Goal: Task Accomplishment & Management: Manage account settings

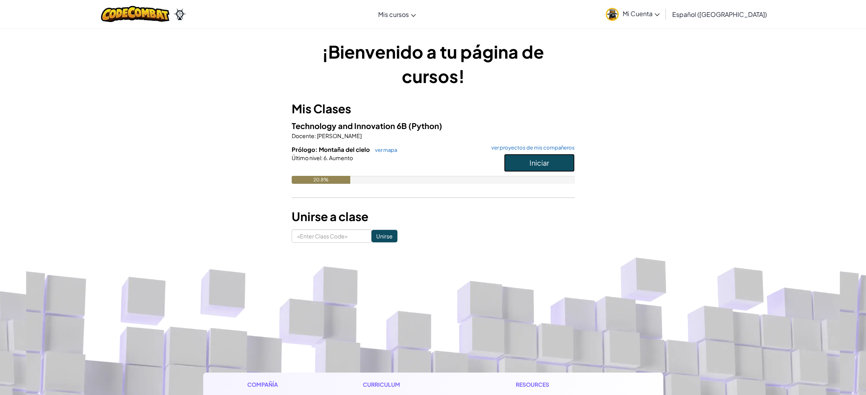
click at [525, 164] on button "Iniciar" at bounding box center [539, 163] width 71 height 18
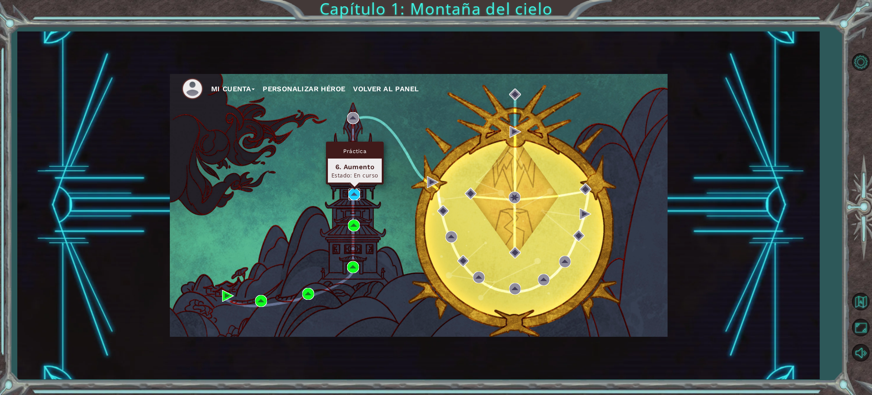
click at [354, 194] on img at bounding box center [354, 194] width 12 height 12
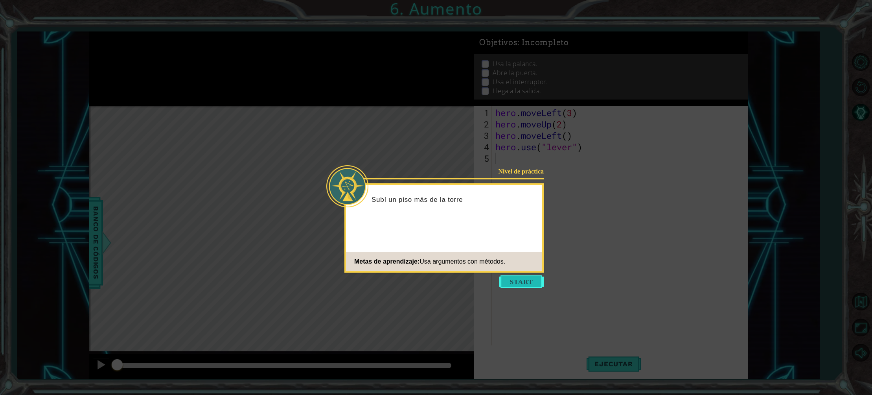
click at [520, 277] on button "Start" at bounding box center [521, 281] width 45 height 13
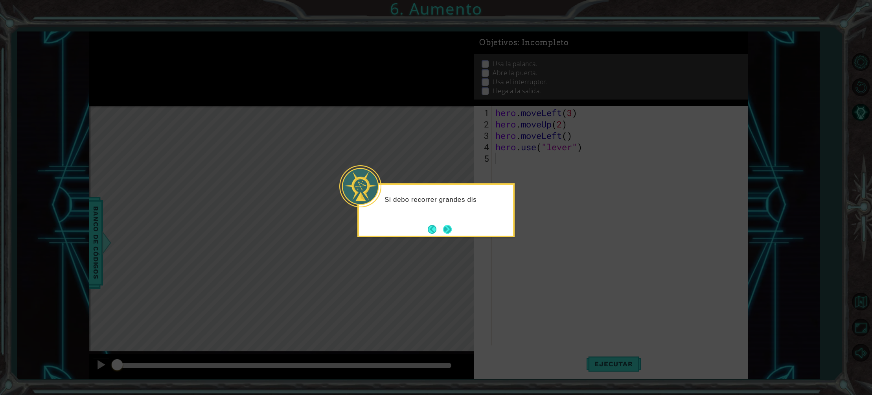
click at [448, 230] on button "Next" at bounding box center [447, 228] width 9 height 9
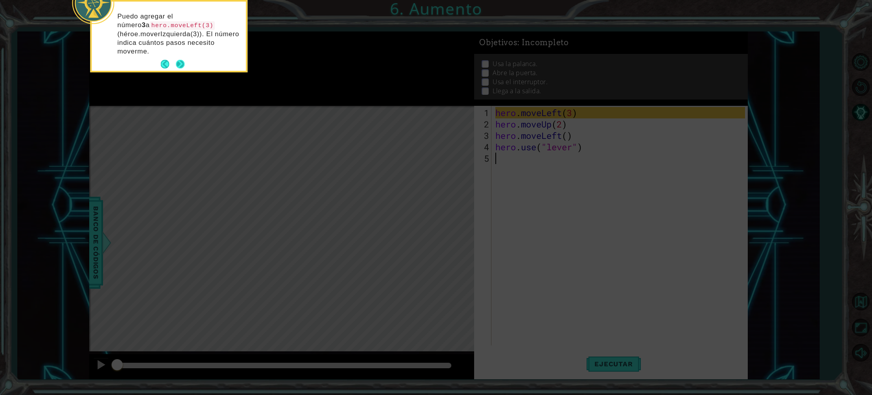
click at [184, 64] on button "Next" at bounding box center [180, 64] width 9 height 9
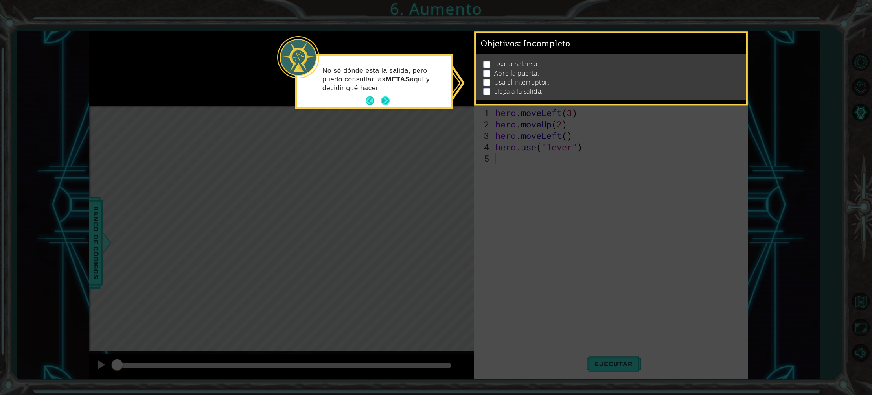
click at [388, 99] on button "Next" at bounding box center [385, 100] width 9 height 9
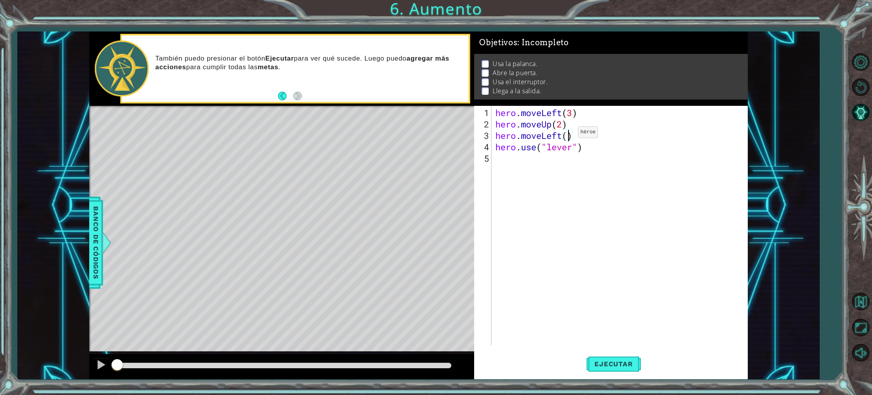
click at [566, 135] on div "hero . moveLeft ( 3 ) hero . moveUp ( 2 ) hero . moveLeft ( ) hero . use ( "lev…" at bounding box center [621, 238] width 255 height 262
type textarea "hero.moveLeft(1)"
click at [661, 152] on div "hero . moveLeft ( 3 ) hero . moveUp ( 2 ) hero . moveLeft ( 1 ) hero . use ( "l…" at bounding box center [621, 238] width 255 height 262
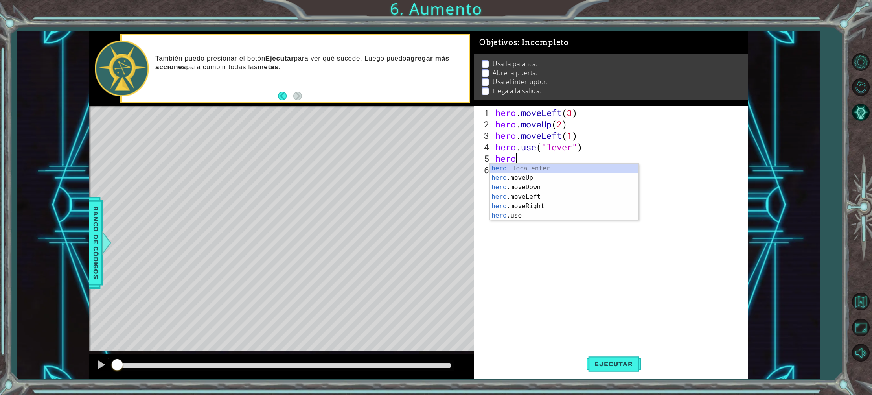
scroll to position [0, 0]
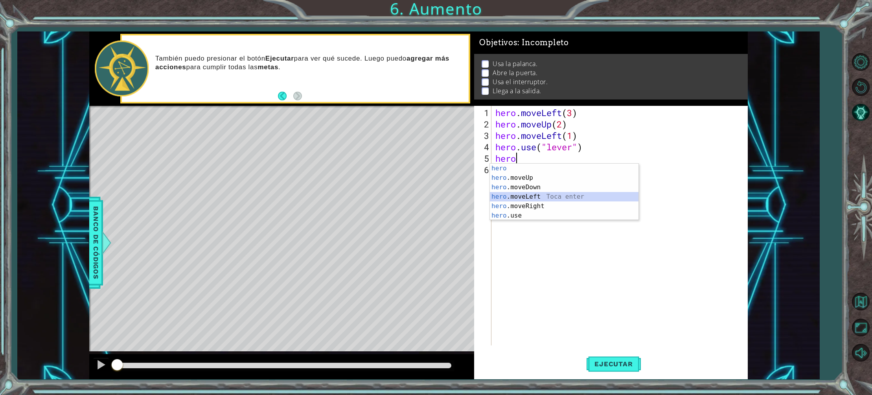
click at [516, 195] on div "hero Toca enter hero .moveUp Toca enter hero .moveDown Toca enter hero .moveLef…" at bounding box center [564, 201] width 149 height 75
type textarea "hero.moveLeft(1)"
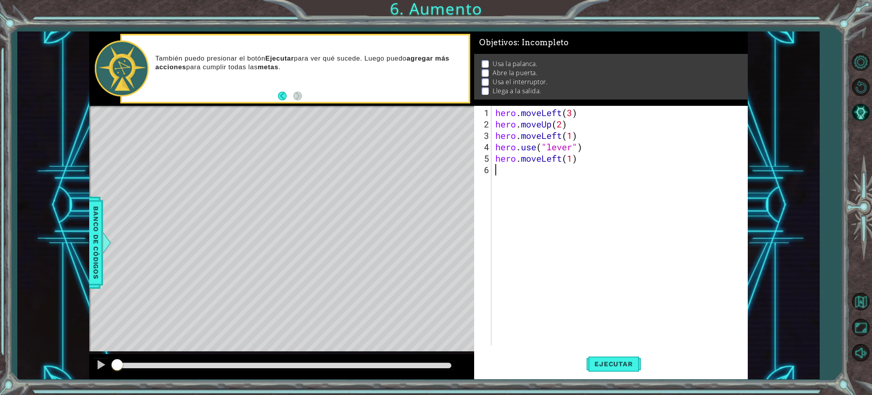
click at [500, 167] on div "hero . moveLeft ( 3 ) hero . moveUp ( 2 ) hero . moveLeft ( 1 ) hero . use ( "l…" at bounding box center [621, 238] width 255 height 262
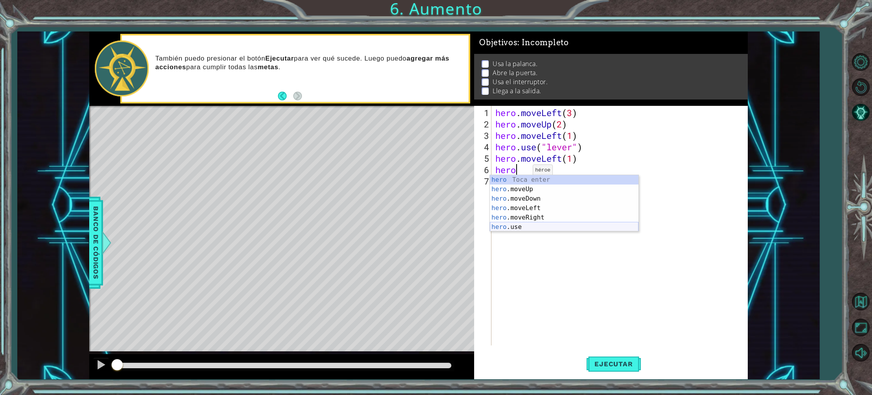
click at [537, 224] on div "hero Toca enter hero .moveUp Toca enter hero .moveDown Toca enter hero .moveLef…" at bounding box center [564, 212] width 149 height 75
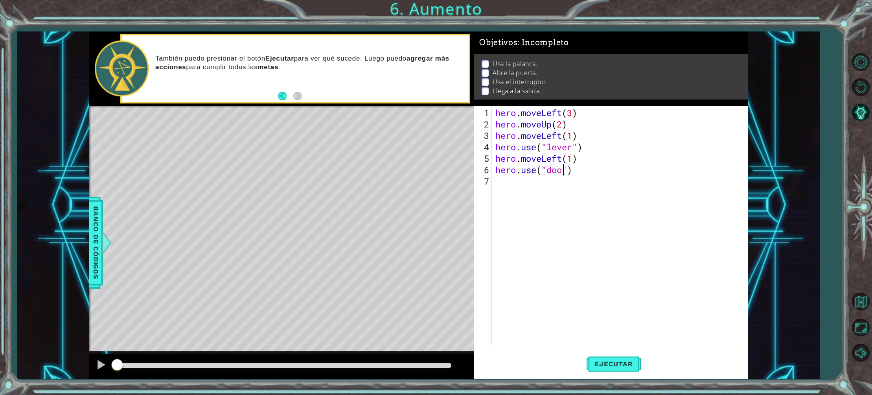
type textarea "hero.use("door")"
click at [555, 209] on div "hero . moveLeft ( 3 ) hero . moveUp ( 2 ) hero . moveLeft ( 1 ) hero . use ( "l…" at bounding box center [621, 238] width 255 height 262
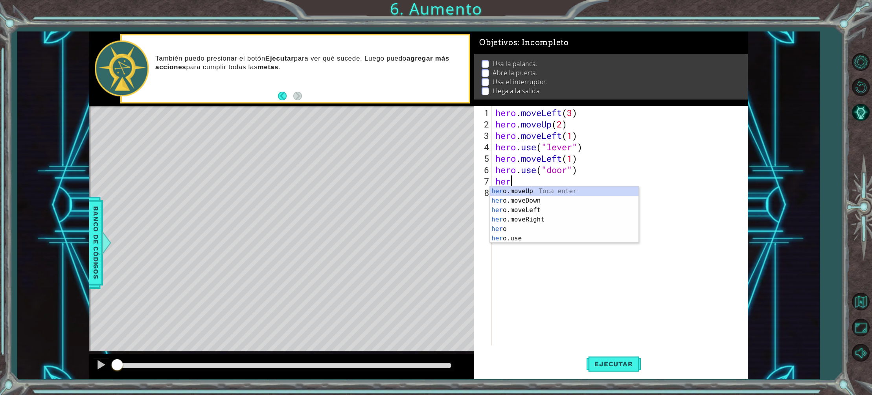
scroll to position [0, 0]
click at [527, 198] on div "hero Toca enter hero .moveUp Toca enter hero .moveDown Toca enter hero .moveLef…" at bounding box center [564, 223] width 149 height 75
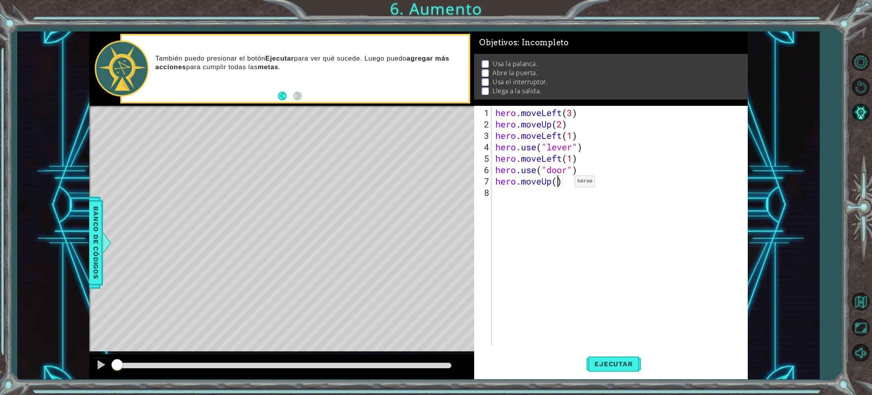
type textarea "hero.moveUp(2)"
click at [505, 205] on div "hero . moveLeft ( 3 ) hero . moveUp ( 2 ) hero . moveLeft ( 1 ) hero . use ( "l…" at bounding box center [621, 238] width 255 height 262
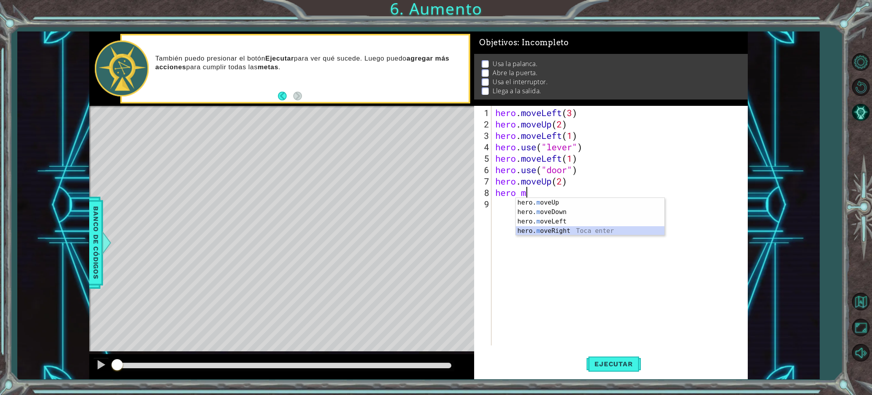
click at [550, 228] on div "hero. m oveUp Toca enter hero. m oveDown Toca enter hero. m oveLeft Toca enter …" at bounding box center [590, 226] width 149 height 57
type textarea "hero.moveRight(4)"
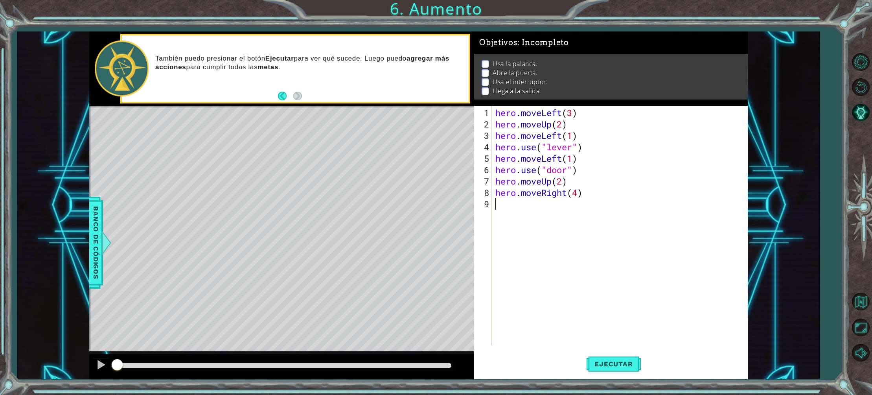
click at [496, 207] on div "hero . moveLeft ( 3 ) hero . moveUp ( 2 ) hero . moveLeft ( 1 ) hero . use ( "l…" at bounding box center [621, 238] width 255 height 262
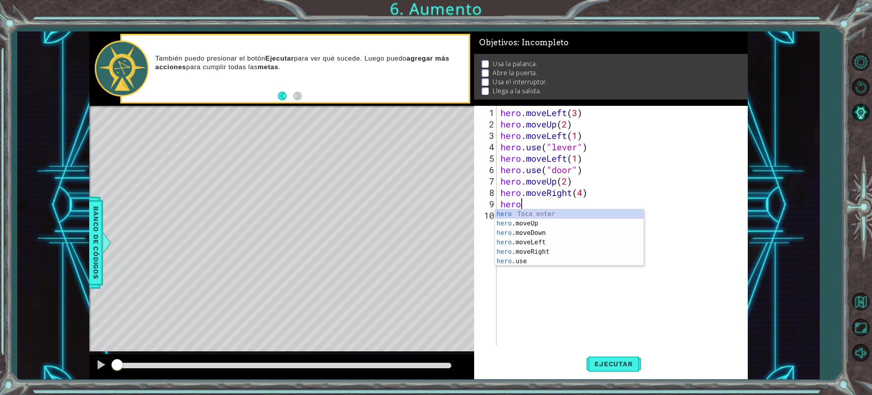
scroll to position [0, 0]
click at [511, 221] on div "hero Toca enter hero .moveUp Toca enter hero .moveDown Toca enter hero .moveLef…" at bounding box center [569, 246] width 149 height 75
type textarea "hero.moveUp(1)"
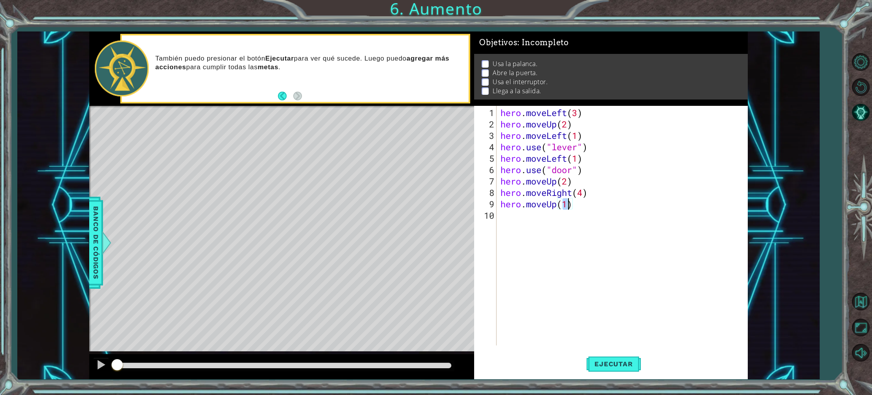
click at [616, 219] on div "hero . moveLeft ( 3 ) hero . moveUp ( 2 ) hero . moveLeft ( 1 ) hero . use ( "l…" at bounding box center [624, 238] width 250 height 262
click at [606, 360] on span "Ejecutar" at bounding box center [613, 364] width 54 height 8
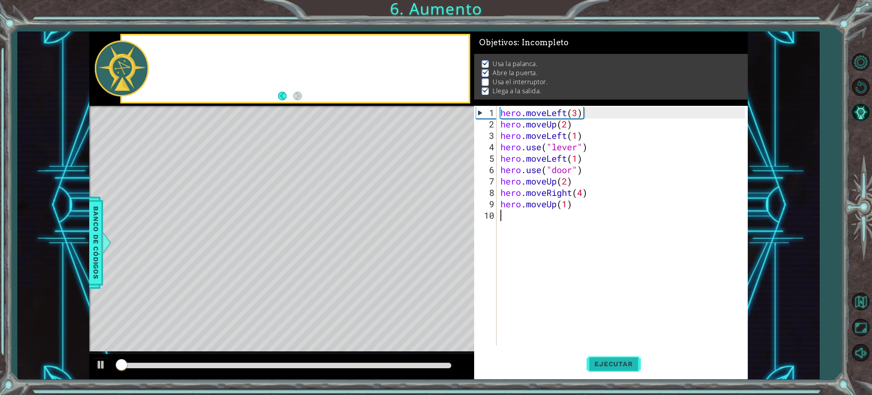
scroll to position [2, 0]
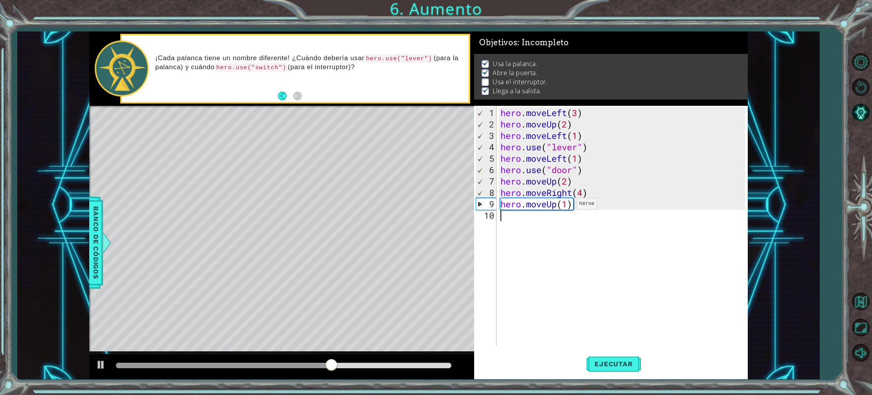
click at [570, 206] on div "hero . moveLeft ( 3 ) hero . moveUp ( 2 ) hero . moveLeft ( 1 ) hero . use ( "l…" at bounding box center [624, 238] width 250 height 262
click at [583, 193] on div "hero . moveLeft ( 3 ) hero . moveUp ( 2 ) hero . moveLeft ( 1 ) hero . use ( "l…" at bounding box center [624, 238] width 250 height 262
type textarea "hero.moveRight(3)"
click at [553, 189] on div "hero . moveLeft ( 3 ) hero . moveUp ( 2 ) hero . moveLeft ( 1 ) hero . use ( "l…" at bounding box center [624, 238] width 250 height 262
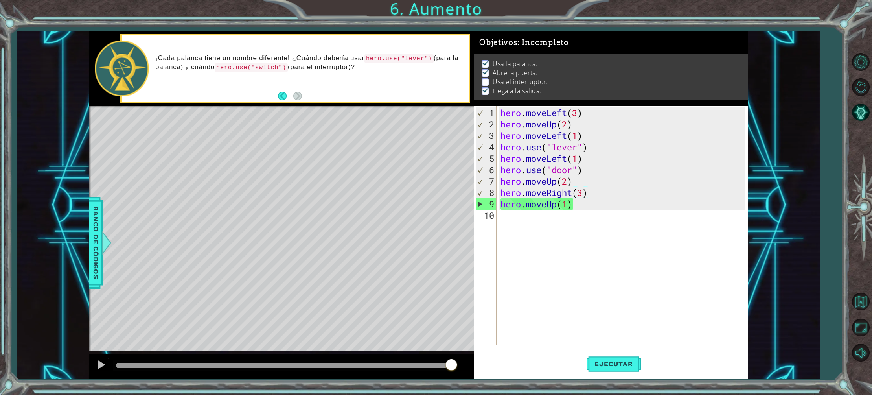
click at [589, 191] on div "hero . moveLeft ( 3 ) hero . moveUp ( 2 ) hero . moveLeft ( 1 ) hero . use ( "l…" at bounding box center [624, 238] width 250 height 262
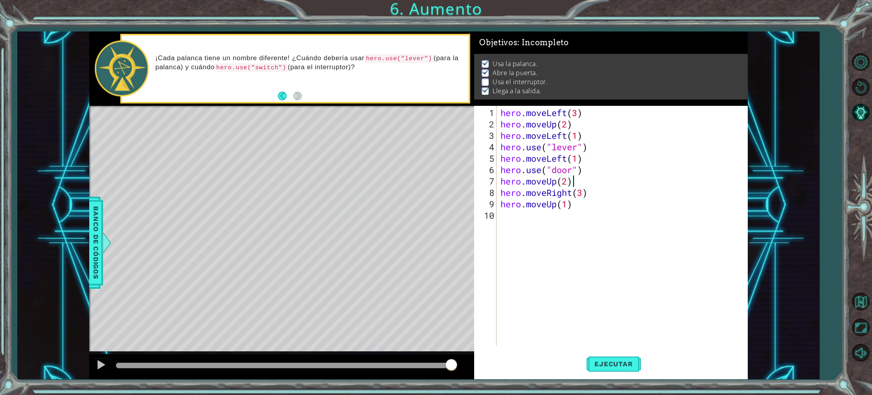
click at [574, 184] on div "hero . moveLeft ( 3 ) hero . moveUp ( 2 ) hero . moveLeft ( 1 ) hero . use ( "l…" at bounding box center [624, 238] width 250 height 262
type textarea "hero.moveUp(2)"
click at [584, 205] on div "hero . moveLeft ( 3 ) hero . moveUp ( 2 ) hero . moveLeft ( 1 ) hero . use ( "l…" at bounding box center [624, 238] width 250 height 262
click at [577, 184] on div "hero . moveLeft ( 3 ) hero . moveUp ( 2 ) hero . moveLeft ( 1 ) hero . use ( "l…" at bounding box center [624, 238] width 250 height 262
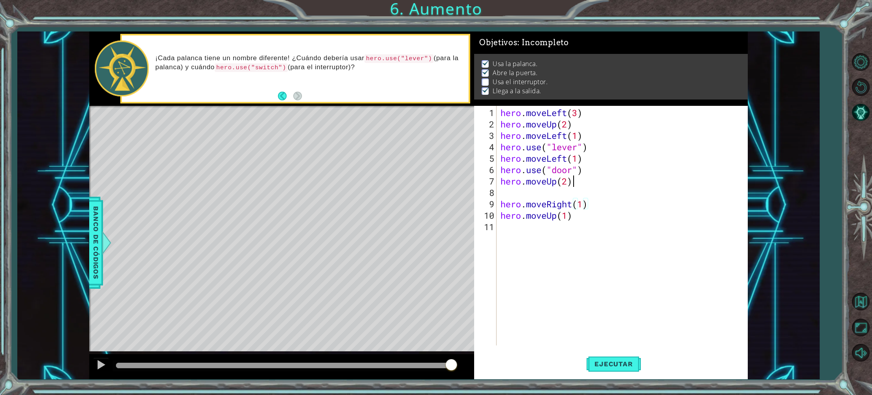
type textarea "hero.moveUp(2)"
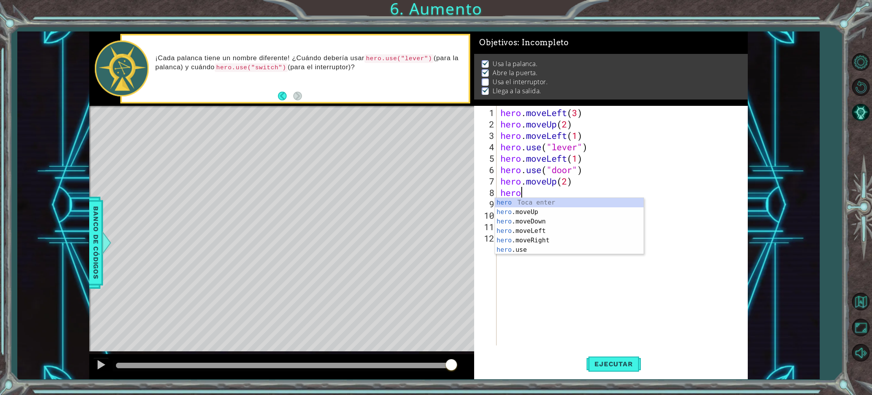
scroll to position [0, 0]
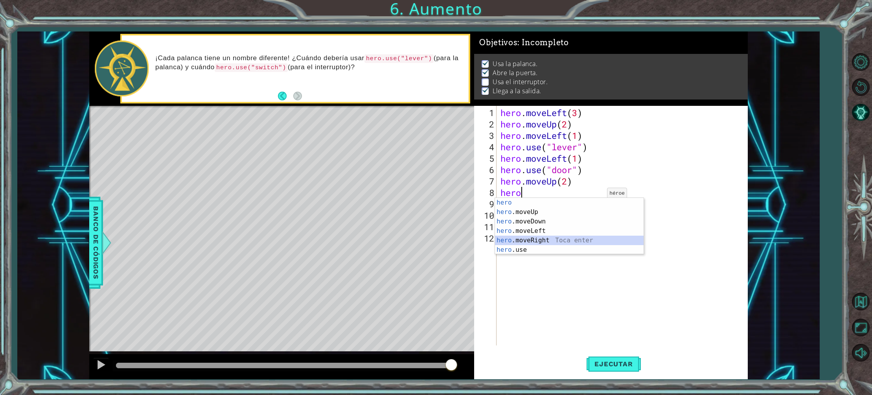
click at [581, 236] on div "hero Toca enter hero .moveUp Toca enter hero .moveDown Toca enter hero .moveLef…" at bounding box center [569, 235] width 149 height 75
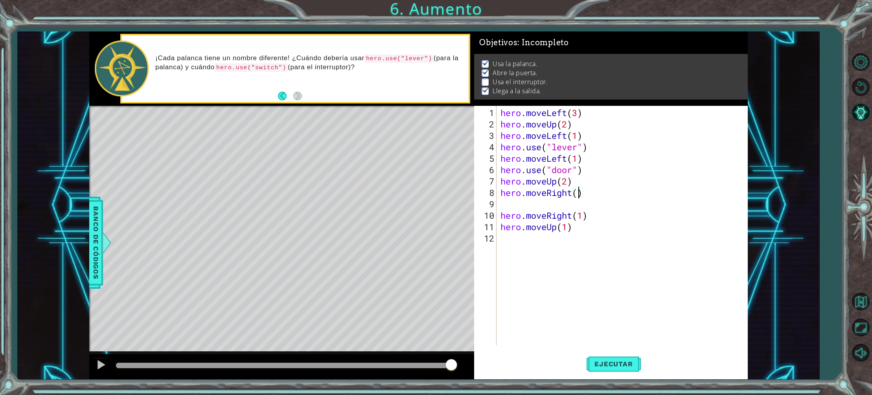
type textarea "hero.moveRight(2)"
click at [523, 207] on div "hero . moveLeft ( 3 ) hero . moveUp ( 2 ) hero . moveLeft ( 1 ) hero . use ( "l…" at bounding box center [624, 238] width 250 height 262
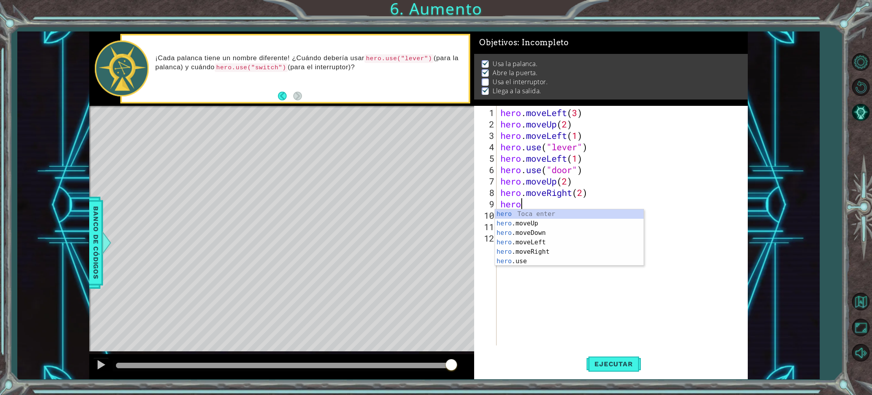
scroll to position [0, 0]
click at [544, 259] on div "hero Toca enter hero .moveUp Toca enter hero .moveDown Toca enter hero .moveLef…" at bounding box center [569, 246] width 149 height 75
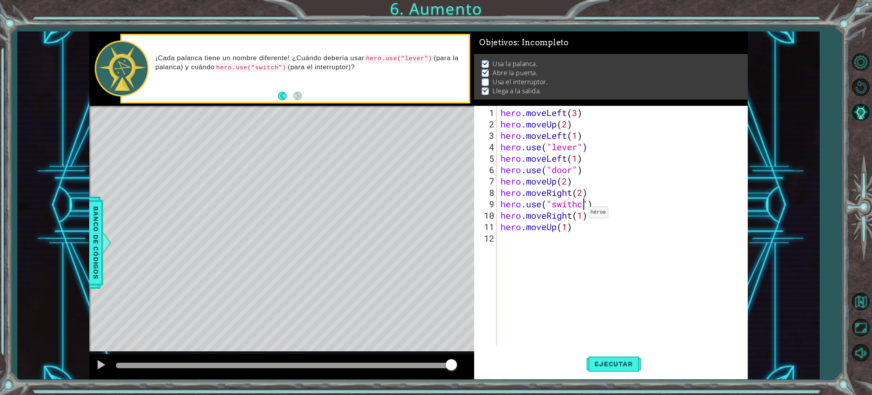
type textarea "hero.use("swithch")"
click at [572, 254] on div "hero . moveLeft ( 3 ) hero . moveUp ( 2 ) hero . moveLeft ( 1 ) hero . use ( "l…" at bounding box center [624, 238] width 250 height 262
click at [609, 368] on button "Ejecutar" at bounding box center [613, 364] width 54 height 28
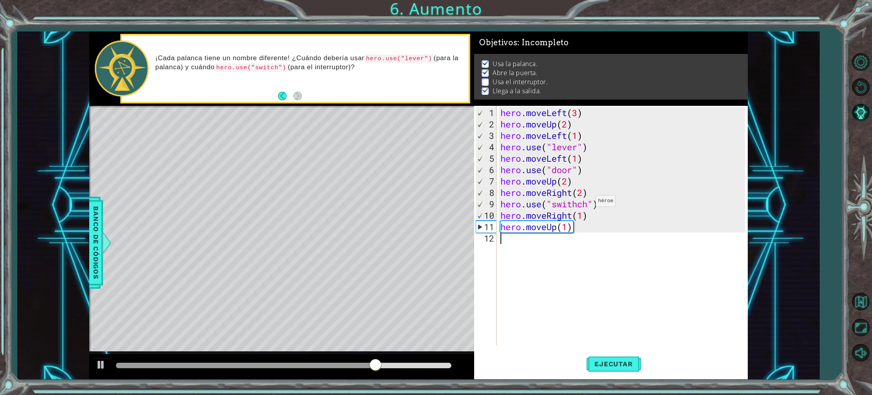
click at [588, 204] on div "hero . moveLeft ( 3 ) hero . moveUp ( 2 ) hero . moveLeft ( 1 ) hero . use ( "l…" at bounding box center [624, 238] width 250 height 262
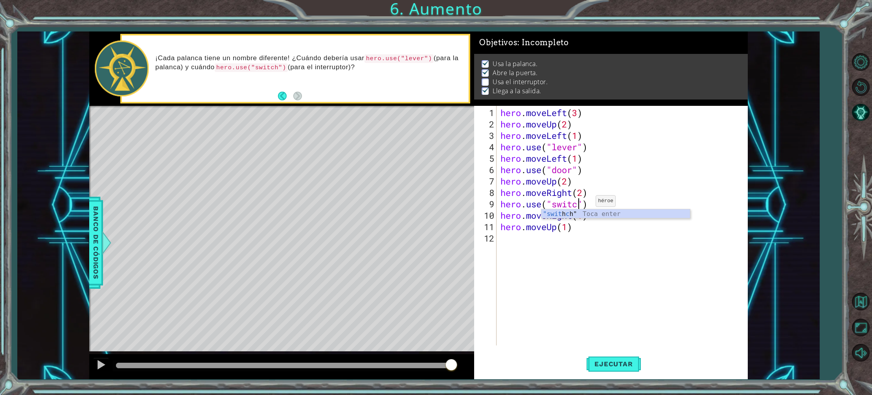
scroll to position [0, 4]
type textarea "hero.use("switch")"
click at [623, 366] on span "Ejecutar" at bounding box center [613, 364] width 54 height 8
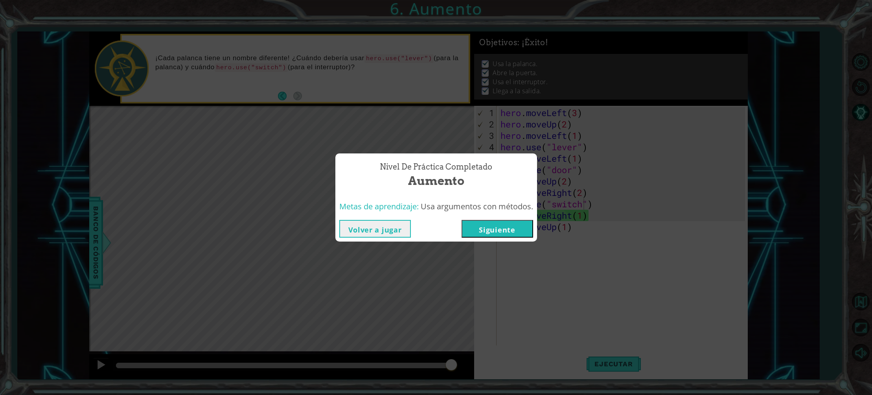
click at [513, 232] on button "Siguiente" at bounding box center [497, 229] width 72 height 18
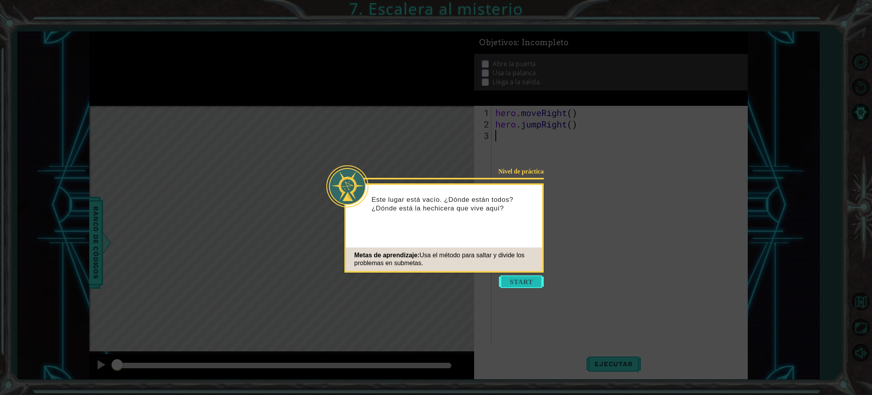
click at [523, 279] on button "Start" at bounding box center [521, 281] width 45 height 13
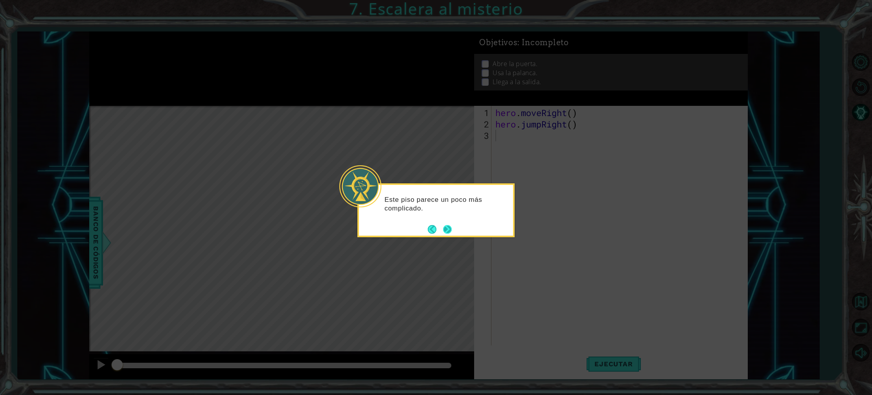
click at [448, 230] on button "Next" at bounding box center [447, 229] width 9 height 9
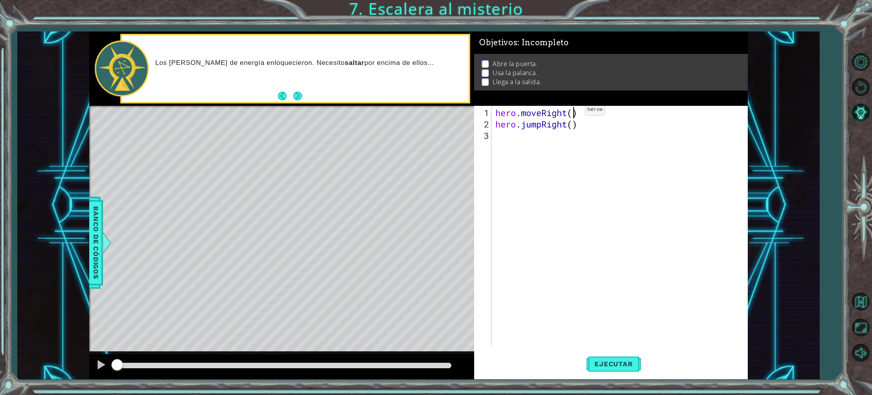
click at [573, 112] on div "hero . moveRight ( ) hero . jumpRight ( )" at bounding box center [621, 238] width 255 height 262
click at [573, 125] on div "hero . moveRight ( 1 ) hero . jumpRight ( )" at bounding box center [621, 238] width 255 height 262
type textarea "hero.jumpRight(1)"
click at [492, 137] on div "hero.jumpRight(1) 1 2 3 hero . moveRight ( 1 ) hero . jumpRight ( 1 ) ההההההההה…" at bounding box center [609, 225] width 271 height 239
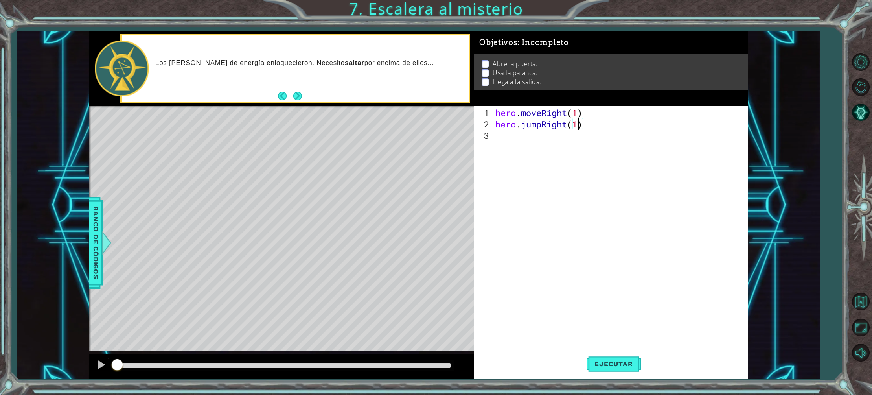
click at [496, 136] on div "hero . moveRight ( 1 ) hero . jumpRight ( 1 )" at bounding box center [621, 238] width 255 height 262
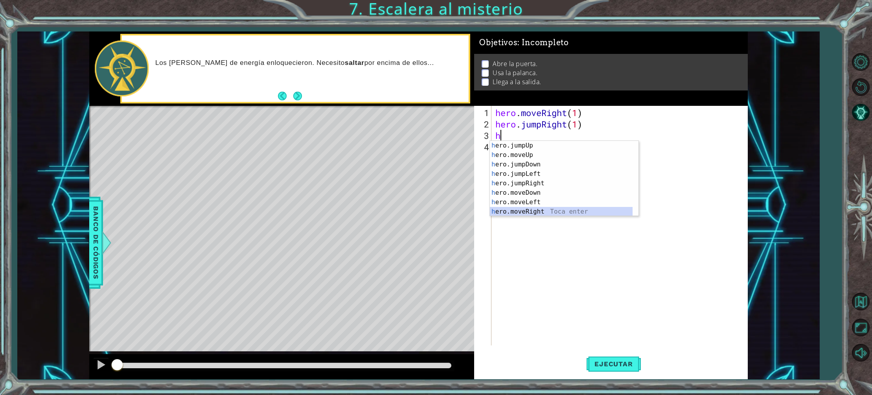
click at [549, 209] on div "h ero.jumpUp Toca enter h ero.moveUp Toca enter h ero.jumpDown Toca enter h ero…" at bounding box center [561, 188] width 143 height 94
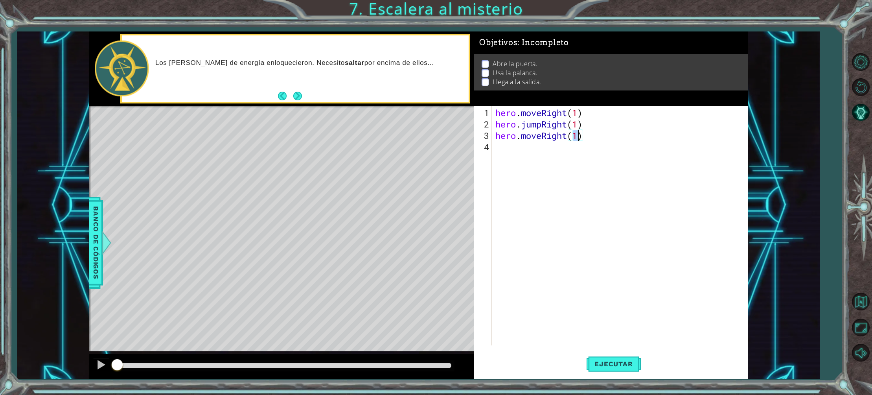
type textarea "hero.moveRight(2)"
click at [500, 148] on div "hero . moveRight ( 1 ) hero . jumpRight ( 1 ) hero . moveRight ( 2 )" at bounding box center [621, 238] width 255 height 262
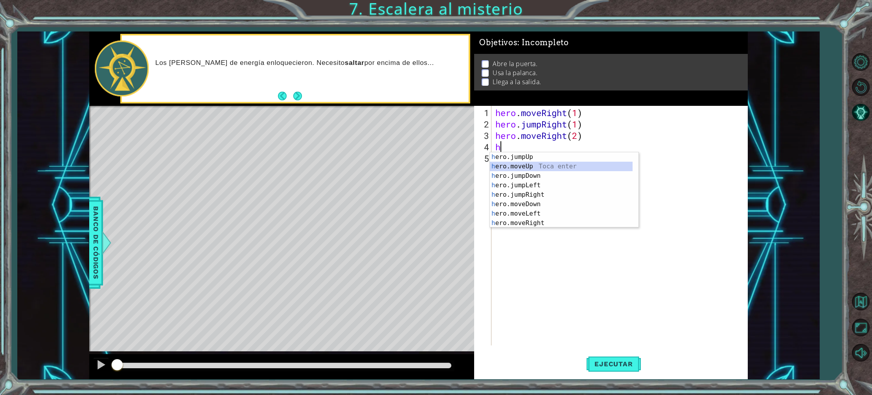
click at [509, 165] on div "h ero.jumpUp Toca enter h ero.moveUp Toca enter h ero.jumpDown Toca enter h ero…" at bounding box center [561, 199] width 143 height 94
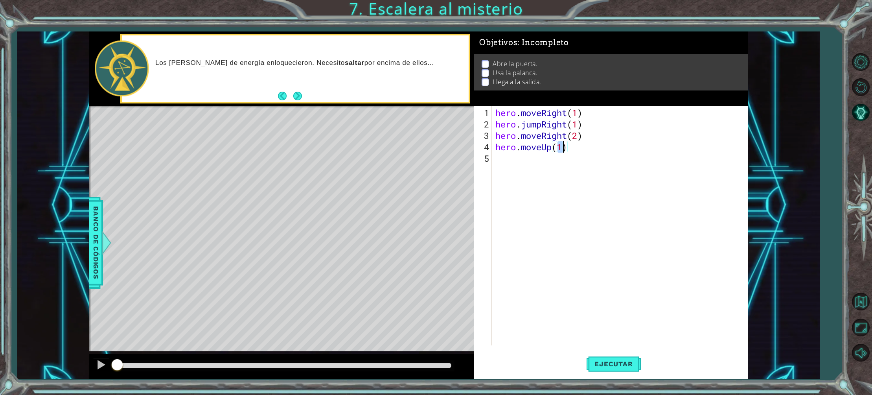
type textarea "hero.moveUp(3)"
click at [508, 167] on div "hero . moveRight ( 1 ) hero . jumpRight ( 1 ) hero . moveRight ( 2 ) hero . mov…" at bounding box center [621, 238] width 255 height 262
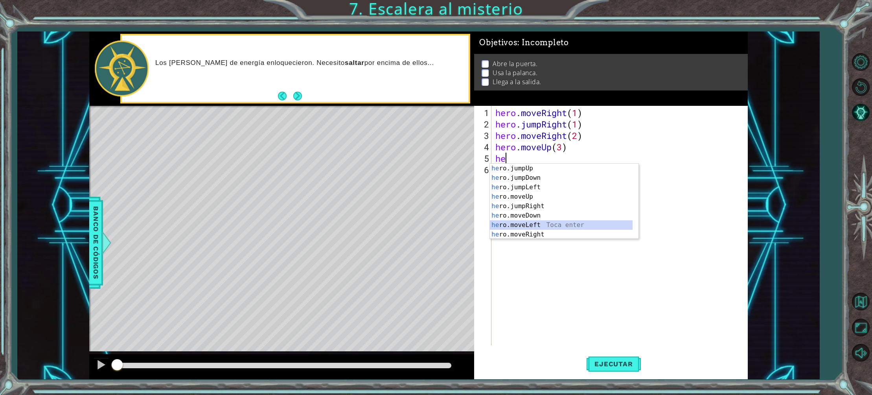
click at [520, 224] on div "he ro.jumpUp Toca enter he ro.jumpDown Toca enter he ro.jumpLeft Toca enter he …" at bounding box center [561, 211] width 143 height 94
type textarea "hero.moveLeft(1)"
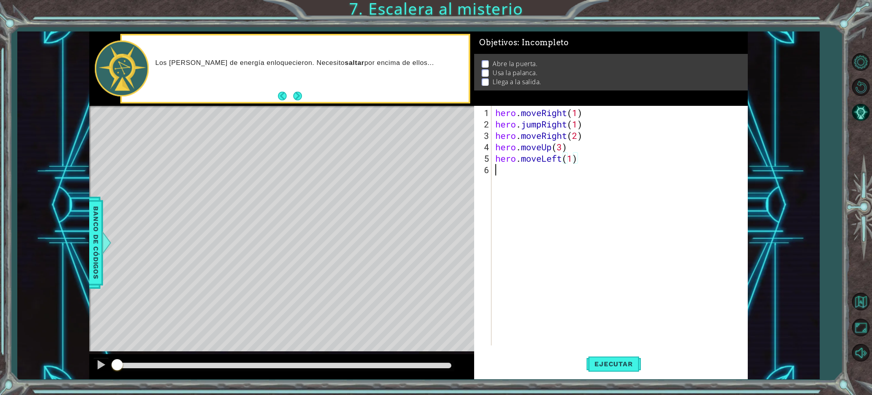
click at [490, 171] on div "6" at bounding box center [484, 169] width 16 height 11
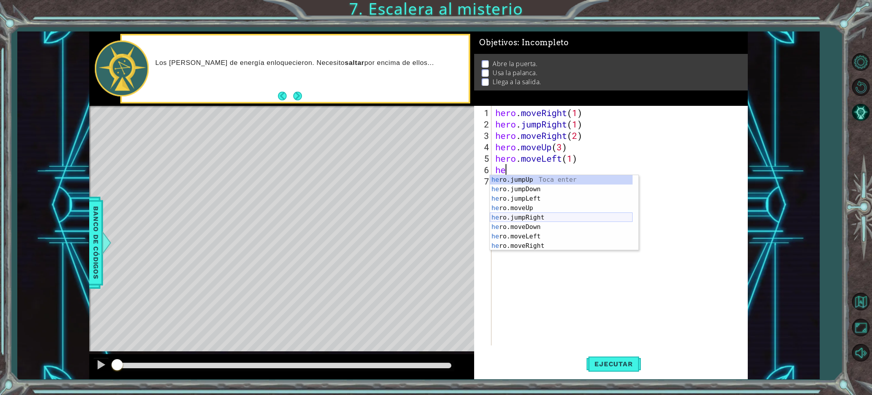
scroll to position [9, 0]
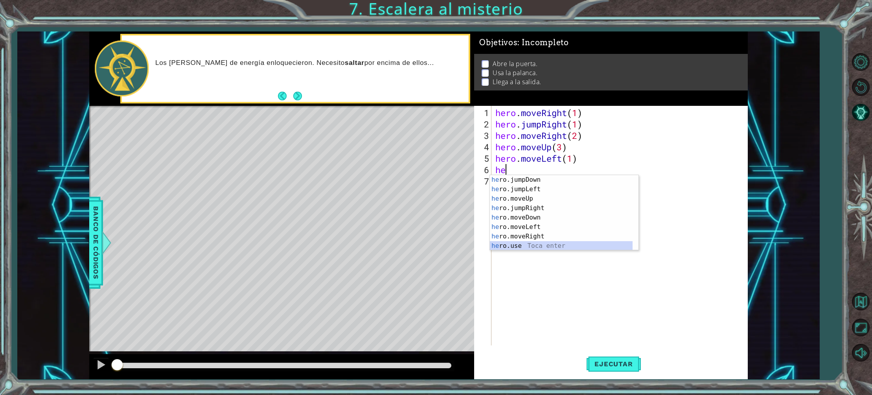
click at [521, 244] on div "he ro.jumpDown Toca enter he ro.jumpLeft Toca enter he ro.moveUp Toca enter he …" at bounding box center [561, 222] width 143 height 94
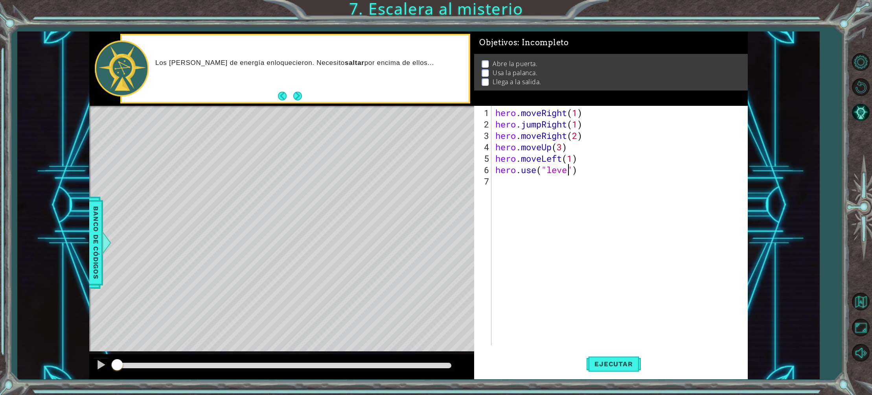
type textarea "hero.use("lever")"
click at [503, 185] on div "hero . moveRight ( 1 ) hero . jumpRight ( 1 ) hero . moveRight ( 2 ) hero . mov…" at bounding box center [621, 238] width 255 height 262
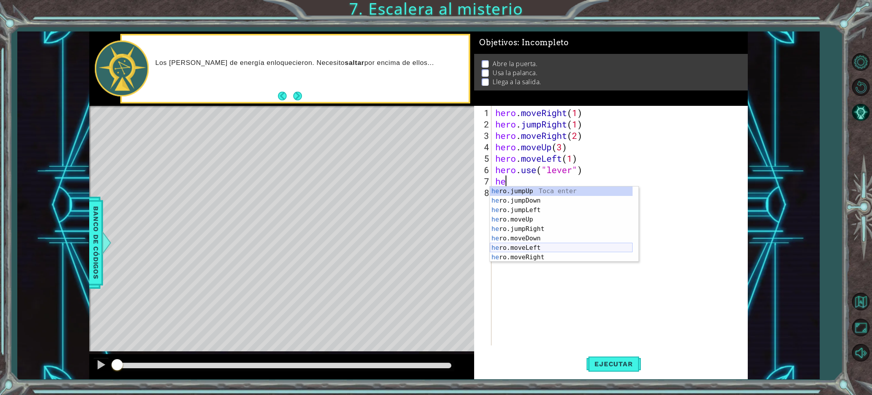
click at [546, 246] on div "he ro.jumpUp Toca enter he ro.jumpDown Toca enter he ro.jumpLeft Toca enter he …" at bounding box center [561, 233] width 143 height 94
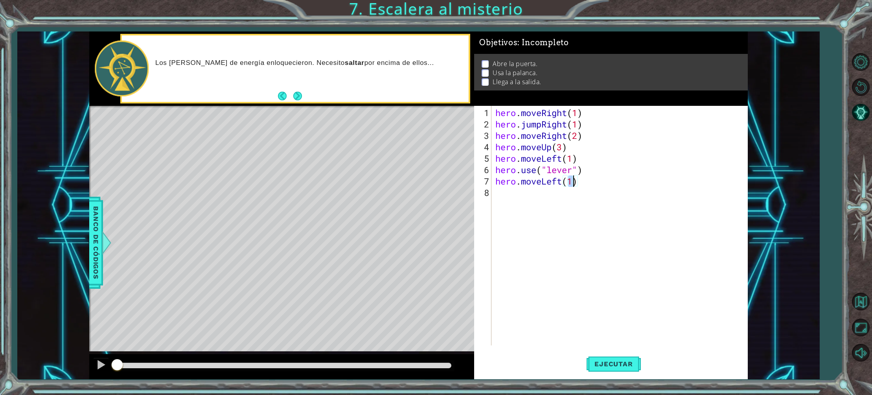
type textarea "hero.moveLeft(2)"
click at [511, 198] on div "hero . moveRight ( 1 ) hero . jumpRight ( 1 ) hero . moveRight ( 2 ) hero . mov…" at bounding box center [621, 238] width 255 height 262
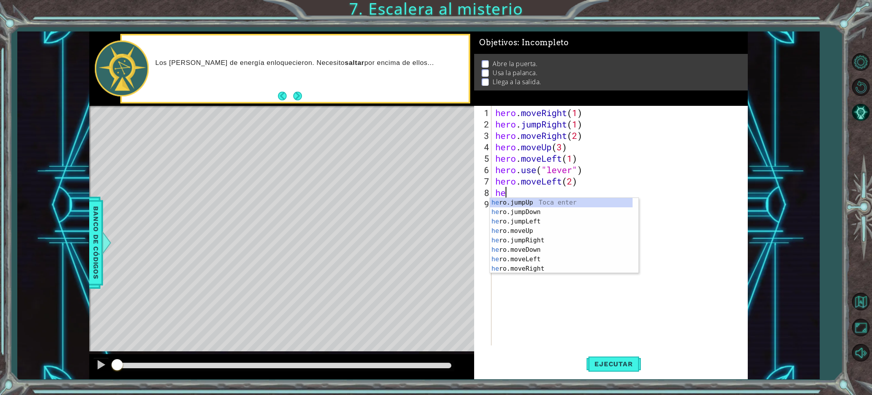
type textarea "hero"
click at [537, 201] on div "hero .jumpUp Toca enter hero .jumpDown Toca enter hero .jumpLeft Toca enter her…" at bounding box center [561, 244] width 143 height 94
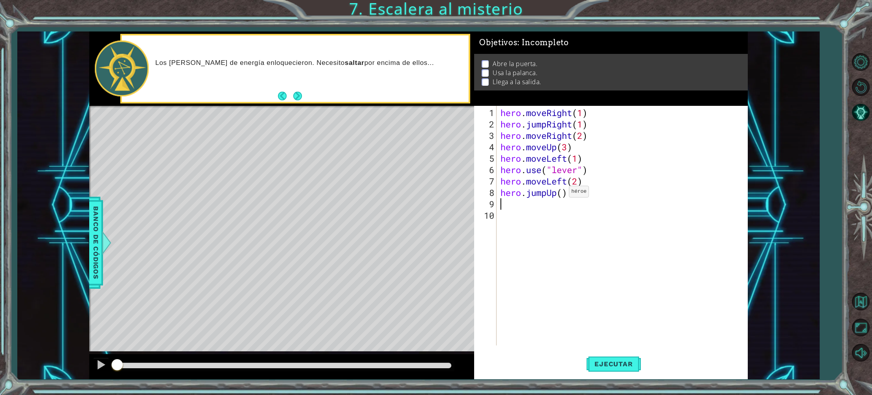
click at [562, 194] on div "hero . moveRight ( 1 ) hero . jumpRight ( 1 ) hero . moveRight ( 2 ) hero . mov…" at bounding box center [624, 238] width 250 height 262
type textarea "hero.jumpUp(1)"
click at [510, 209] on div "hero . moveRight ( 1 ) hero . jumpRight ( 1 ) hero . moveRight ( 2 ) hero . mov…" at bounding box center [624, 238] width 250 height 262
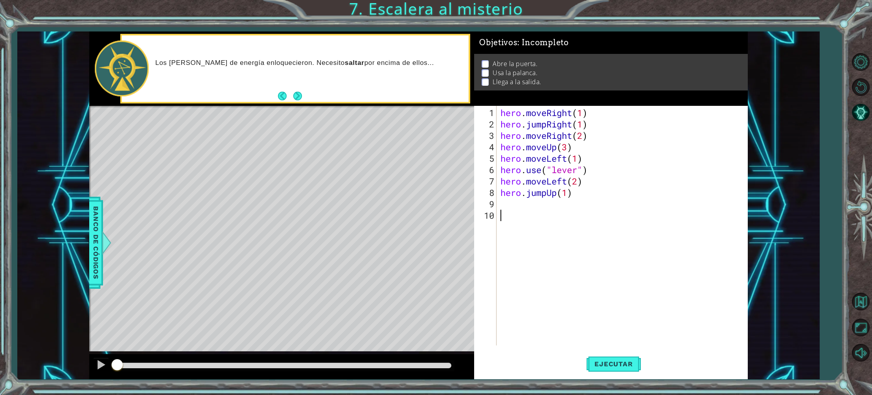
click at [511, 204] on div "hero . moveRight ( 1 ) hero . jumpRight ( 1 ) hero . moveRight ( 2 ) hero . mov…" at bounding box center [624, 238] width 250 height 262
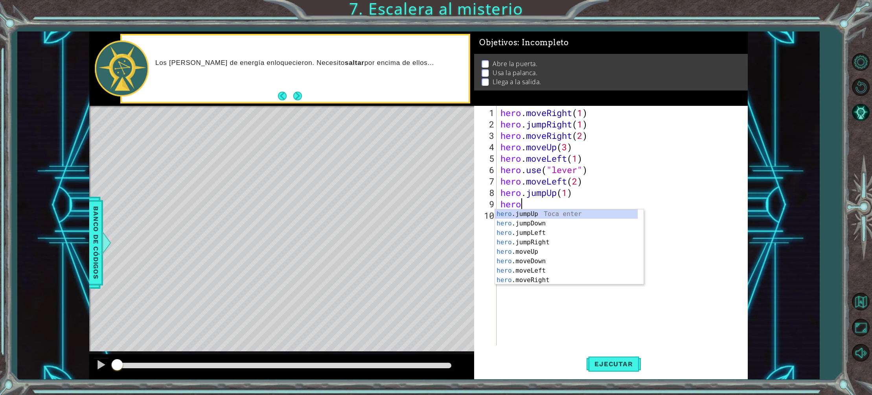
scroll to position [0, 0]
click at [541, 280] on div "hero .jumpUp Toca enter hero .jumpDown Toca enter hero .jumpLeft Toca enter her…" at bounding box center [566, 256] width 143 height 94
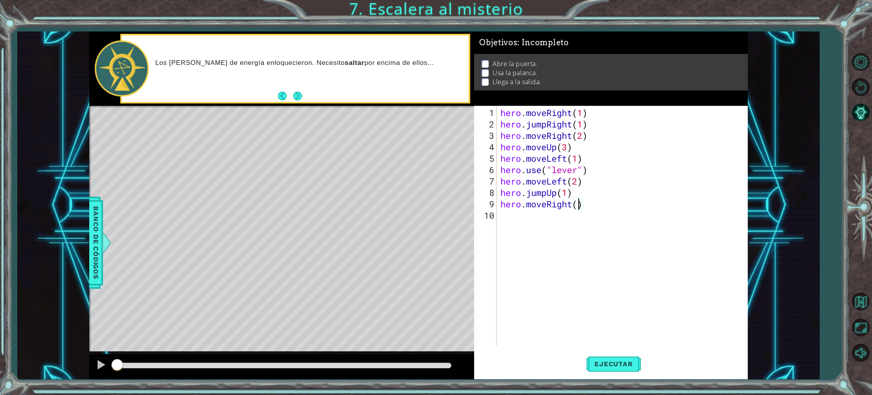
type textarea "hero.moveRight(2)"
click at [509, 217] on div "hero . moveRight ( 1 ) hero . jumpRight ( 1 ) hero . moveRight ( 2 ) hero . mov…" at bounding box center [624, 238] width 250 height 262
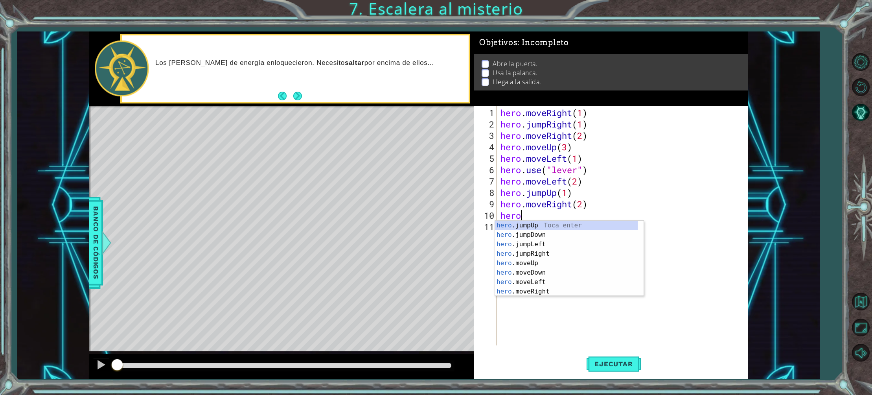
scroll to position [0, 0]
click at [503, 261] on div "hero .jumpUp Toca enter hero .jumpDown Toca enter hero .jumpLeft Toca enter her…" at bounding box center [566, 267] width 143 height 94
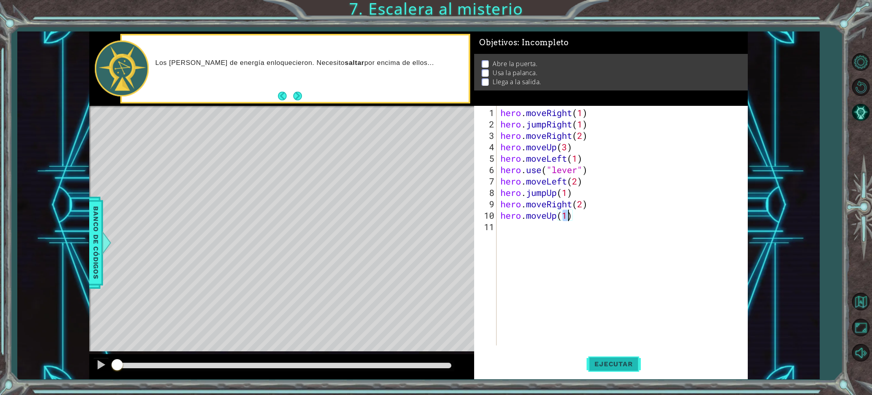
click at [621, 362] on span "Ejecutar" at bounding box center [613, 364] width 54 height 8
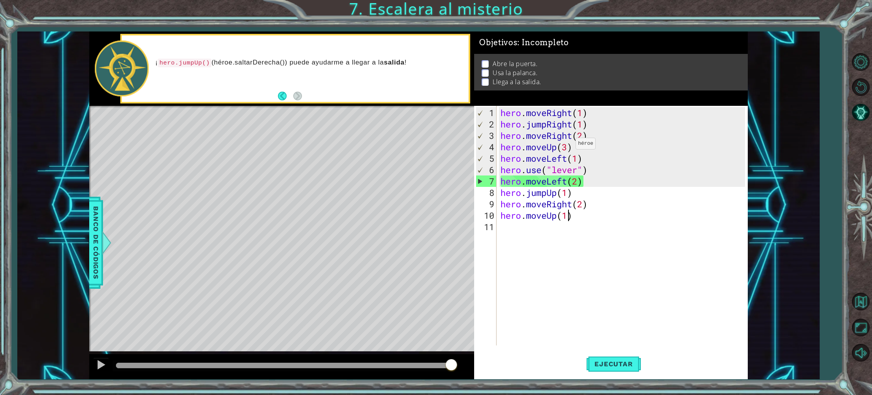
click at [568, 146] on div "hero . moveRight ( 1 ) hero . jumpRight ( 1 ) hero . moveRight ( 2 ) hero . mov…" at bounding box center [624, 238] width 250 height 262
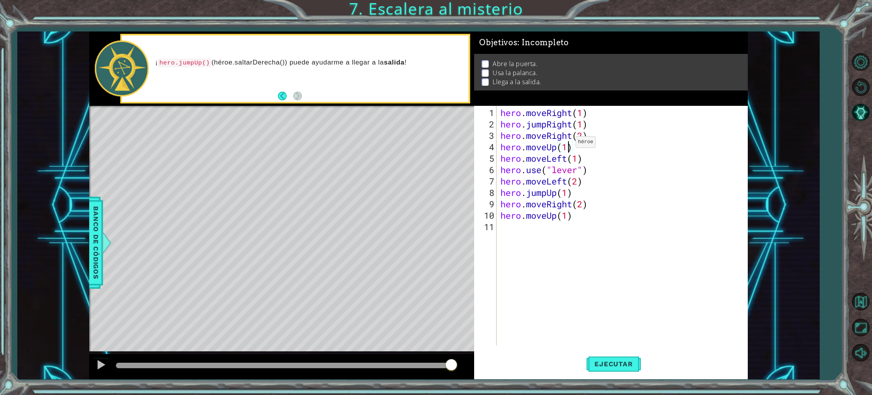
scroll to position [0, 3]
click at [577, 169] on div "hero . moveRight ( 1 ) hero . jumpRight ( 1 ) hero . moveRight ( 2 ) hero . mov…" at bounding box center [624, 238] width 250 height 262
click at [538, 171] on div "hero . moveRight ( 1 ) hero . jumpRight ( 1 ) hero . moveRight ( 2 ) hero . mov…" at bounding box center [624, 238] width 250 height 262
drag, startPoint x: 579, startPoint y: 167, endPoint x: 522, endPoint y: 173, distance: 57.3
click at [522, 173] on div "hero . moveRight ( 1 ) hero . jumpRight ( 1 ) hero . moveRight ( 2 ) hero . mov…" at bounding box center [624, 238] width 250 height 262
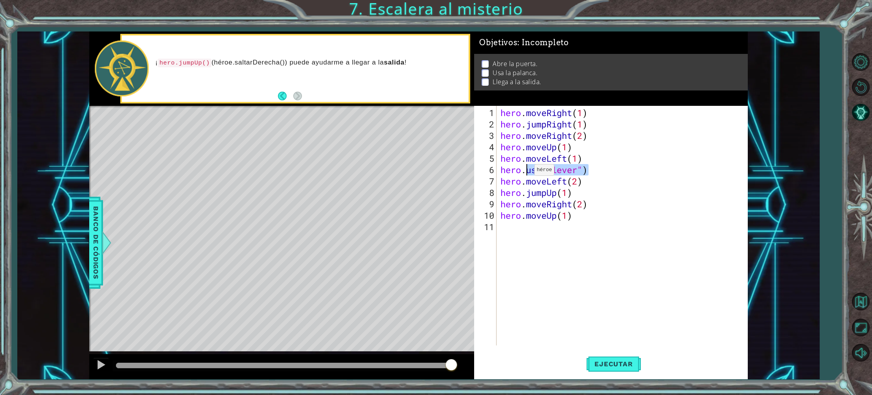
drag, startPoint x: 588, startPoint y: 171, endPoint x: 527, endPoint y: 173, distance: 60.5
click at [527, 173] on div "hero . moveRight ( 1 ) hero . jumpRight ( 1 ) hero . moveRight ( 2 ) hero . mov…" at bounding box center [624, 238] width 250 height 262
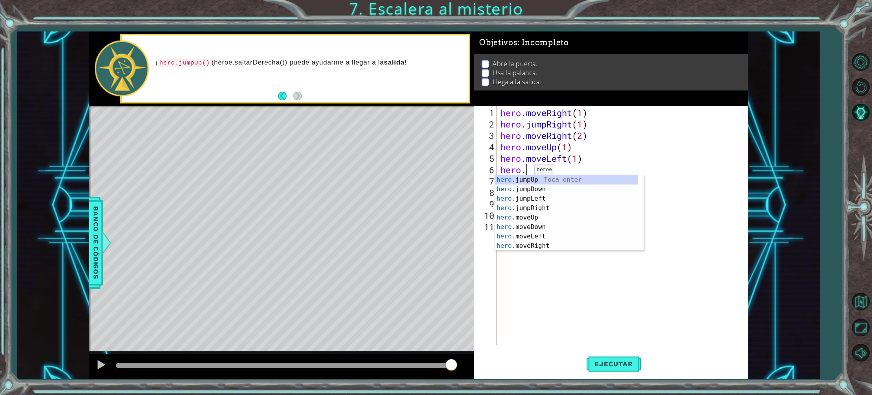
scroll to position [0, 1]
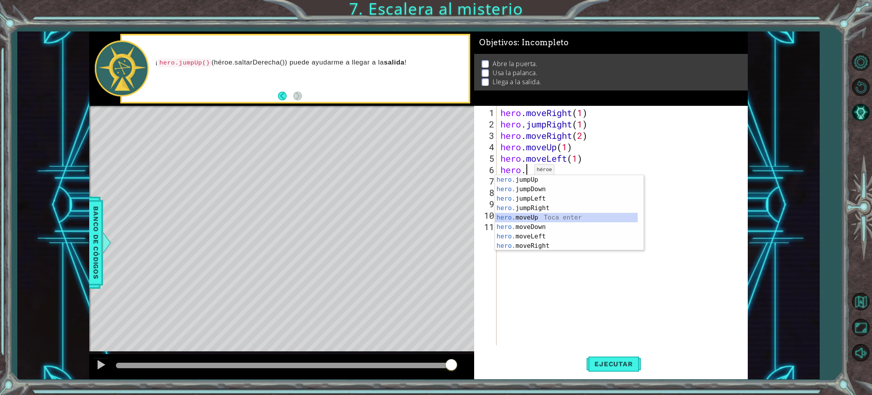
click at [533, 215] on div "hero. jumpUp Toca enter hero. jumpDown Toca enter hero. jumpLeft Toca enter her…" at bounding box center [566, 222] width 143 height 94
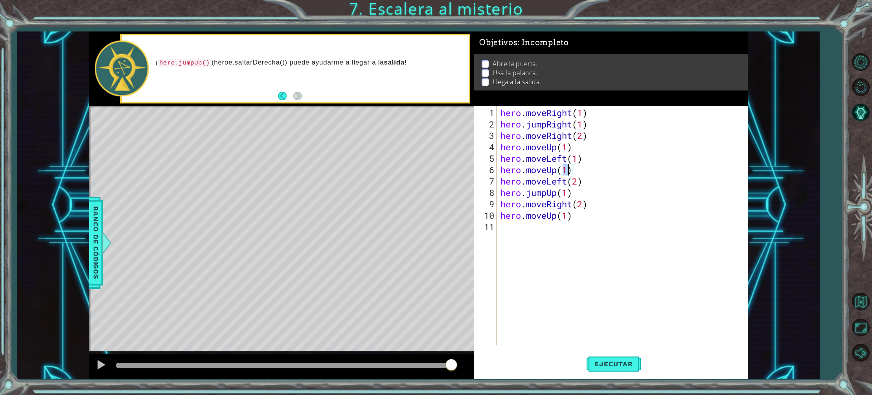
scroll to position [0, 3]
click at [579, 178] on div "hero . moveRight ( 1 ) hero . jumpRight ( 1 ) hero . moveRight ( 2 ) hero . mov…" at bounding box center [624, 238] width 250 height 262
click at [569, 191] on div "hero . moveRight ( 1 ) hero . jumpRight ( 1 ) hero . moveRight ( 2 ) hero . mov…" at bounding box center [624, 238] width 250 height 262
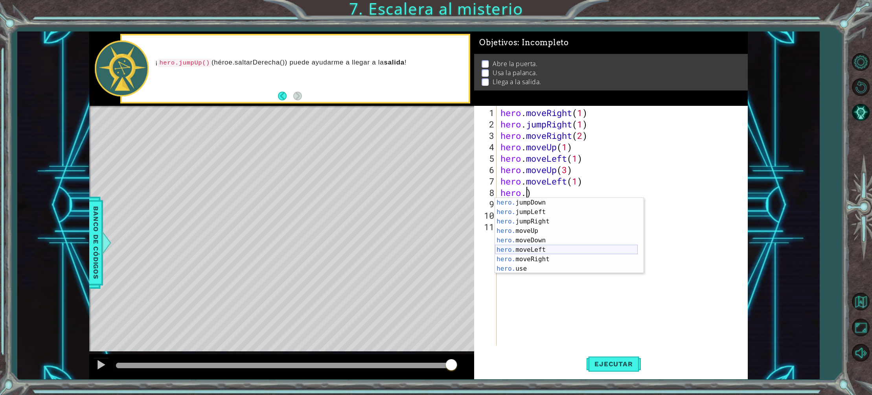
scroll to position [9, 0]
click at [529, 267] on div "hero. jumpDown Toca enter hero. jumpLeft Toca enter hero. jumpRight Toca enter …" at bounding box center [566, 245] width 143 height 94
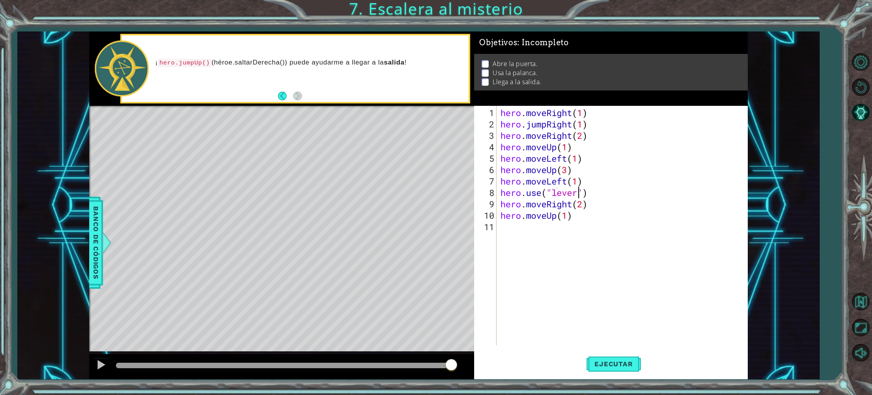
scroll to position [0, 4]
click at [584, 207] on div "hero . moveRight ( 1 ) hero . jumpRight ( 1 ) hero . moveRight ( 2 ) hero . mov…" at bounding box center [624, 238] width 250 height 262
drag, startPoint x: 573, startPoint y: 205, endPoint x: 553, endPoint y: 206, distance: 20.4
click at [553, 206] on div "hero . moveRight ( 1 ) hero . jumpRight ( 1 ) hero . moveRight ( 2 ) hero . mov…" at bounding box center [624, 238] width 250 height 262
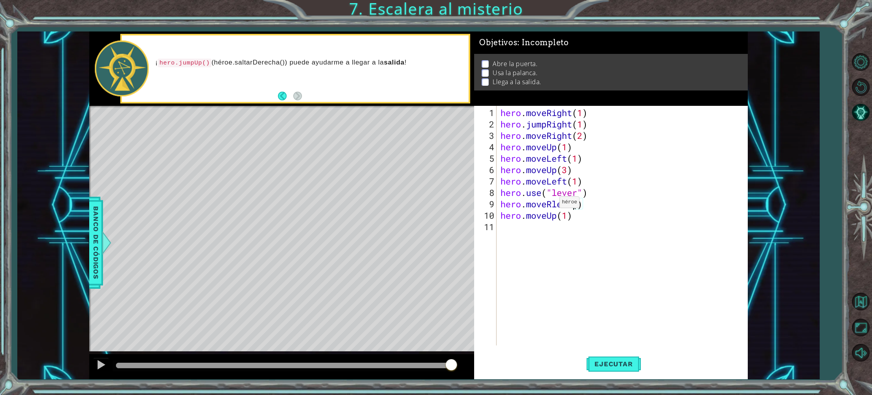
click at [552, 205] on div "hero . moveRight ( 1 ) hero . jumpRight ( 1 ) hero . moveRight ( 2 ) hero . mov…" at bounding box center [624, 238] width 250 height 262
click at [621, 187] on div "hero . moveRight ( 1 ) hero . jumpRight ( 1 ) hero . moveRight ( 2 ) hero . mov…" at bounding box center [624, 238] width 250 height 262
click at [574, 204] on div "hero . moveRight ( 1 ) hero . jumpRight ( 1 ) hero . moveRight ( 2 ) hero . mov…" at bounding box center [624, 238] width 250 height 262
click at [569, 217] on div "hero . moveRight ( 1 ) hero . jumpRight ( 1 ) hero . moveRight ( 2 ) hero . mov…" at bounding box center [624, 238] width 250 height 262
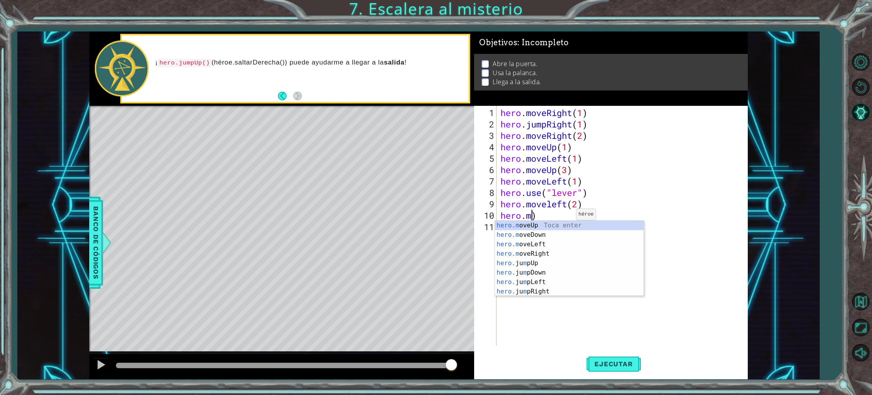
scroll to position [0, 0]
click at [553, 224] on div "hero. jumpUp Toca enter hero. jumpDown Toca enter hero. jumpLeft Toca enter her…" at bounding box center [566, 267] width 143 height 94
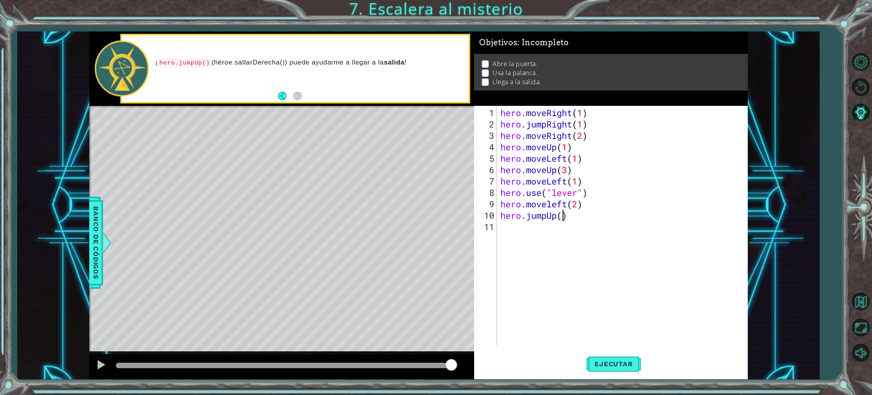
type textarea "hero.jumpUp(1)"
click at [511, 228] on div "hero . moveRight ( 1 ) hero . jumpRight ( 1 ) hero . moveRight ( 2 ) hero . mov…" at bounding box center [624, 238] width 250 height 262
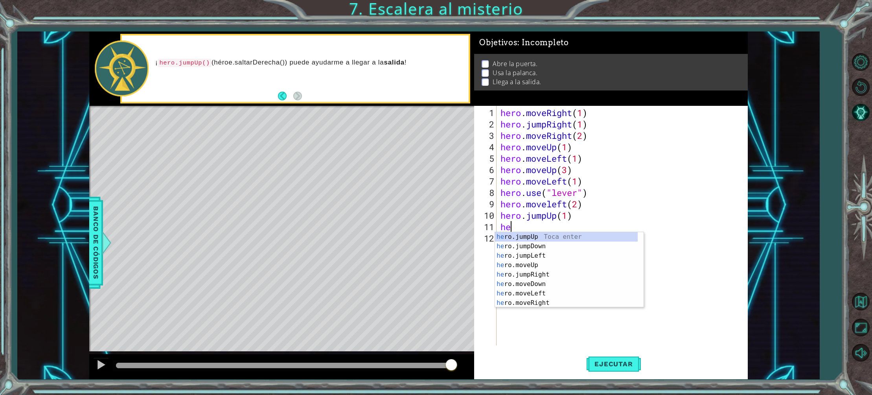
type textarea "her"
click at [542, 274] on div "her o.jumpUp Toca enter her o.jumpDown Toca enter her o.jumpLeft Toca enter her…" at bounding box center [566, 279] width 143 height 94
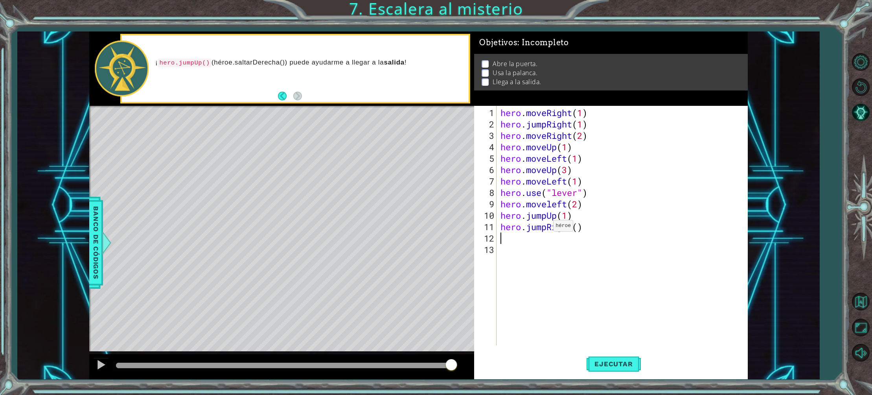
click at [546, 228] on div "hero . moveRight ( 1 ) hero . jumpRight ( 1 ) hero . moveRight ( 2 ) hero . mov…" at bounding box center [624, 238] width 250 height 262
click at [611, 211] on div "hero . moveRight ( 1 ) hero . jumpRight ( 1 ) hero . moveRight ( 2 ) hero . mov…" at bounding box center [624, 238] width 250 height 262
click at [577, 228] on div "hero . moveRight ( 1 ) hero . jumpRight ( 1 ) hero . moveRight ( 2 ) hero . mov…" at bounding box center [624, 238] width 250 height 262
type textarea "hero.moveRight(2)"
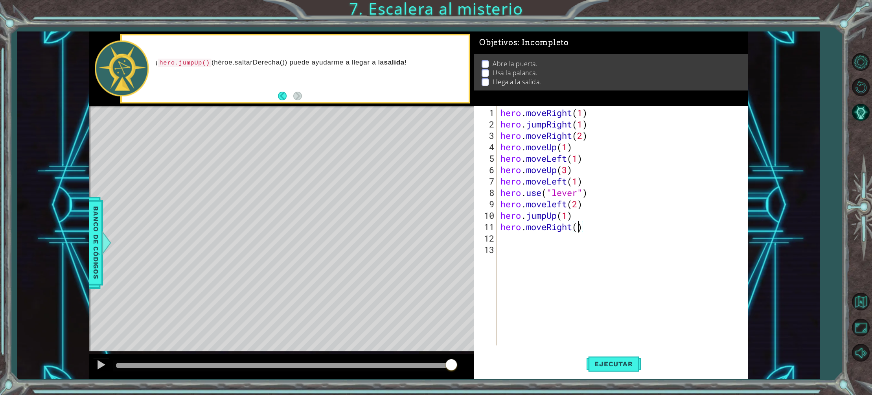
scroll to position [0, 4]
click at [503, 238] on div "hero . moveRight ( 1 ) hero . jumpRight ( 1 ) hero . moveRight ( 2 ) hero . mov…" at bounding box center [624, 238] width 250 height 262
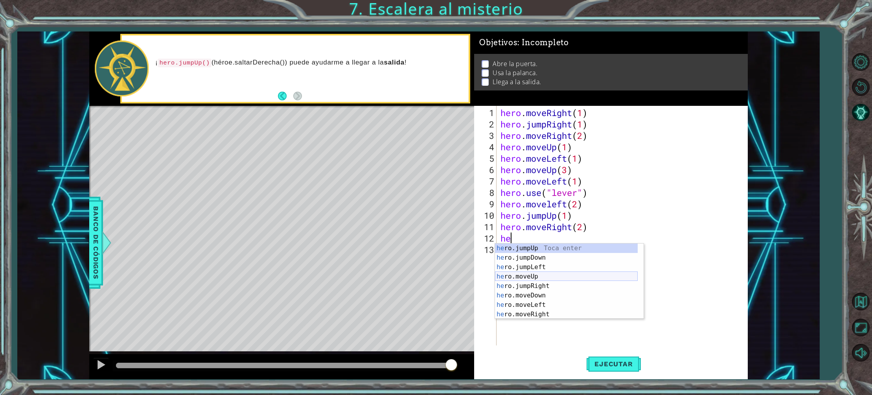
click at [553, 277] on div "he ro.jumpUp Toca enter he ro.jumpDown Toca enter he ro.jumpLeft Toca enter he …" at bounding box center [566, 290] width 143 height 94
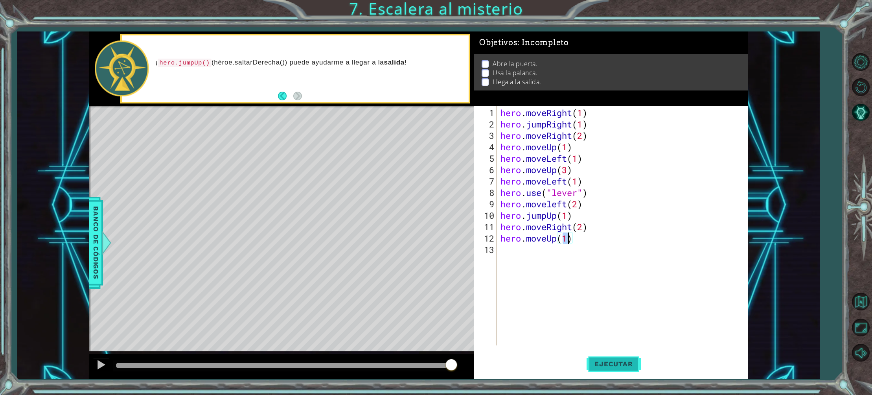
click at [608, 364] on span "Ejecutar" at bounding box center [613, 364] width 54 height 8
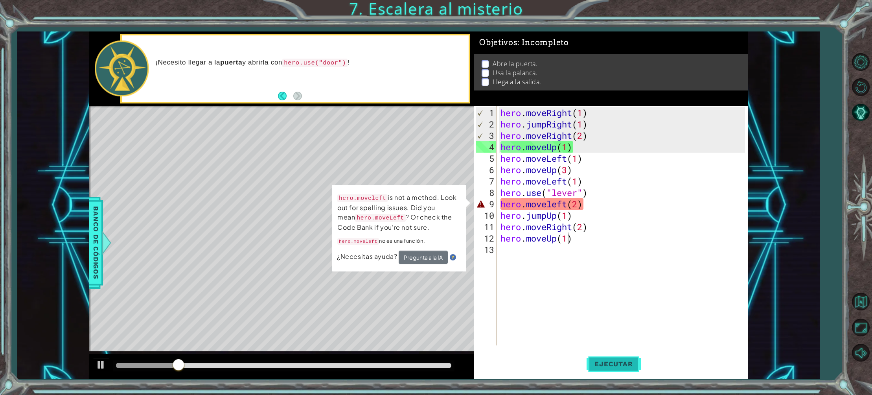
click at [622, 359] on button "Ejecutar" at bounding box center [613, 364] width 54 height 28
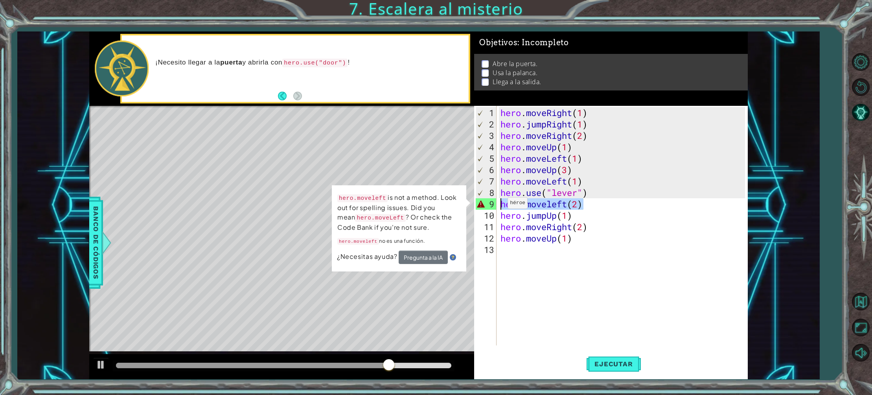
drag, startPoint x: 586, startPoint y: 205, endPoint x: 500, endPoint y: 206, distance: 85.7
click at [500, 206] on div "hero . moveRight ( 1 ) hero . jumpRight ( 1 ) hero . moveRight ( 2 ) hero . mov…" at bounding box center [624, 238] width 250 height 262
type textarea "hero.moveleft(2)"
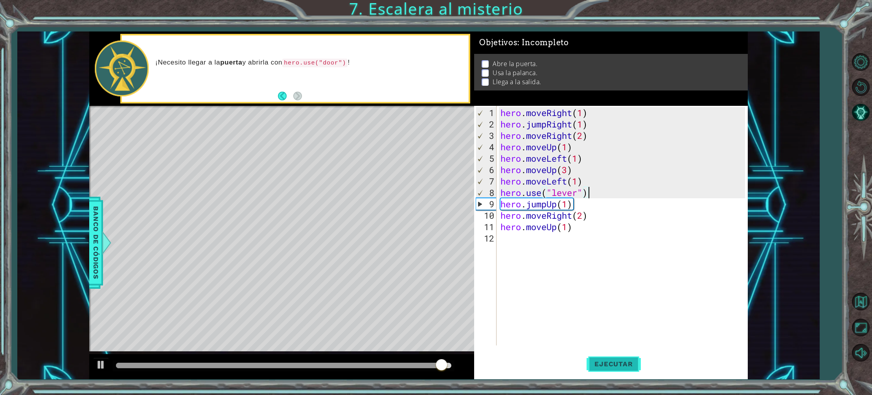
click at [612, 359] on button "Ejecutar" at bounding box center [613, 364] width 54 height 28
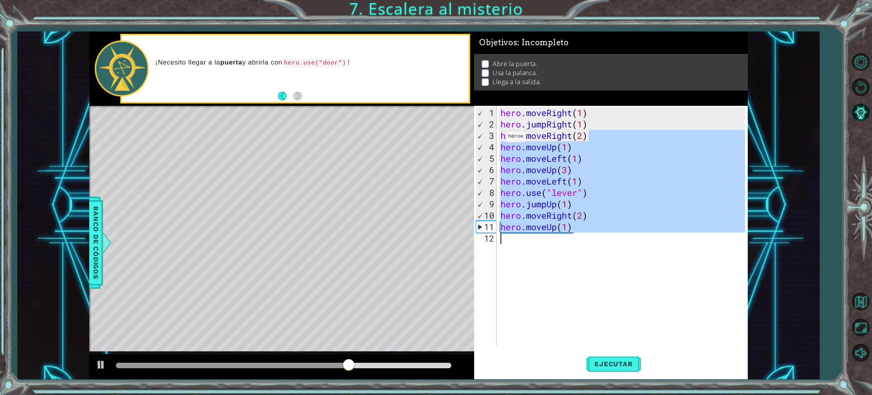
drag, startPoint x: 588, startPoint y: 137, endPoint x: 495, endPoint y: 241, distance: 138.6
click at [495, 241] on div "hero.use("lever") 1 2 3 4 5 6 7 8 9 10 11 12 hero . moveRight ( 1 ) hero . jump…" at bounding box center [609, 225] width 271 height 239
type textarea "hero.moveRight(2)"
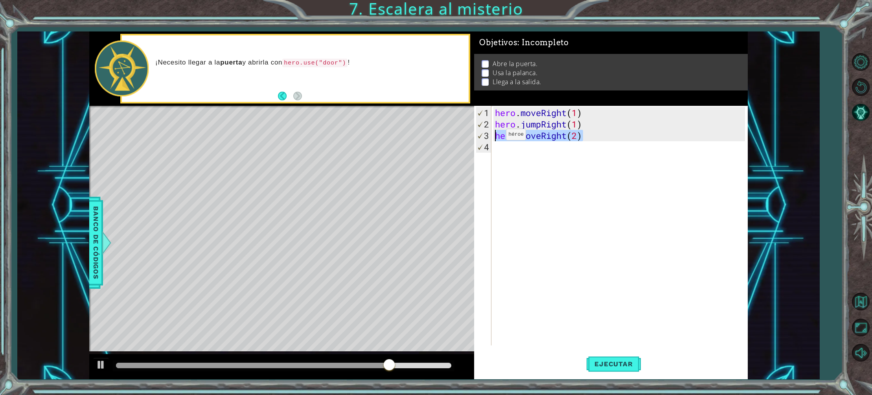
drag, startPoint x: 585, startPoint y: 135, endPoint x: 491, endPoint y: 137, distance: 94.0
click at [491, 137] on div "hero.moveRight(2) 1 2 3 4 hero . moveRight ( 1 ) hero . jumpRight ( 1 ) hero . …" at bounding box center [609, 225] width 271 height 239
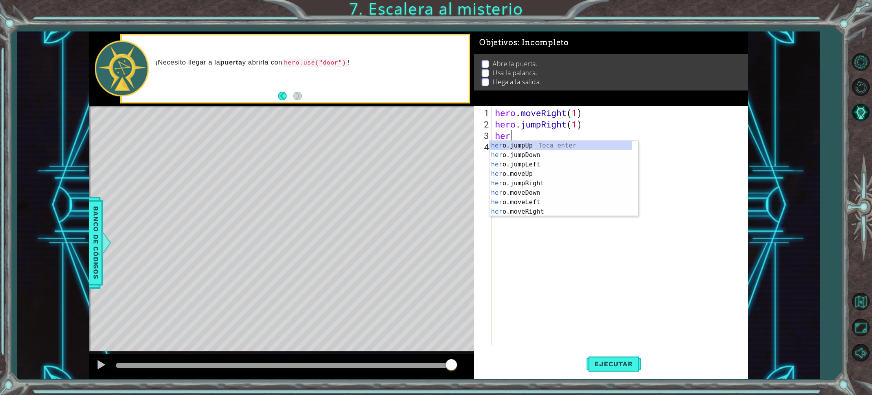
type textarea "hero"
click at [539, 175] on div "hero .jumpUp Toca enter hero .jumpDown Toca enter hero .jumpLeft Toca enter her…" at bounding box center [560, 188] width 143 height 94
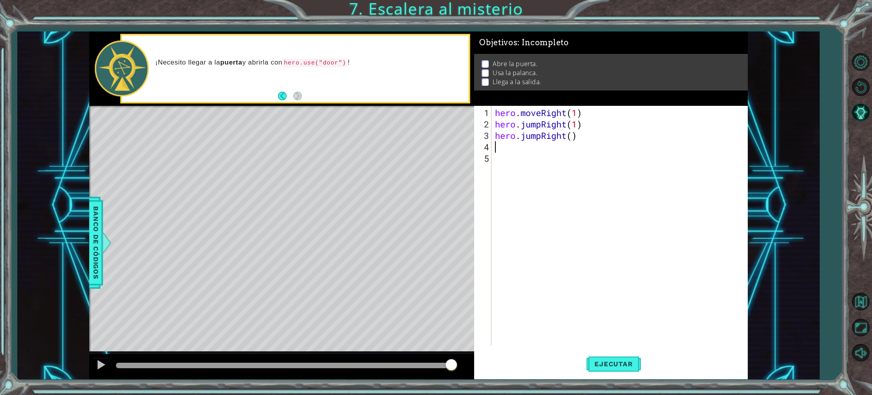
scroll to position [0, 0]
drag, startPoint x: 542, startPoint y: 136, endPoint x: 522, endPoint y: 137, distance: 20.1
click at [522, 137] on div "hero . moveRight ( 1 ) hero . jumpRight ( 1 ) hero . jumpRight ( )" at bounding box center [620, 238] width 255 height 262
type textarea "hero.moveRight()"
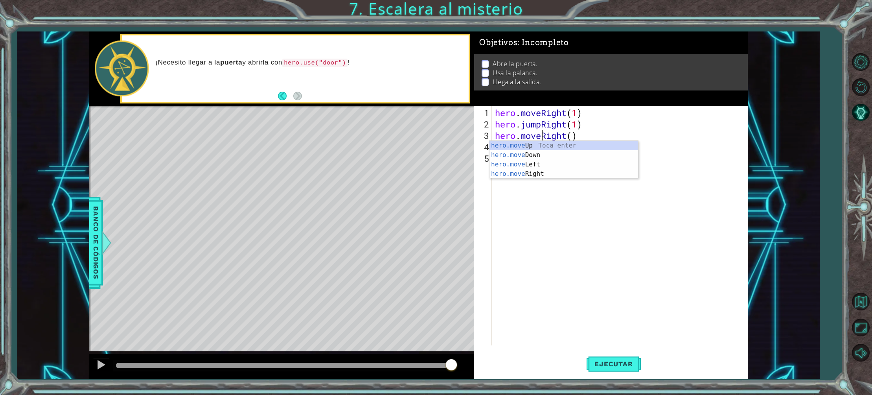
click at [562, 200] on div "hero . moveRight ( 1 ) hero . jumpRight ( 1 ) hero . moveRight ( )" at bounding box center [620, 238] width 255 height 262
click at [572, 139] on div "hero . moveRight ( 1 ) hero . jumpRight ( 1 ) hero . moveRight ( )" at bounding box center [620, 238] width 255 height 262
type textarea "hero.moveRight(2)"
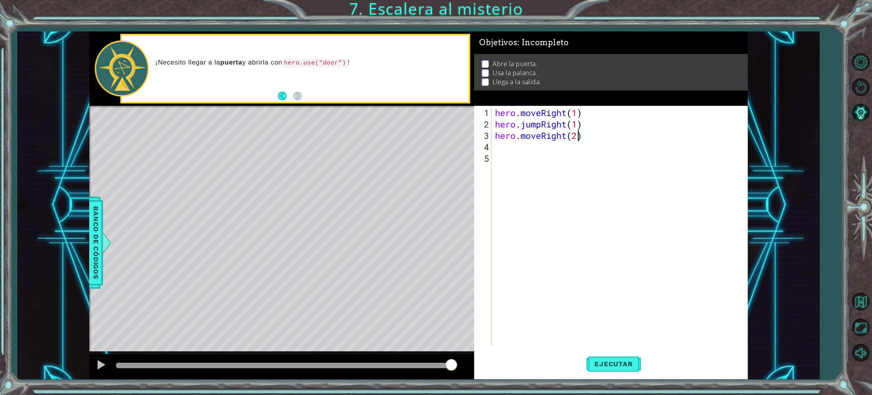
click at [501, 147] on div "hero . moveRight ( 1 ) hero . jumpRight ( 1 ) hero . moveRight ( 2 )" at bounding box center [620, 238] width 255 height 262
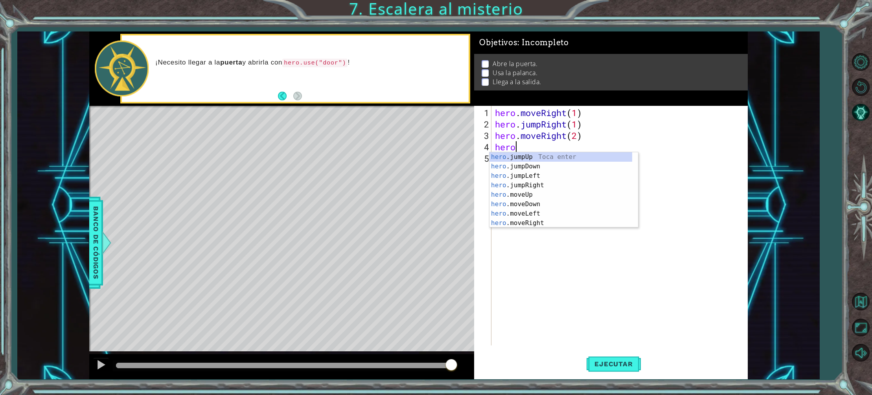
scroll to position [0, 0]
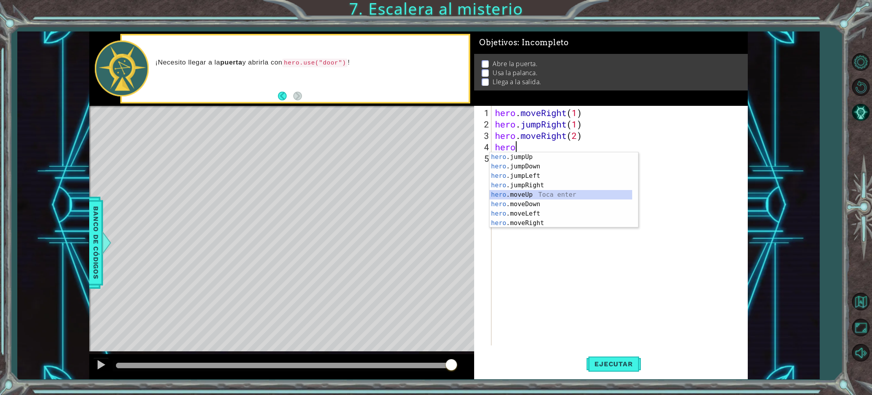
click at [550, 193] on div "hero .jumpUp Toca enter hero .jumpDown Toca enter hero .jumpLeft Toca enter her…" at bounding box center [560, 199] width 143 height 94
type textarea "hero.moveUp(1)"
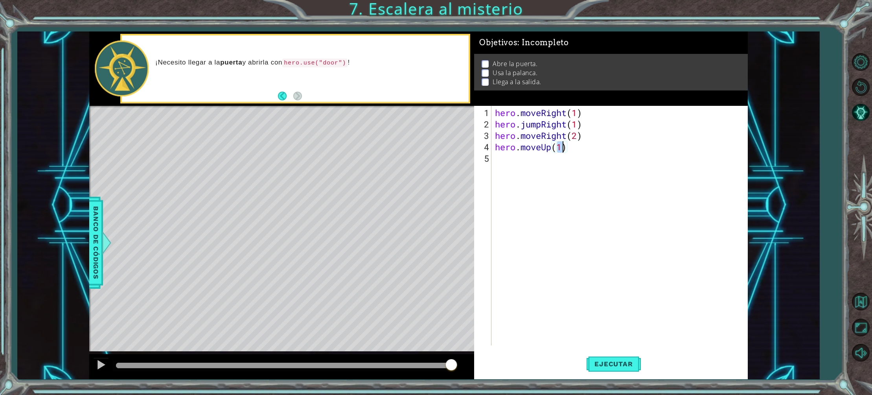
click at [502, 160] on div "hero . moveRight ( 1 ) hero . jumpRight ( 1 ) hero . moveRight ( 2 ) hero . mov…" at bounding box center [620, 238] width 255 height 262
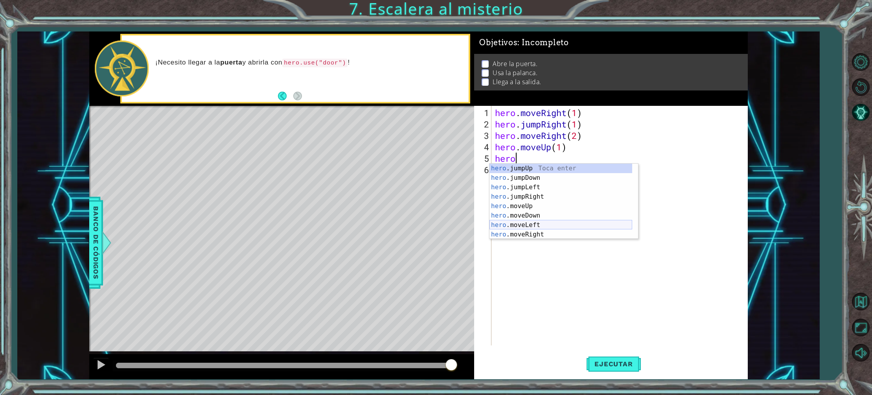
click at [538, 226] on div "hero .jumpUp Toca enter hero .jumpDown Toca enter hero .jumpLeft Toca enter her…" at bounding box center [560, 211] width 143 height 94
type textarea "hero.moveLeft(1)"
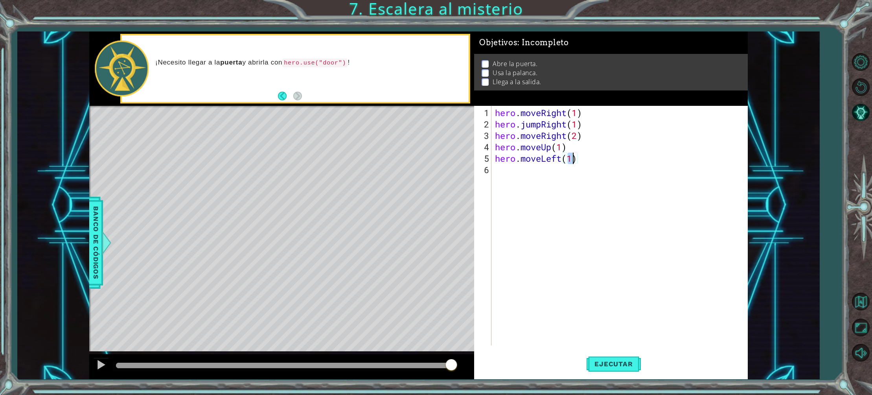
click at [501, 174] on div "hero . moveRight ( 1 ) hero . jumpRight ( 1 ) hero . moveRight ( 2 ) hero . mov…" at bounding box center [620, 238] width 255 height 262
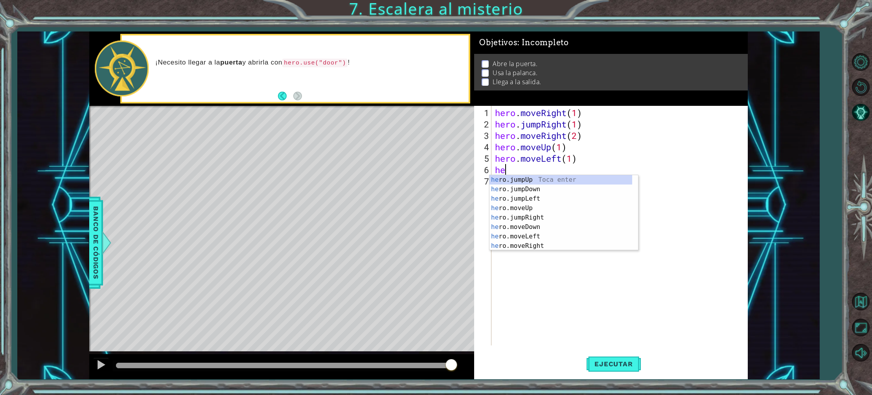
scroll to position [0, 0]
type textarea "h"
click at [533, 246] on div "hero .jumpDown Toca enter hero .jumpLeft Toca enter hero .jumpRight Toca enter …" at bounding box center [560, 222] width 143 height 94
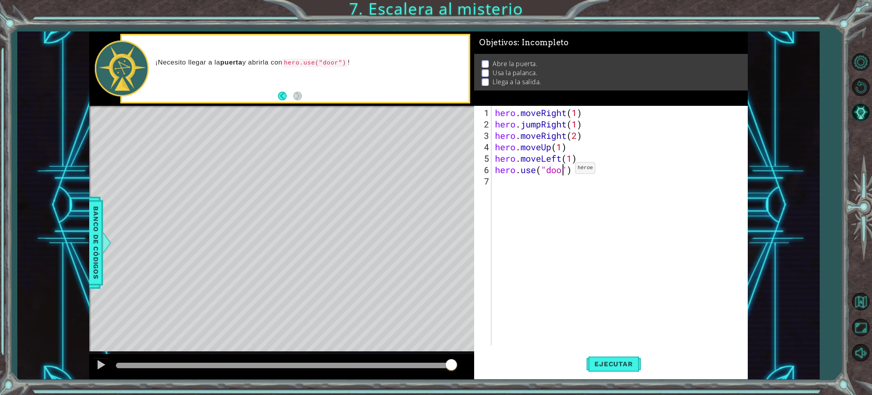
type textarea "hero.use("door")"
click at [503, 189] on div "hero . moveRight ( 1 ) hero . jumpRight ( 1 ) hero . moveRight ( 2 ) hero . mov…" at bounding box center [620, 238] width 255 height 262
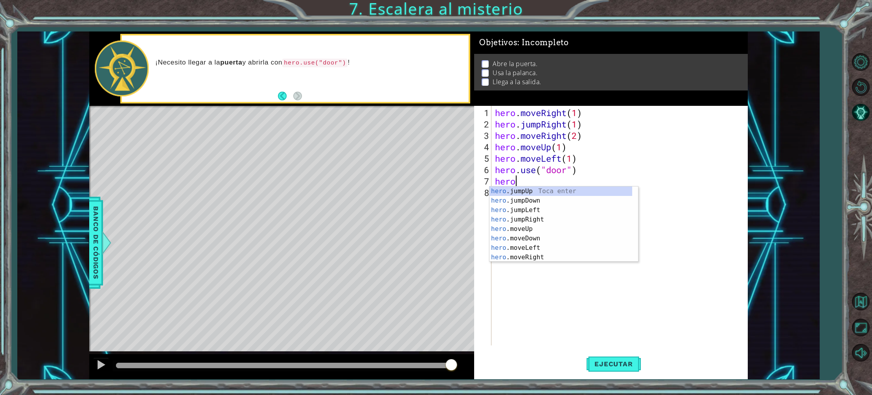
scroll to position [0, 0]
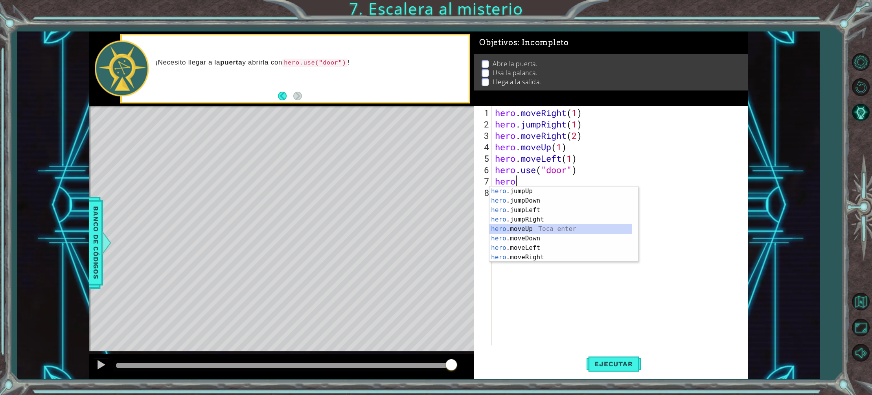
click at [522, 228] on div "hero .jumpUp Toca enter hero .jumpDown Toca enter hero .jumpLeft Toca enter her…" at bounding box center [560, 233] width 143 height 94
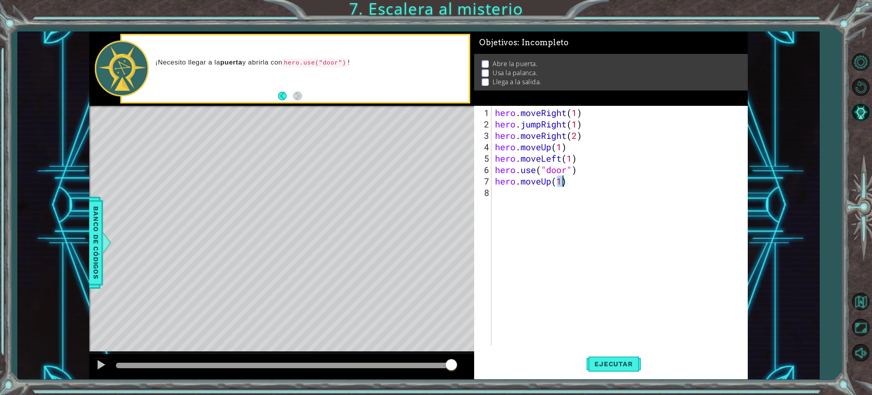
type textarea "hero.moveUp(2)"
click at [496, 198] on div "hero . moveRight ( 1 ) hero . jumpRight ( 1 ) hero . moveRight ( 2 ) hero . mov…" at bounding box center [620, 238] width 255 height 262
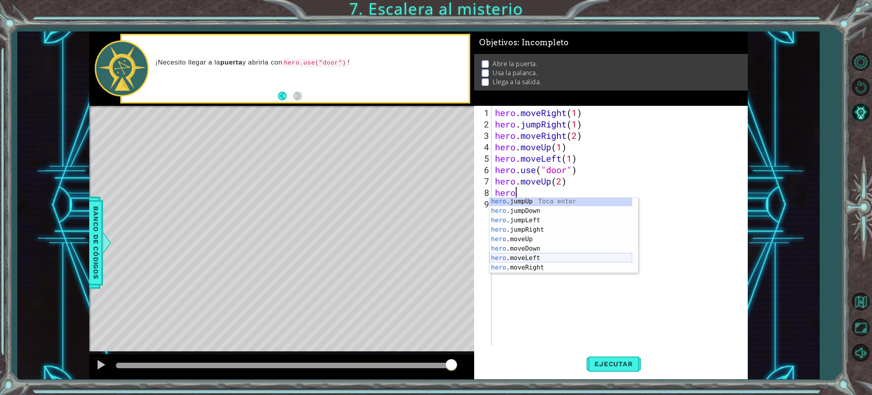
scroll to position [0, 0]
click at [512, 258] on div "hero .jumpUp Toca enter hero .jumpDown Toca enter hero .jumpLeft Toca enter her…" at bounding box center [560, 244] width 143 height 94
type textarea "hero.moveLeft(1)"
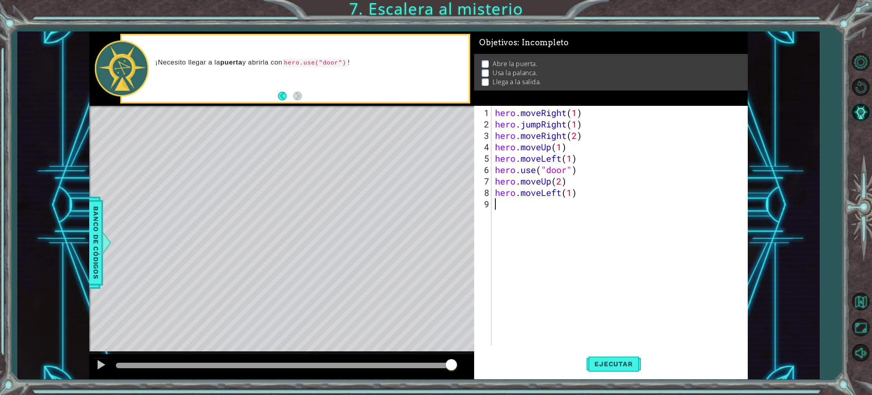
click at [513, 205] on div "hero . moveRight ( 1 ) hero . jumpRight ( 1 ) hero . moveRight ( 2 ) hero . mov…" at bounding box center [620, 238] width 255 height 262
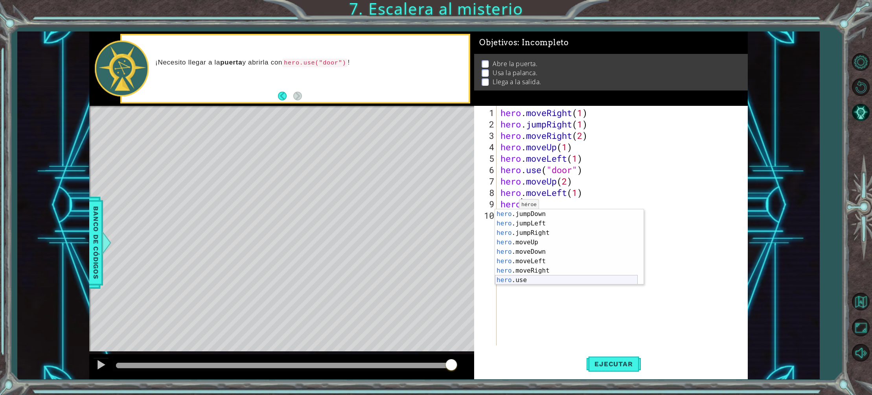
scroll to position [9, 0]
click at [523, 278] on div "hero .jumpDown Toca enter hero .jumpLeft Toca enter hero .jumpRight Toca enter …" at bounding box center [566, 256] width 143 height 94
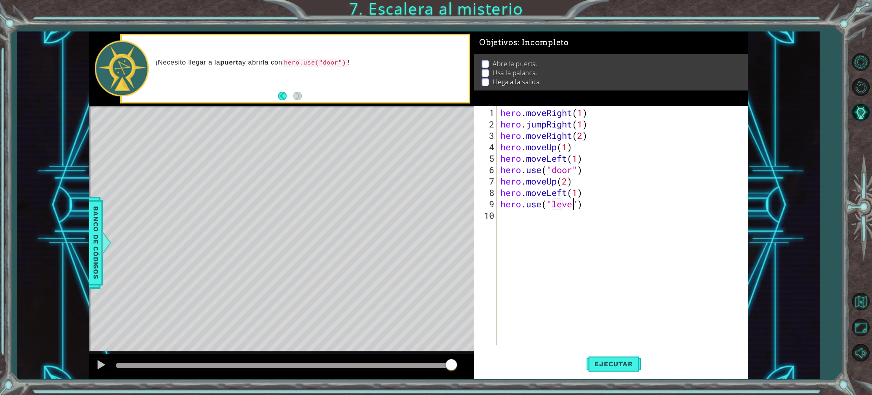
type textarea "hero.use("lever")"
click at [519, 223] on div "hero . moveRight ( 1 ) hero . jumpRight ( 1 ) hero . moveRight ( 2 ) hero . mov…" at bounding box center [624, 238] width 250 height 262
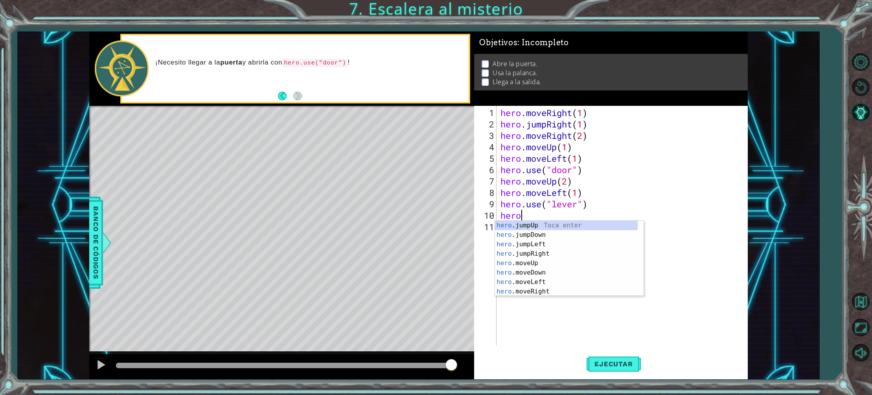
scroll to position [0, 0]
click at [538, 277] on div "hero .jumpUp Toca enter hero .jumpDown Toca enter hero .jumpLeft Toca enter her…" at bounding box center [566, 267] width 143 height 94
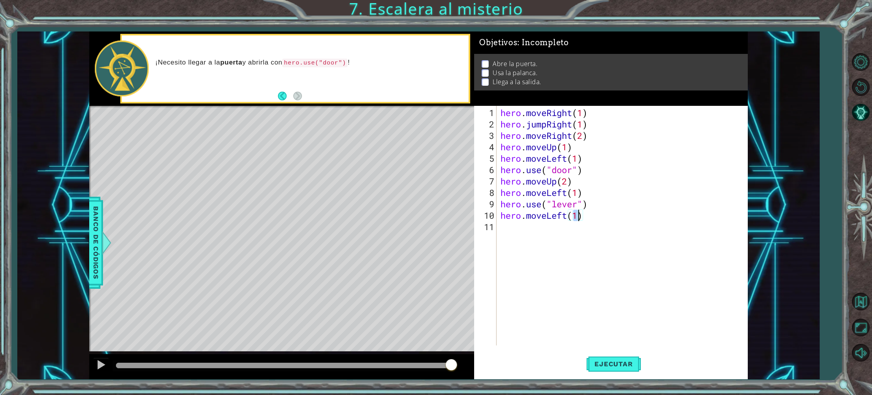
type textarea "hero.moveLeft(2)"
click at [507, 228] on div "hero . moveRight ( 1 ) hero . jumpRight ( 1 ) hero . moveRight ( 2 ) hero . mov…" at bounding box center [624, 238] width 250 height 262
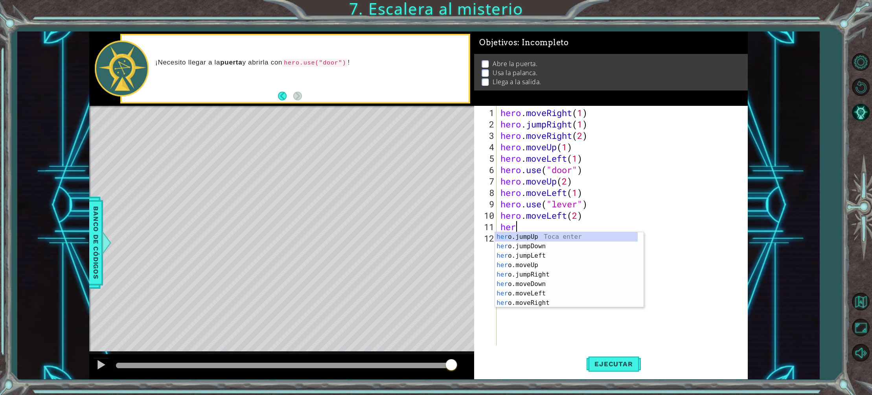
type textarea "hero"
click at [538, 237] on div "hero .jumpUp Toca enter hero .jumpDown Toca enter hero .jumpLeft Toca enter her…" at bounding box center [566, 279] width 143 height 94
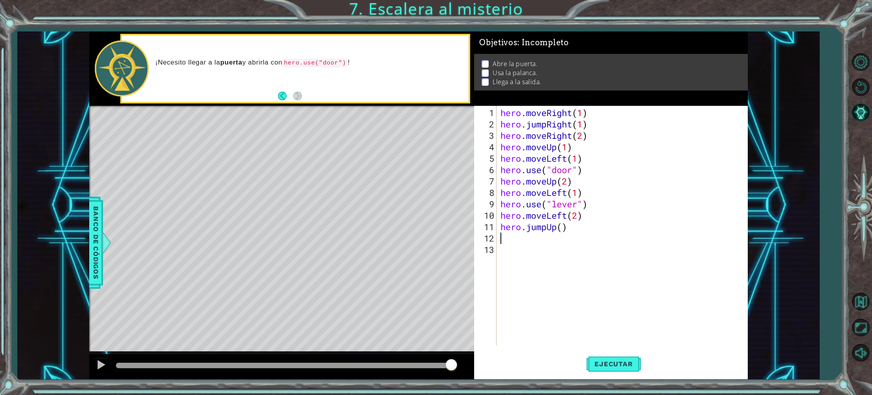
scroll to position [0, 0]
click at [562, 227] on div "hero . moveRight ( 1 ) hero . jumpRight ( 1 ) hero . moveRight ( 2 ) hero . mov…" at bounding box center [624, 238] width 250 height 262
type textarea "hero.jumpUp(1)"
click at [511, 246] on div "hero . moveRight ( 1 ) hero . jumpRight ( 1 ) hero . moveRight ( 2 ) hero . mov…" at bounding box center [624, 238] width 250 height 262
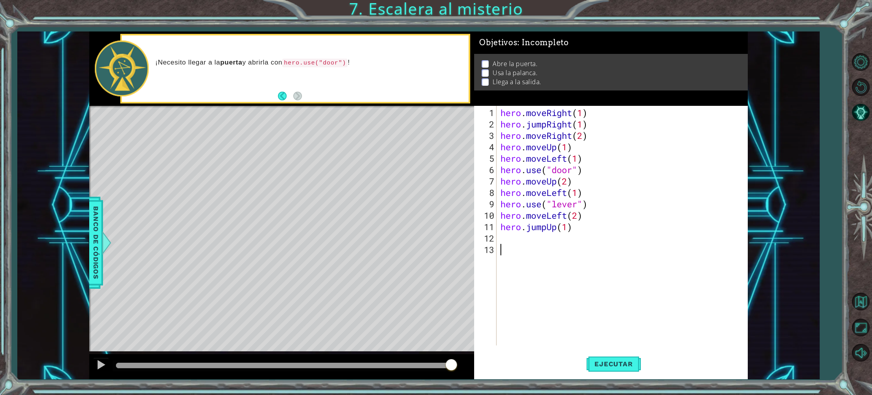
scroll to position [0, 0]
click at [511, 237] on div "hero . moveRight ( 1 ) hero . jumpRight ( 1 ) hero . moveRight ( 2 ) hero . mov…" at bounding box center [624, 238] width 250 height 262
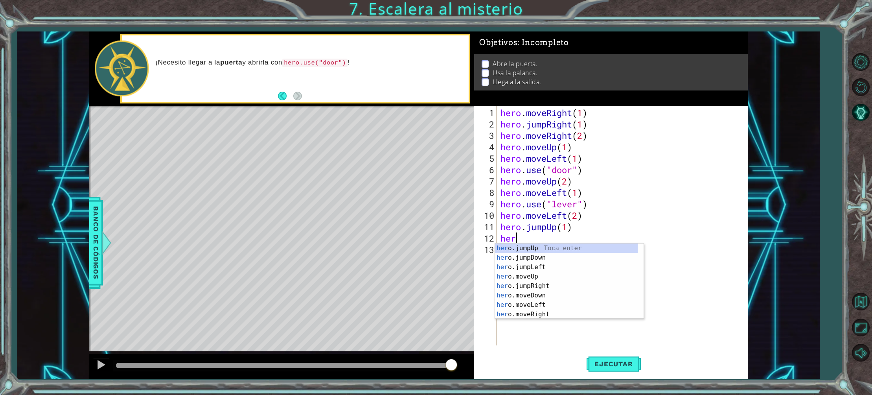
type textarea "hero"
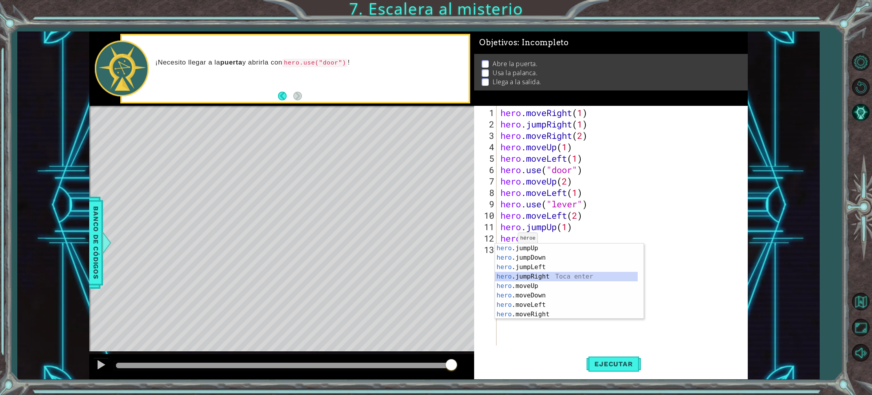
click at [546, 273] on div "hero .jumpUp Toca enter hero .jumpDown Toca enter hero .jumpLeft Toca enter her…" at bounding box center [566, 290] width 143 height 94
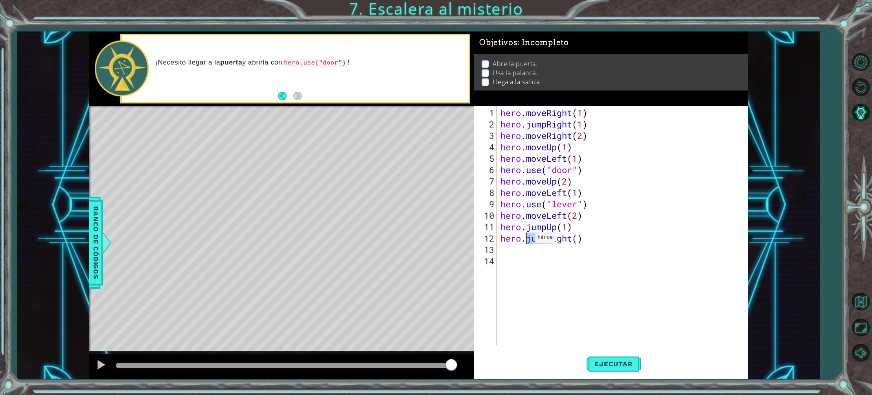
drag, startPoint x: 547, startPoint y: 239, endPoint x: 528, endPoint y: 240, distance: 18.9
click at [528, 240] on div "hero . moveRight ( 1 ) hero . jumpRight ( 1 ) hero . moveRight ( 2 ) hero . mov…" at bounding box center [624, 238] width 250 height 262
click at [573, 240] on div "hero . moveRight ( 1 ) hero . jumpRight ( 1 ) hero . moveRight ( 2 ) hero . mov…" at bounding box center [624, 238] width 250 height 262
click at [577, 239] on div "hero . moveRight ( 1 ) hero . jumpRight ( 1 ) hero . moveRight ( 2 ) hero . mov…" at bounding box center [624, 238] width 250 height 262
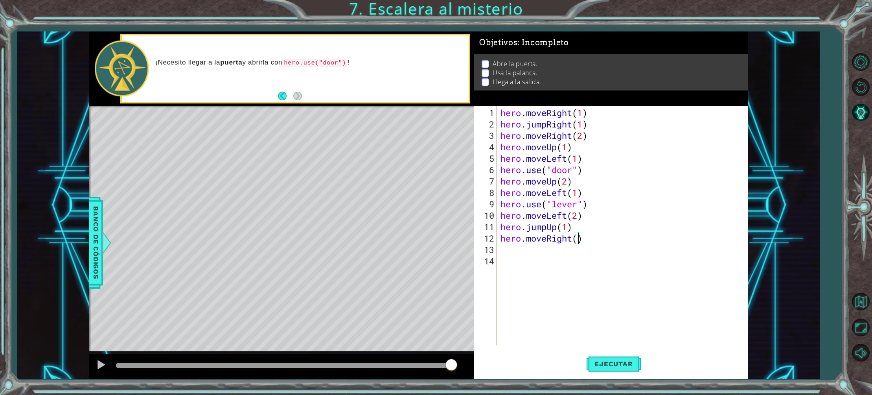
type textarea "hero.moveRight(2)"
click at [505, 248] on div "hero . moveRight ( 1 ) hero . jumpRight ( 1 ) hero . moveRight ( 2 ) hero . mov…" at bounding box center [624, 238] width 250 height 262
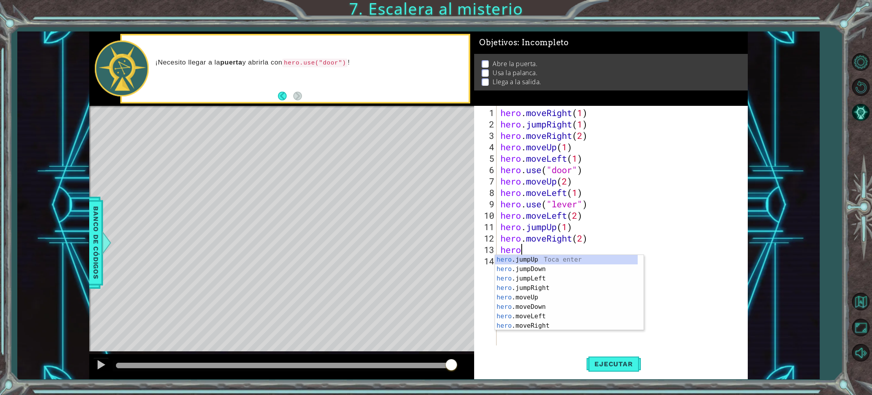
scroll to position [0, 0]
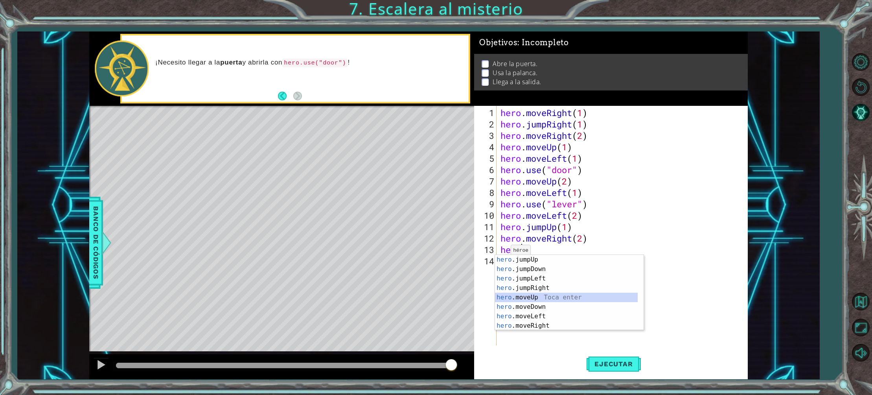
click at [528, 297] on div "hero .jumpUp Toca enter hero .jumpDown Toca enter hero .jumpLeft Toca enter her…" at bounding box center [566, 302] width 143 height 94
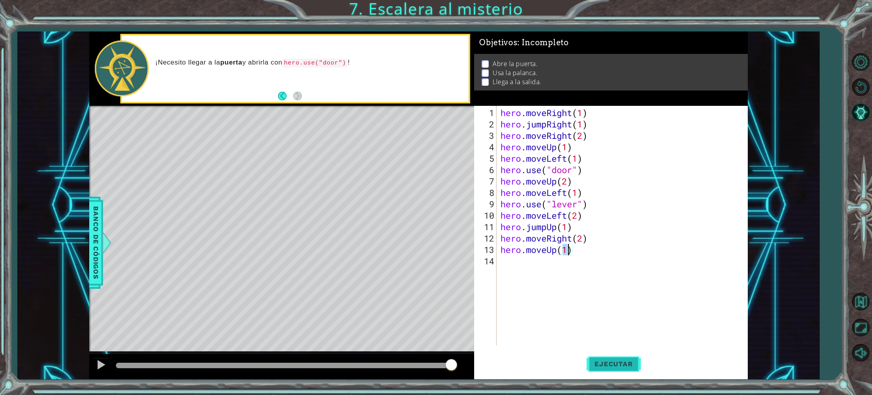
type textarea "hero.moveUp(1)"
click at [617, 358] on button "Ejecutar" at bounding box center [613, 364] width 54 height 28
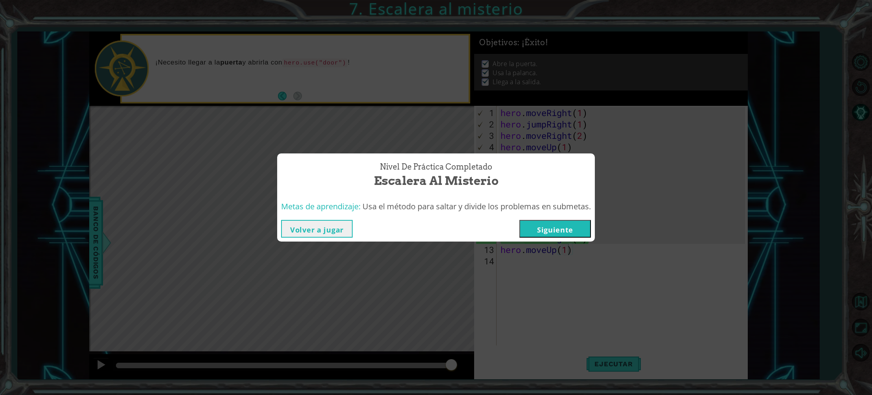
click at [553, 224] on button "Siguiente" at bounding box center [555, 229] width 72 height 18
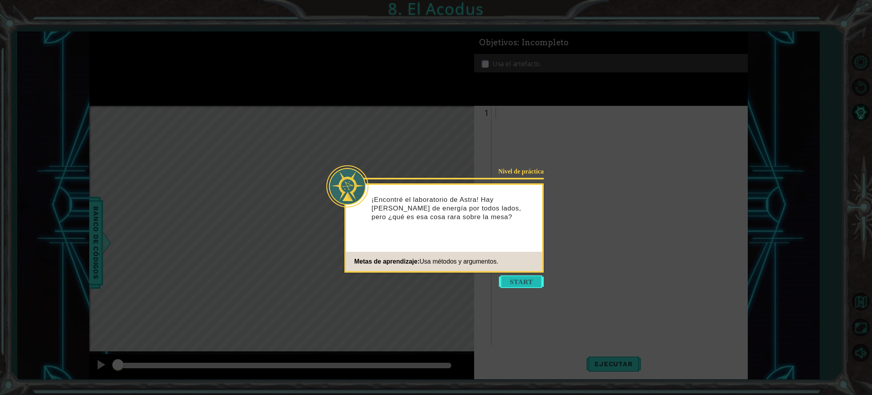
click at [528, 278] on button "Start" at bounding box center [521, 281] width 45 height 13
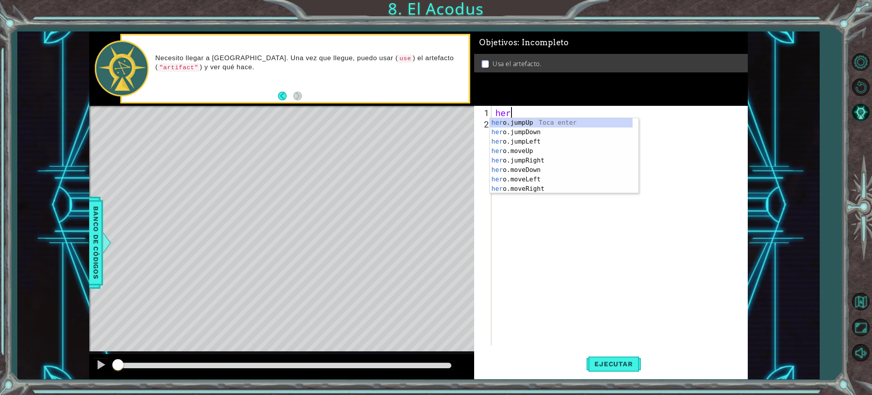
scroll to position [0, 0]
click at [525, 159] on div "hero .jumpUp Toca enter hero .jumpDown Toca enter hero .jumpLeft Toca enter her…" at bounding box center [561, 165] width 143 height 94
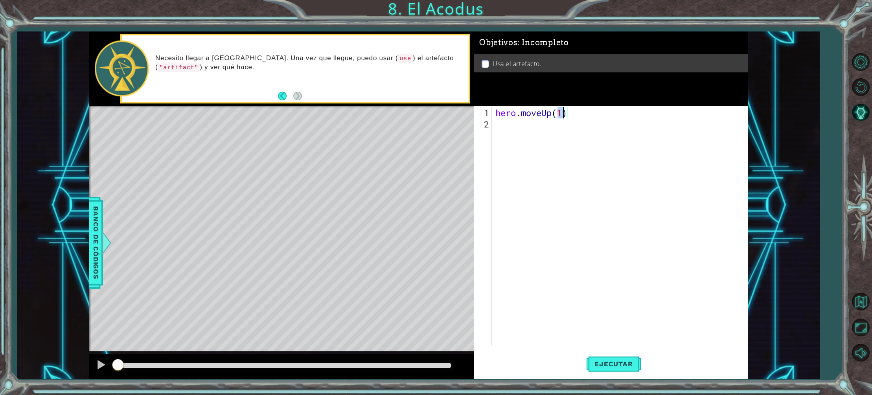
type textarea "hero.moveUp(2)"
click at [497, 129] on div "hero . moveUp ( 2 )" at bounding box center [621, 238] width 255 height 262
type textarea "he"
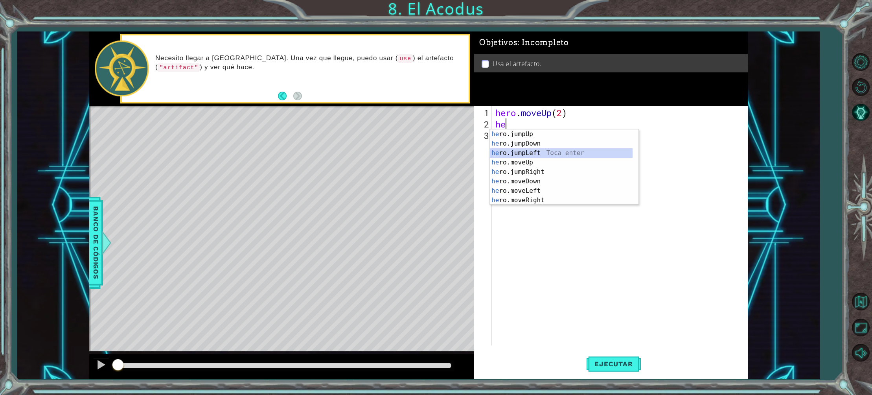
click at [514, 151] on div "he ro.jumpUp Toca enter he ro.jumpDown Toca enter he ro.jumpLeft Toca enter he …" at bounding box center [561, 176] width 143 height 94
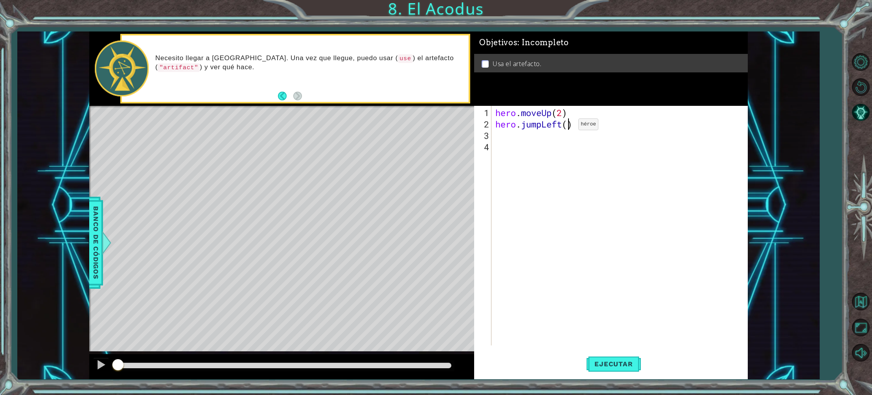
click at [566, 127] on div "hero . moveUp ( 2 ) hero . jumpLeft ( )" at bounding box center [621, 238] width 255 height 262
type textarea "hero.jumpLeft(1)"
click at [500, 136] on div "hero . moveUp ( 2 ) hero . jumpLeft ( 1 )" at bounding box center [621, 238] width 255 height 262
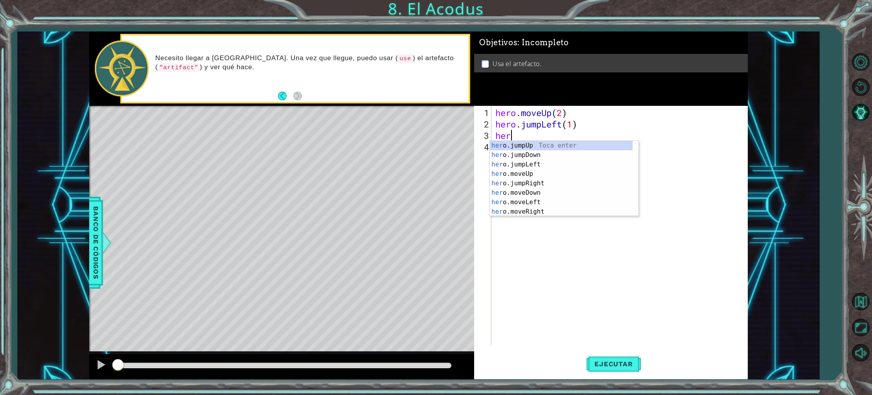
scroll to position [0, 0]
click at [541, 192] on div "hero .jumpUp Toca enter hero .jumpDown Toca enter hero .jumpLeft Toca enter her…" at bounding box center [561, 188] width 143 height 94
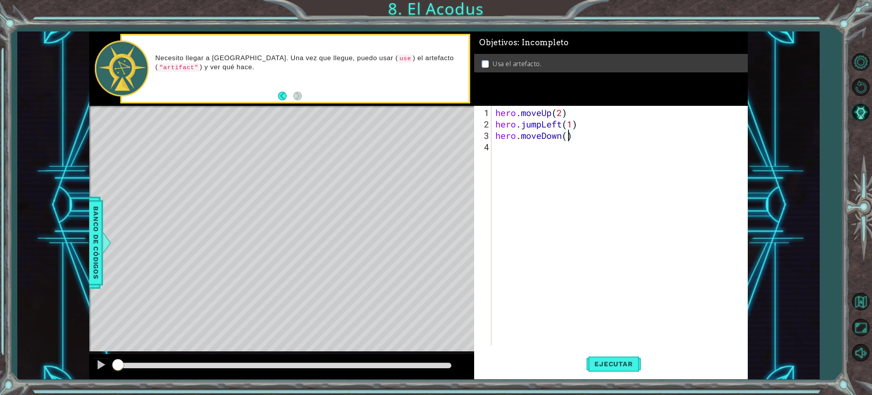
type textarea "hero.moveDown(2)"
click at [495, 150] on div "hero . moveUp ( 2 ) hero . jumpLeft ( 1 ) hero . moveDown ( 2 )" at bounding box center [621, 238] width 255 height 262
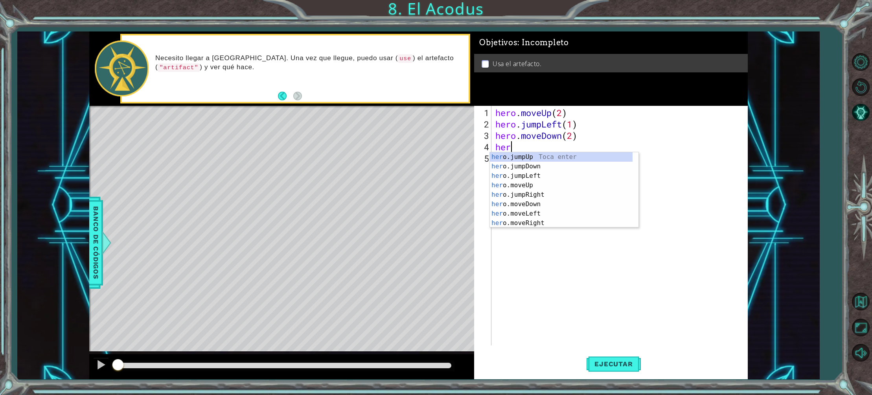
type textarea "hero"
click at [537, 175] on div "hero .jumpUp Toca enter hero .jumpDown Toca enter hero .jumpLeft Toca enter her…" at bounding box center [561, 199] width 143 height 94
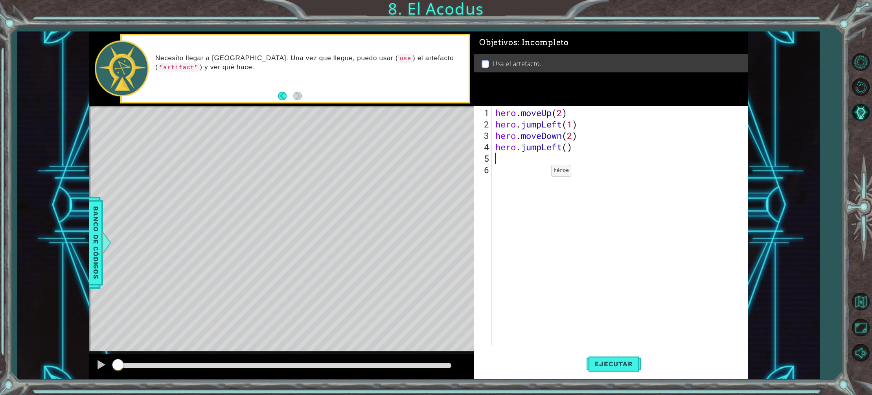
scroll to position [0, 0]
click at [567, 149] on div "hero . moveUp ( 2 ) hero . jumpLeft ( 1 ) hero . moveDown ( 2 ) hero . jumpLeft…" at bounding box center [621, 238] width 255 height 262
type textarea "hero.jumpLeft(1)"
click at [506, 160] on div "hero . moveUp ( 2 ) hero . jumpLeft ( 1 ) hero . moveDown ( 2 ) hero . jumpLeft…" at bounding box center [621, 238] width 255 height 262
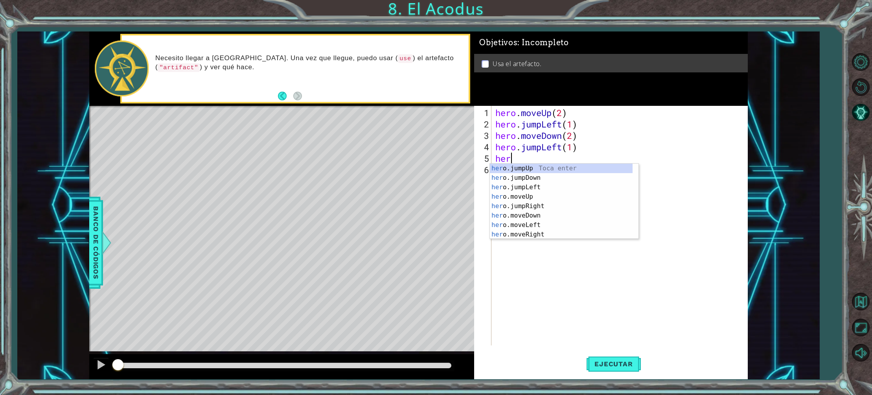
scroll to position [0, 0]
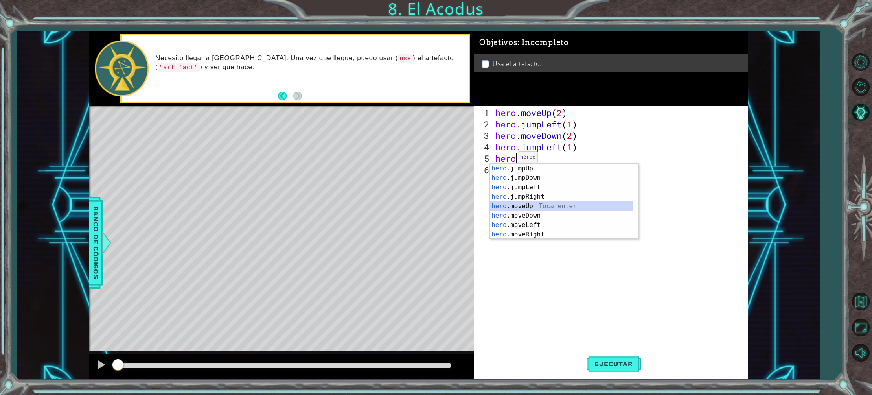
click at [505, 205] on div "hero .jumpUp Toca enter hero .jumpDown Toca enter hero .jumpLeft Toca enter her…" at bounding box center [561, 211] width 143 height 94
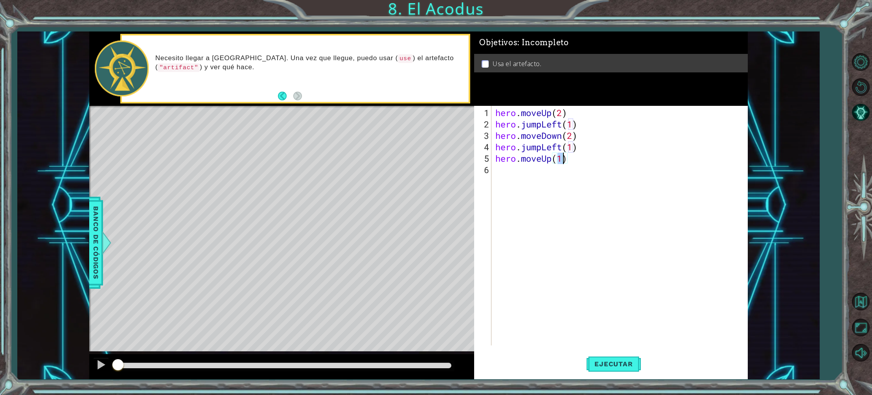
type textarea "hero.moveUp(2)"
click at [498, 172] on div "hero . moveUp ( 2 ) hero . jumpLeft ( 1 ) hero . moveDown ( 2 ) hero . jumpLeft…" at bounding box center [621, 238] width 255 height 262
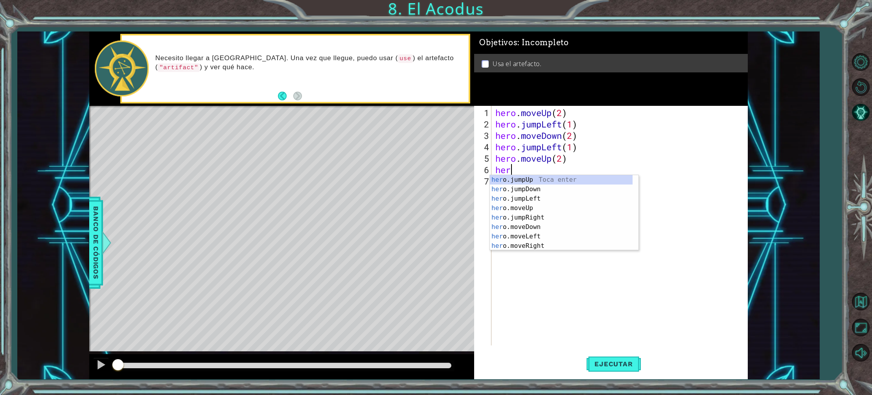
scroll to position [0, 0]
click at [518, 243] on div "hero .jumpUp Toca enter hero .jumpDown Toca enter hero .jumpLeft Toca enter her…" at bounding box center [561, 222] width 143 height 94
type textarea "hero.moveRight(1)"
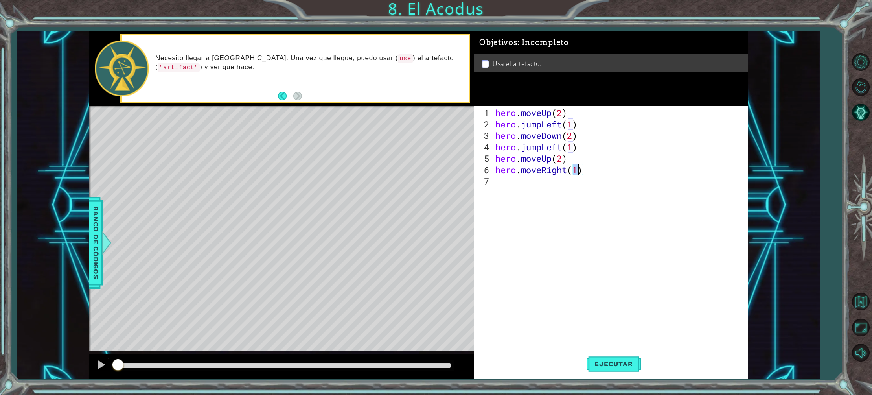
click at [507, 182] on div "hero . moveUp ( 2 ) hero . jumpLeft ( 1 ) hero . moveDown ( 2 ) hero . jumpLeft…" at bounding box center [621, 238] width 255 height 262
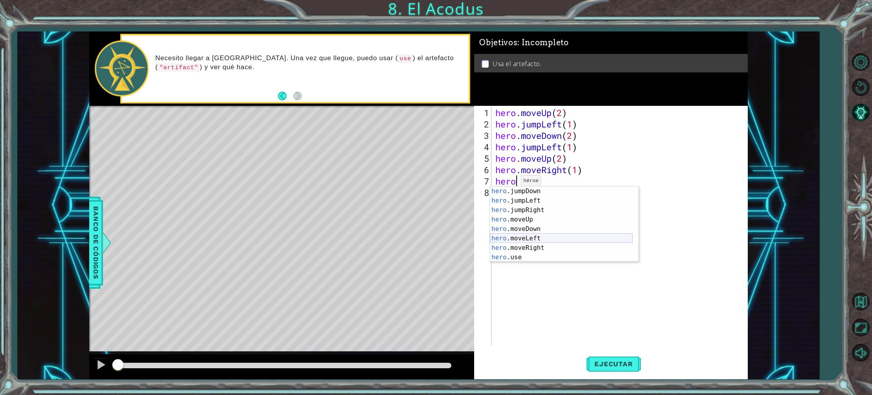
scroll to position [9, 0]
click at [515, 254] on div "hero .jumpDown Toca enter hero .jumpLeft Toca enter hero .jumpRight Toca enter …" at bounding box center [561, 233] width 143 height 94
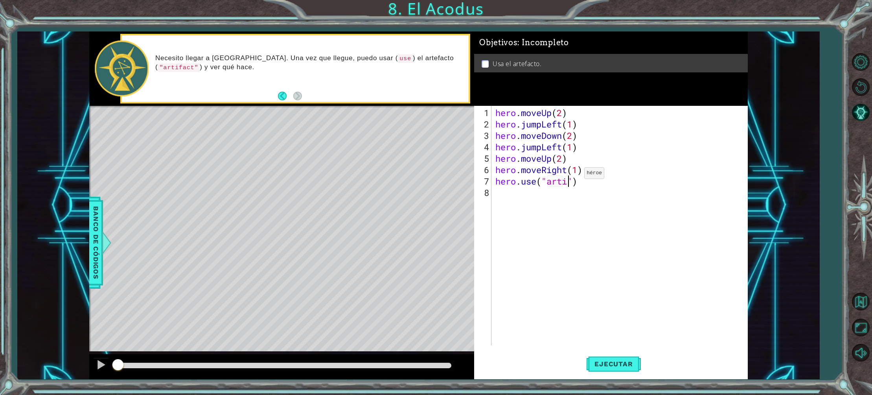
scroll to position [0, 3]
type textarea "hero.use("artifact")"
click at [619, 363] on span "Ejecutar" at bounding box center [613, 364] width 54 height 8
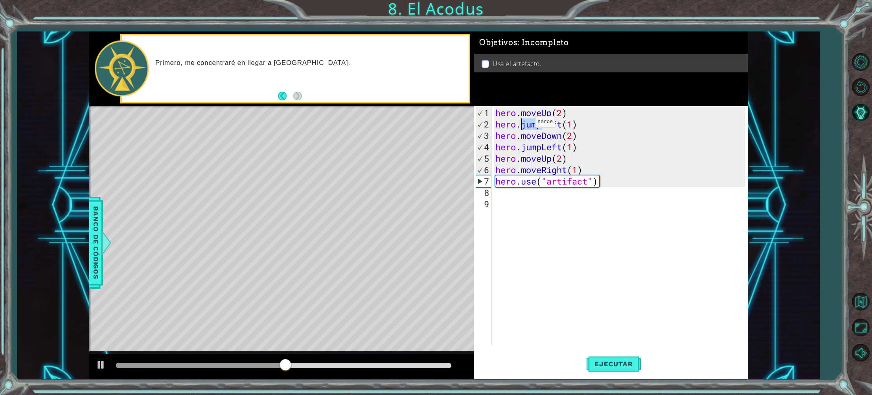
drag, startPoint x: 542, startPoint y: 124, endPoint x: 522, endPoint y: 125, distance: 19.3
click at [522, 125] on div "hero . moveUp ( 2 ) hero . jumpLeft ( 1 ) hero . moveDown ( 2 ) hero . jumpLeft…" at bounding box center [621, 238] width 255 height 262
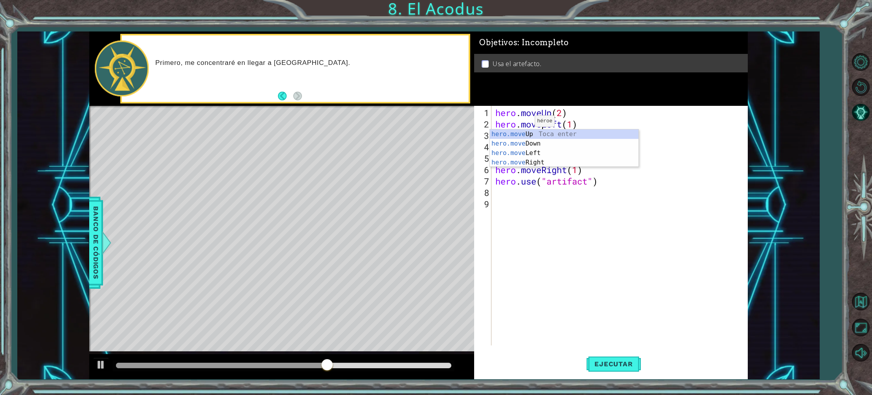
scroll to position [0, 2]
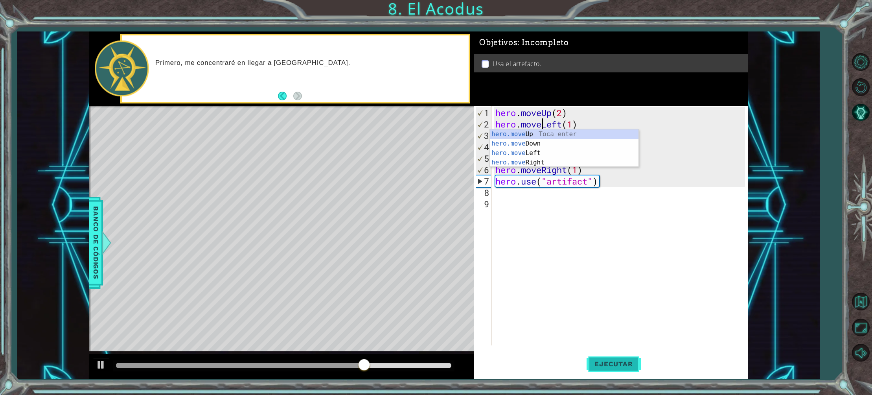
type textarea "hero.moveLeft(1)"
click at [614, 360] on span "Ejecutar" at bounding box center [613, 364] width 54 height 8
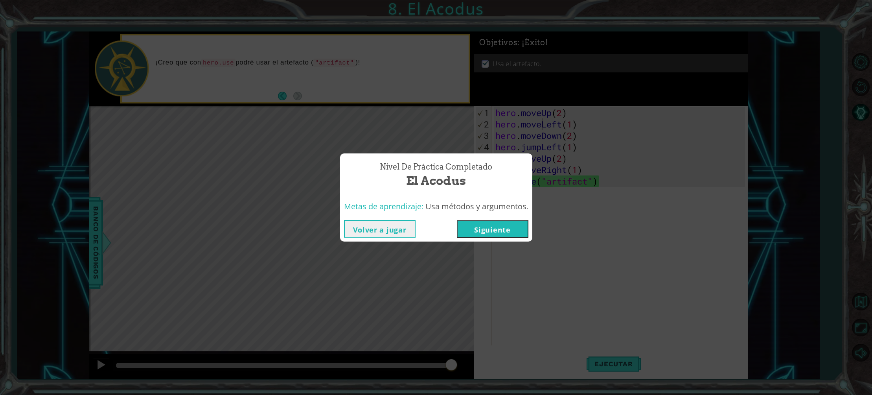
click at [495, 228] on button "Siguiente" at bounding box center [493, 229] width 72 height 18
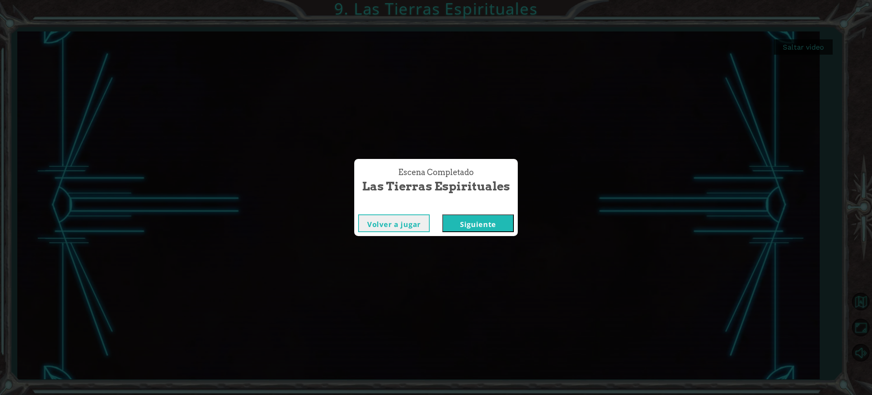
click at [482, 222] on button "Siguiente" at bounding box center [478, 223] width 72 height 18
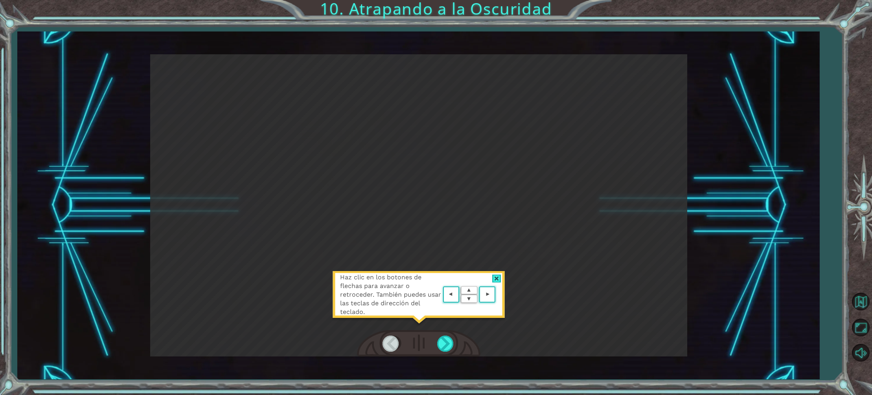
click at [497, 294] on area at bounding box center [497, 294] width 0 height 0
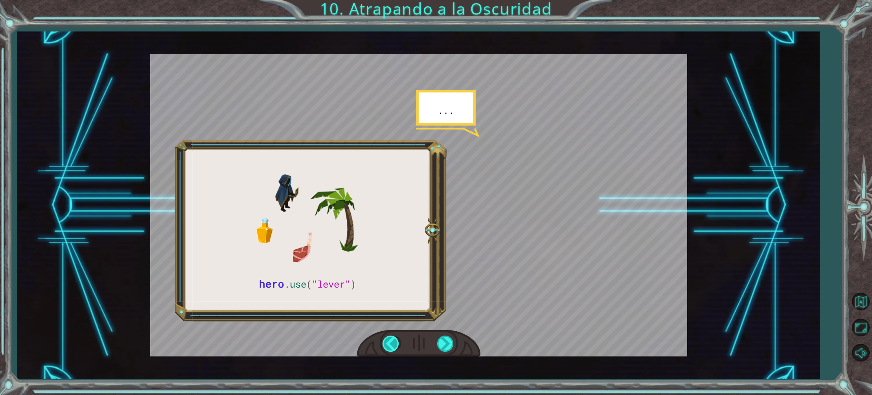
click at [388, 344] on div at bounding box center [391, 343] width 18 height 16
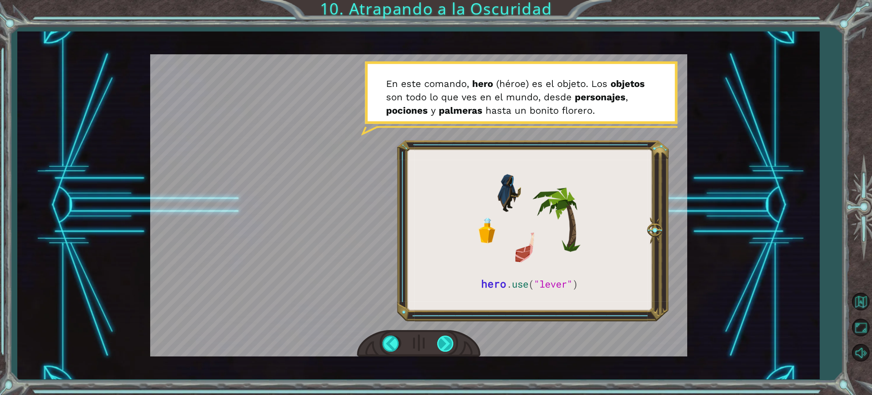
click at [448, 341] on div at bounding box center [446, 343] width 18 height 16
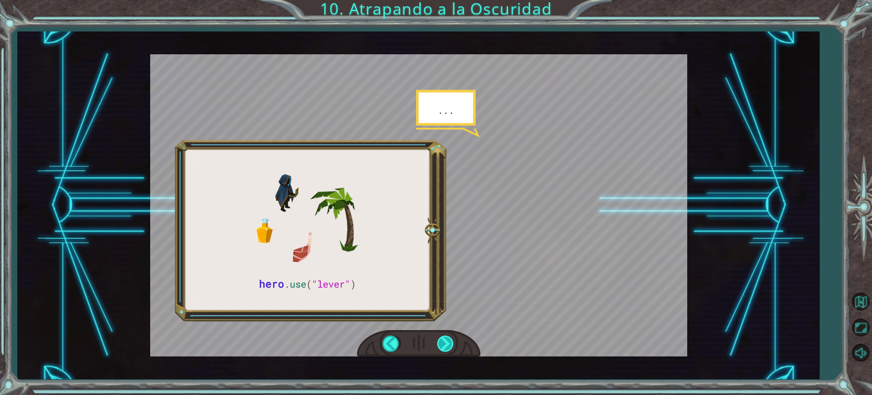
click at [448, 341] on div at bounding box center [446, 343] width 18 height 16
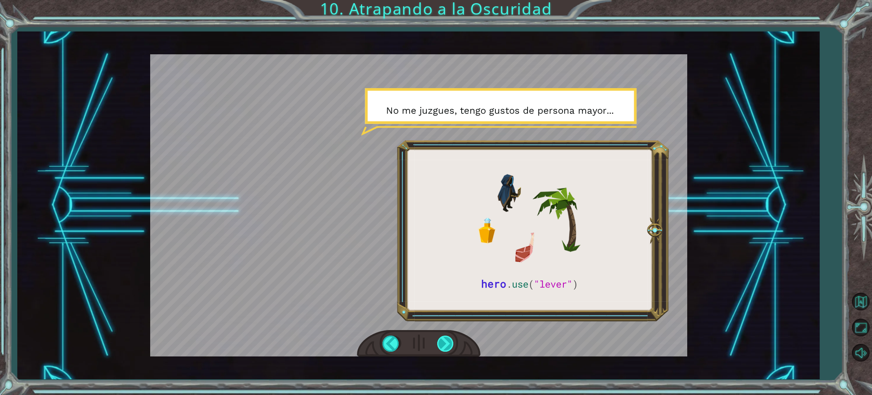
click at [448, 341] on div at bounding box center [446, 343] width 18 height 16
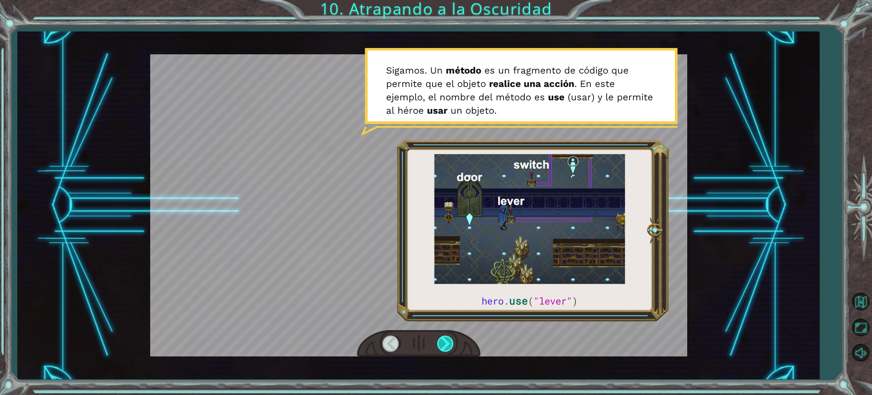
click at [449, 342] on div at bounding box center [446, 343] width 18 height 16
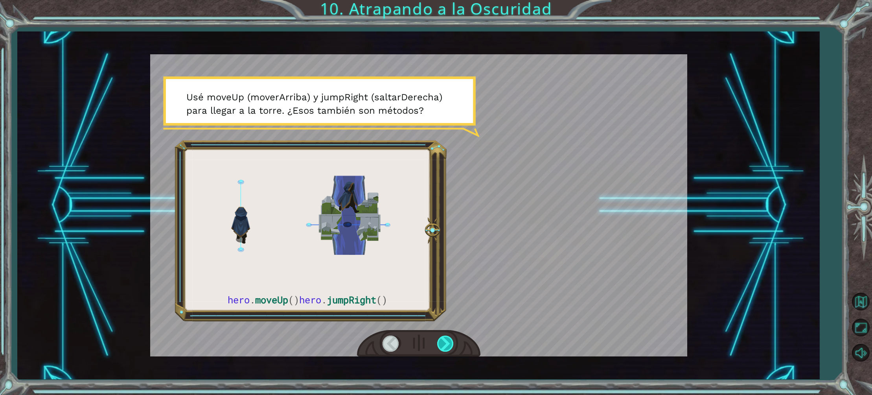
click at [449, 342] on div at bounding box center [446, 343] width 18 height 16
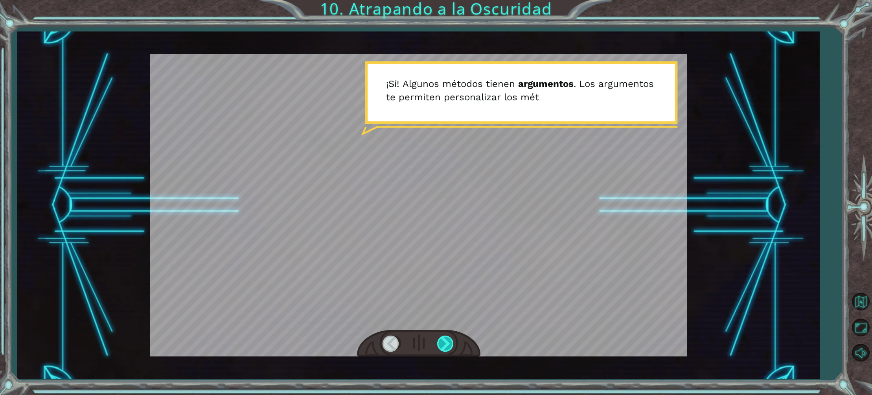
click at [449, 342] on div at bounding box center [446, 343] width 18 height 16
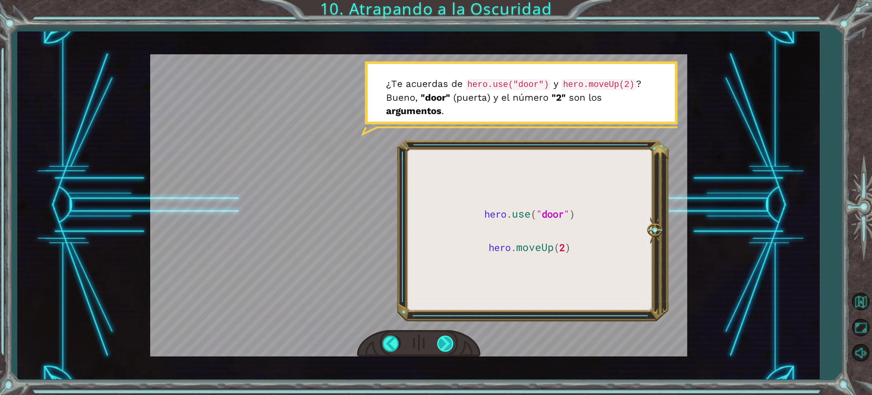
click at [444, 343] on div at bounding box center [446, 343] width 18 height 16
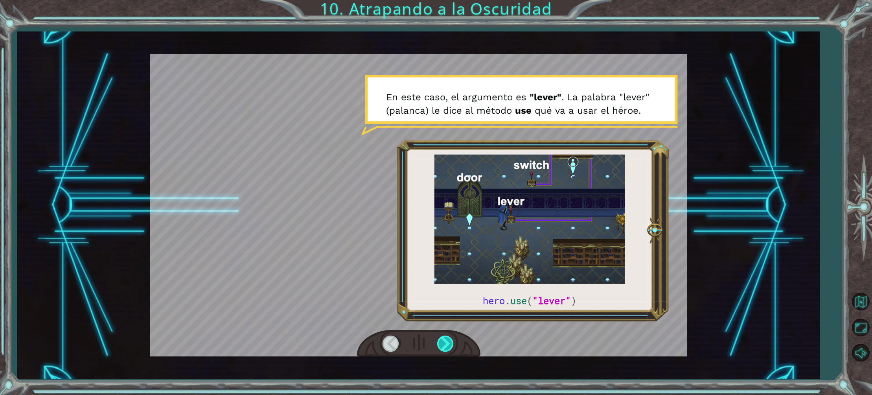
click at [444, 343] on div at bounding box center [446, 343] width 18 height 16
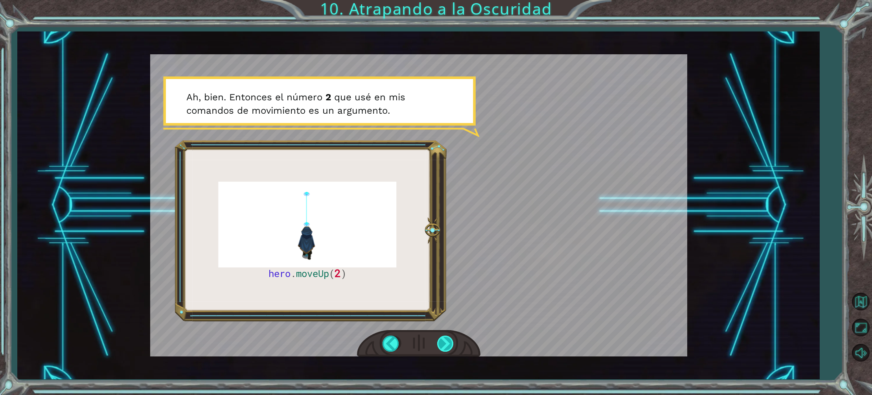
click at [444, 344] on div at bounding box center [446, 343] width 18 height 16
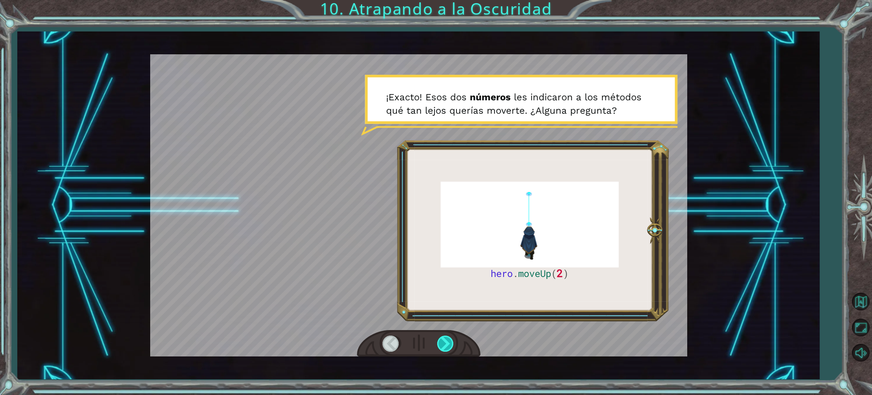
click at [444, 344] on div at bounding box center [446, 343] width 18 height 16
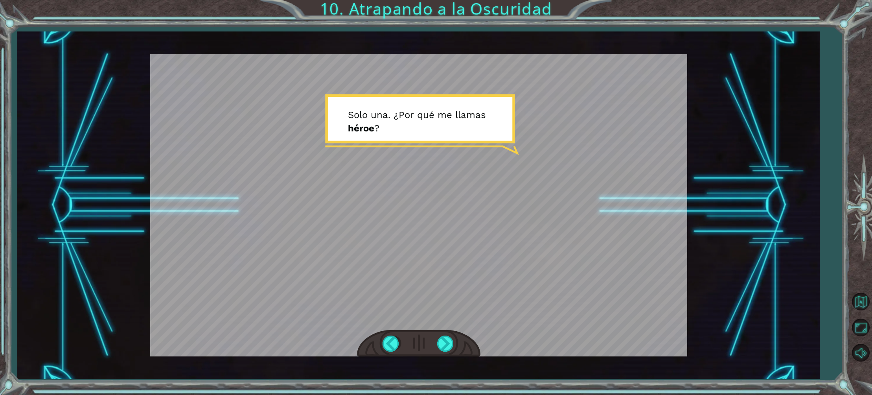
click at [459, 349] on div at bounding box center [418, 343] width 123 height 27
click at [448, 343] on div at bounding box center [446, 343] width 18 height 16
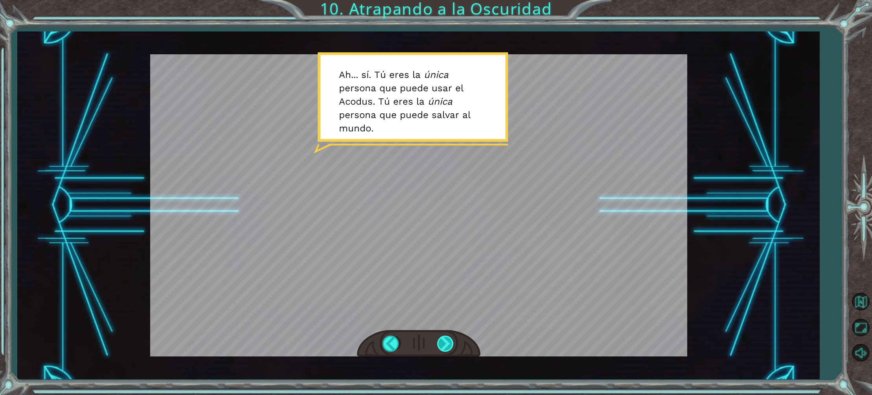
click at [448, 343] on div at bounding box center [446, 343] width 18 height 16
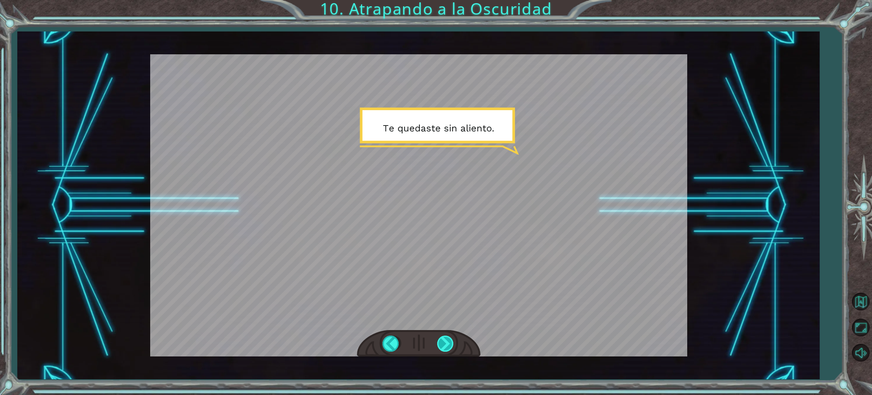
click at [448, 343] on div at bounding box center [446, 343] width 18 height 16
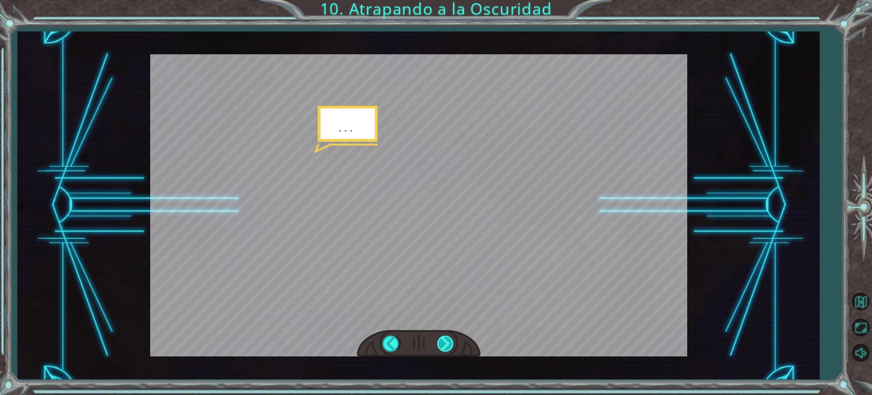
click at [448, 343] on div at bounding box center [446, 343] width 18 height 16
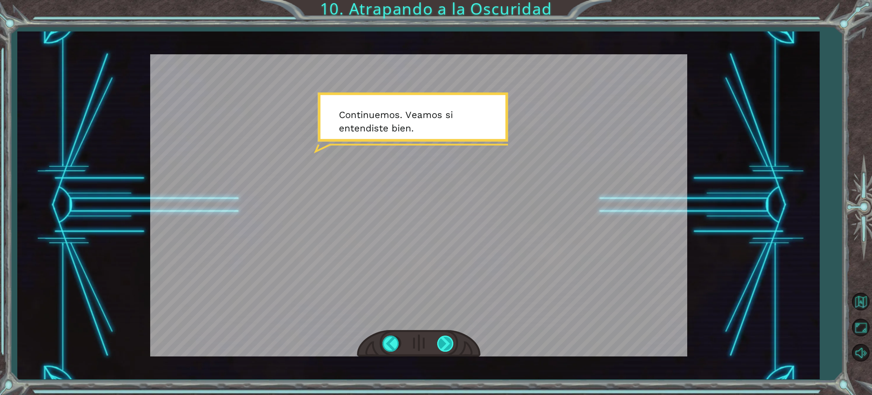
click at [448, 343] on div at bounding box center [446, 343] width 18 height 16
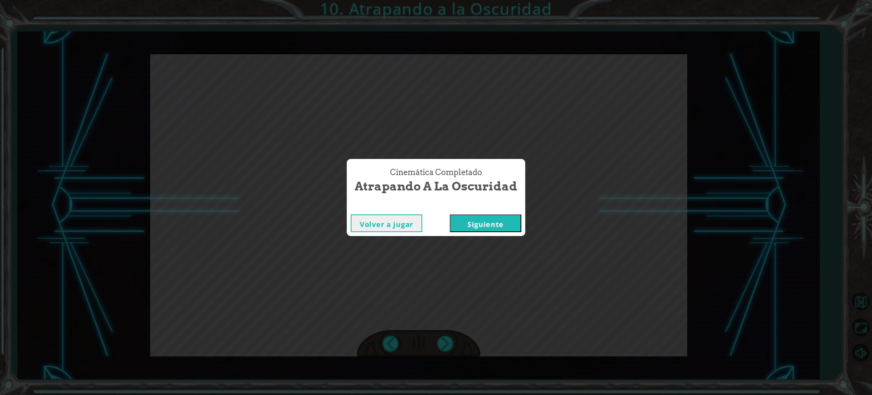
click at [476, 234] on div "Volver a jugar [GEOGRAPHIC_DATA]" at bounding box center [436, 223] width 178 height 26
click at [477, 230] on button "Siguiente" at bounding box center [486, 223] width 72 height 18
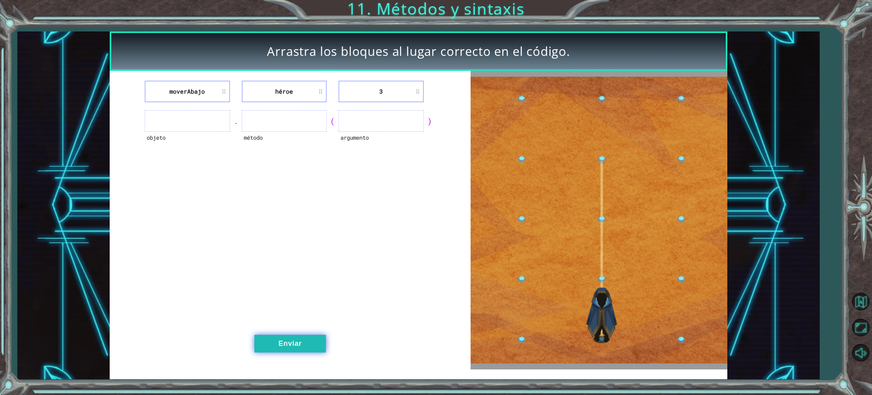
click at [283, 344] on button "Enviar" at bounding box center [290, 343] width 72 height 18
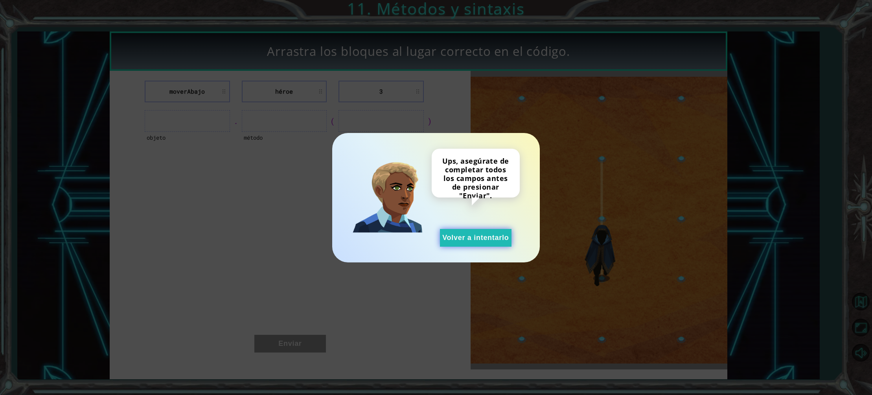
click at [485, 243] on button "Volver a intentarlo" at bounding box center [476, 238] width 72 height 18
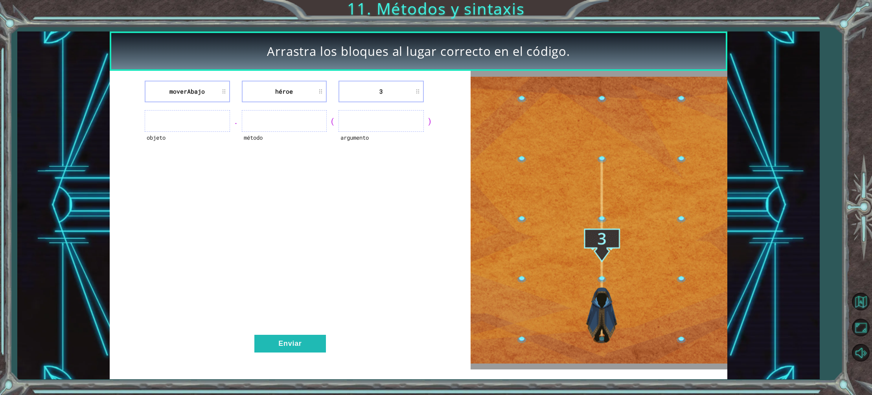
click at [189, 123] on ul at bounding box center [187, 121] width 85 height 22
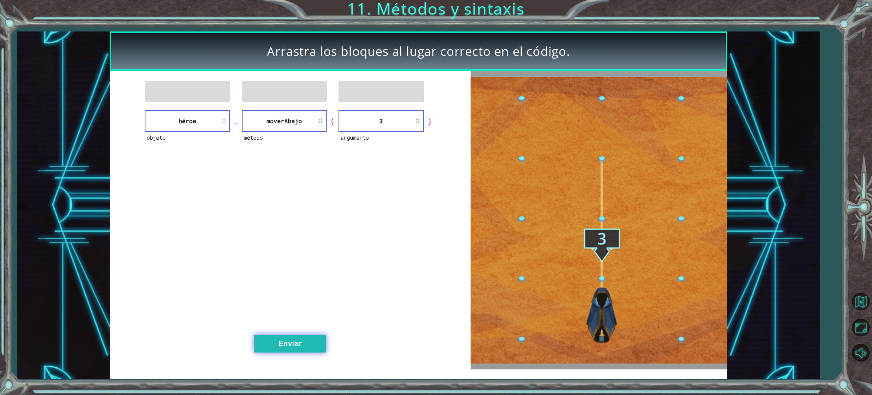
click at [287, 347] on button "Enviar" at bounding box center [290, 343] width 72 height 18
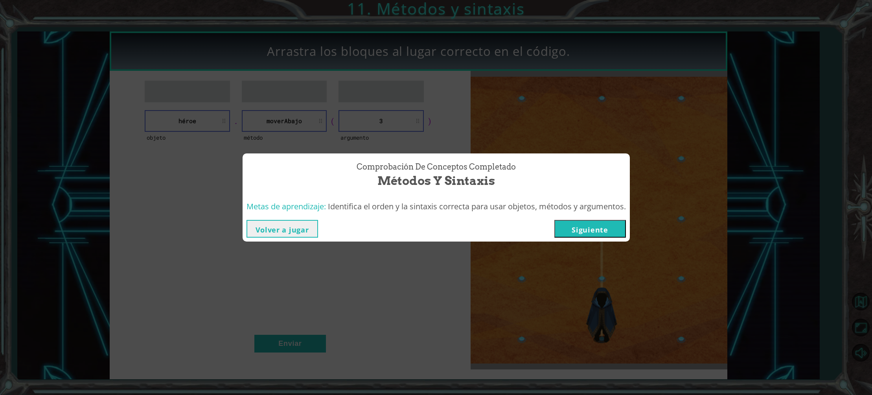
click at [597, 231] on button "Siguiente" at bounding box center [590, 229] width 72 height 18
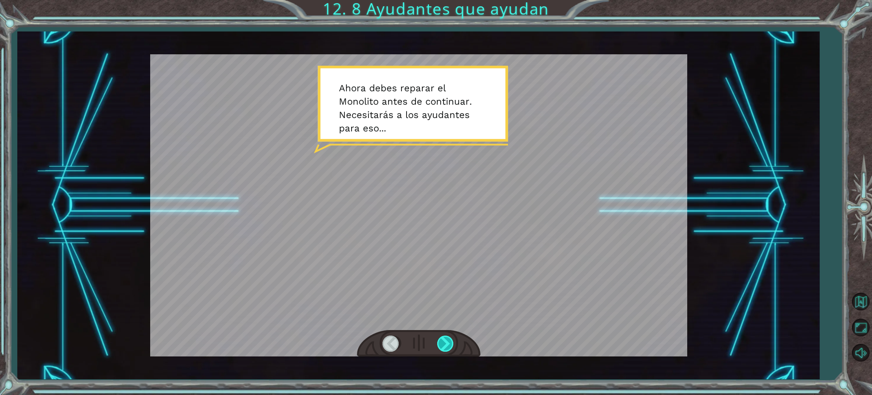
click at [450, 341] on div at bounding box center [446, 343] width 18 height 16
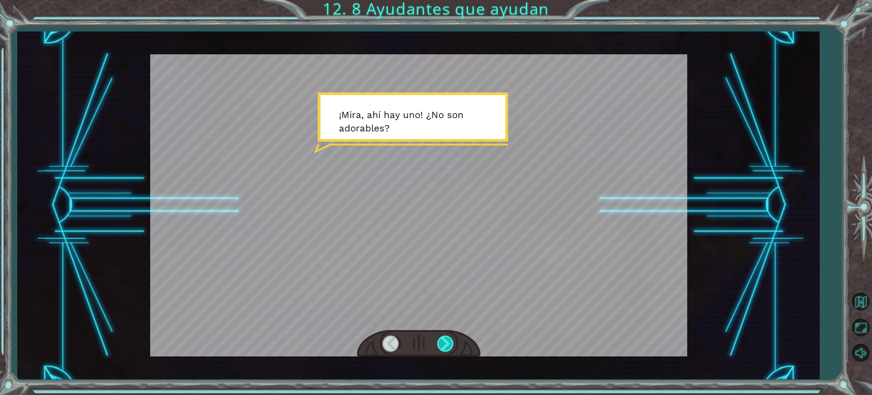
click at [450, 341] on div at bounding box center [446, 343] width 18 height 16
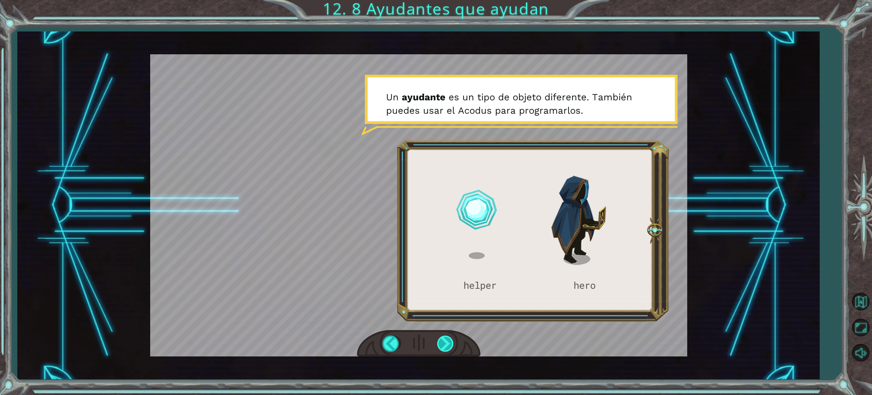
click at [450, 341] on div at bounding box center [446, 343] width 18 height 16
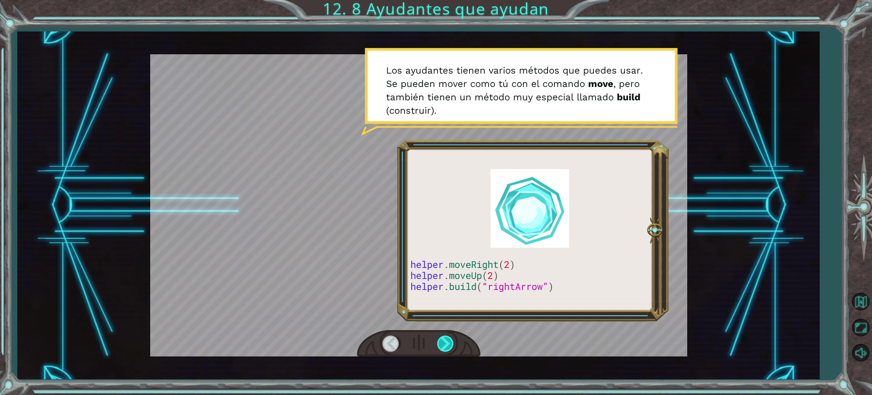
click at [450, 341] on div at bounding box center [446, 343] width 18 height 16
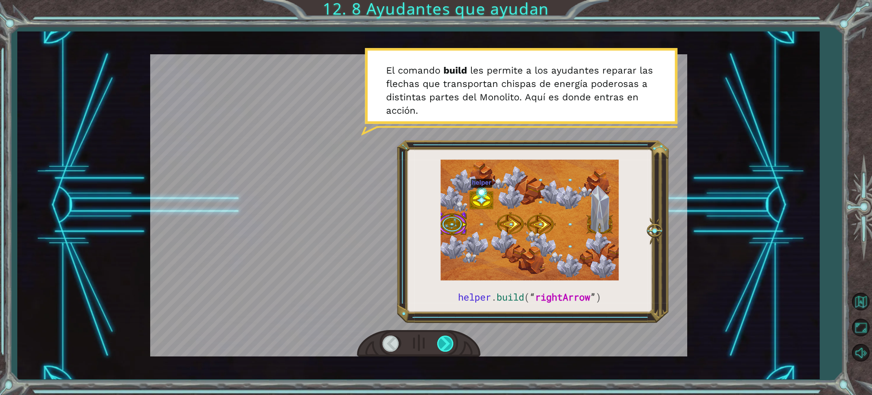
click at [449, 341] on div at bounding box center [446, 343] width 18 height 16
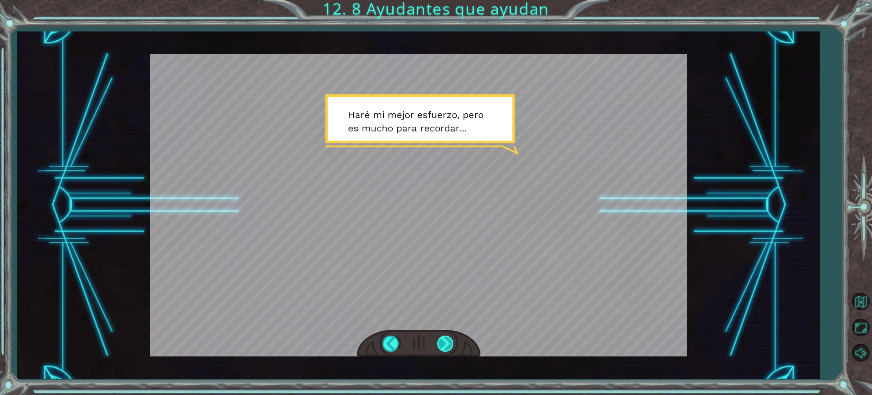
click at [449, 342] on div at bounding box center [446, 343] width 18 height 16
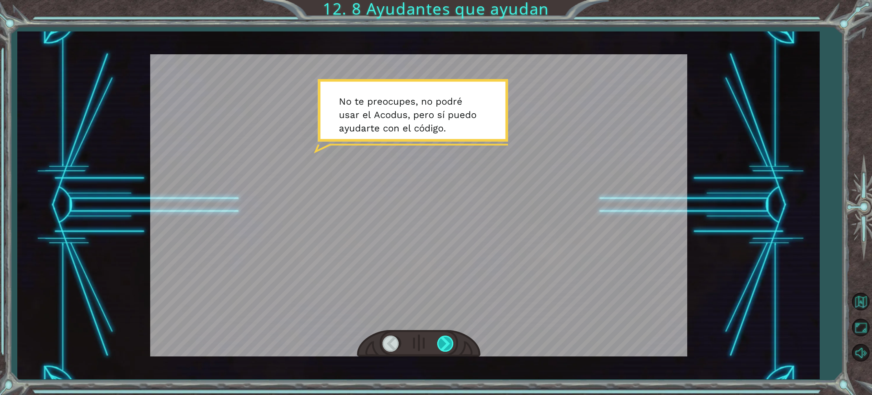
click at [449, 342] on div at bounding box center [446, 343] width 18 height 16
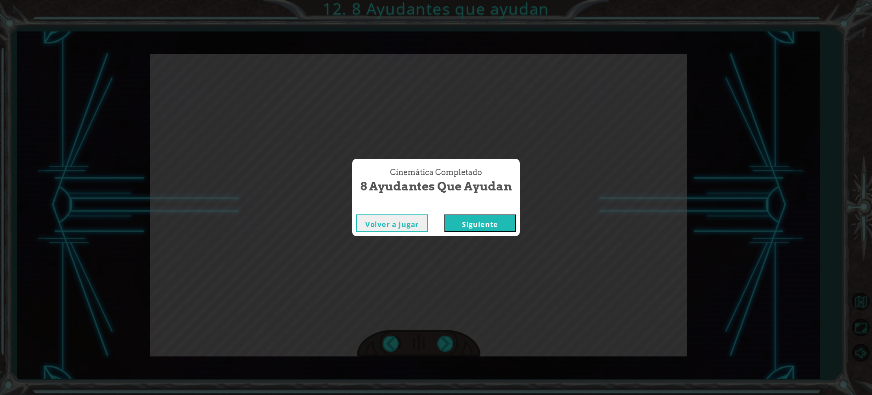
click at [469, 230] on button "Siguiente" at bounding box center [480, 223] width 72 height 18
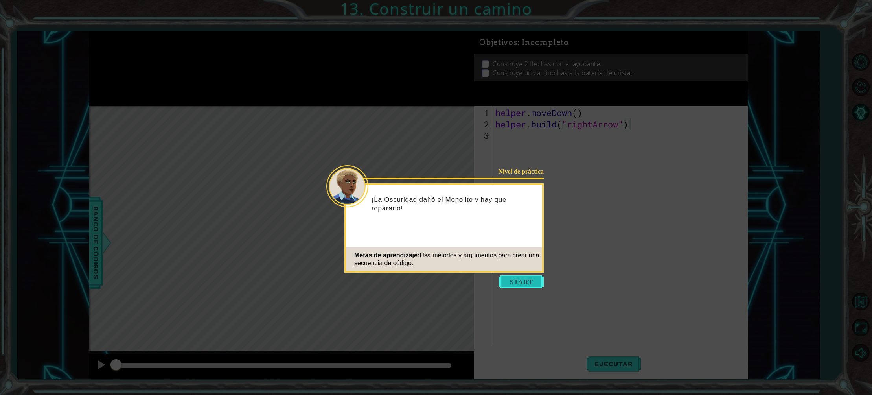
click at [520, 281] on button "Start" at bounding box center [521, 281] width 45 height 13
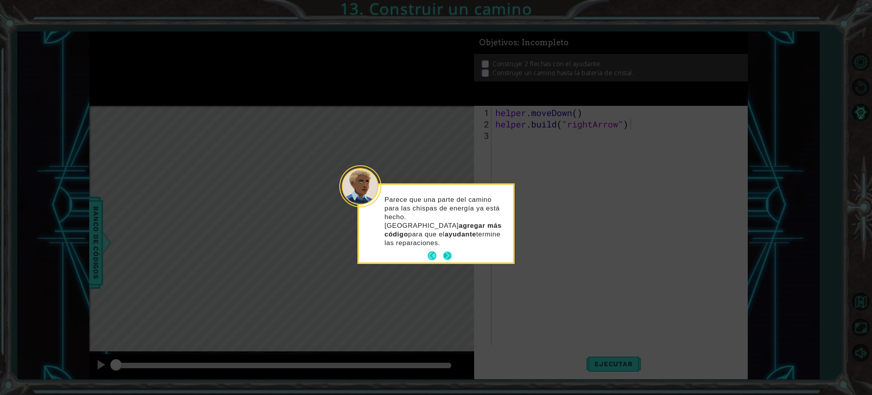
click at [452, 251] on button "Next" at bounding box center [447, 255] width 9 height 9
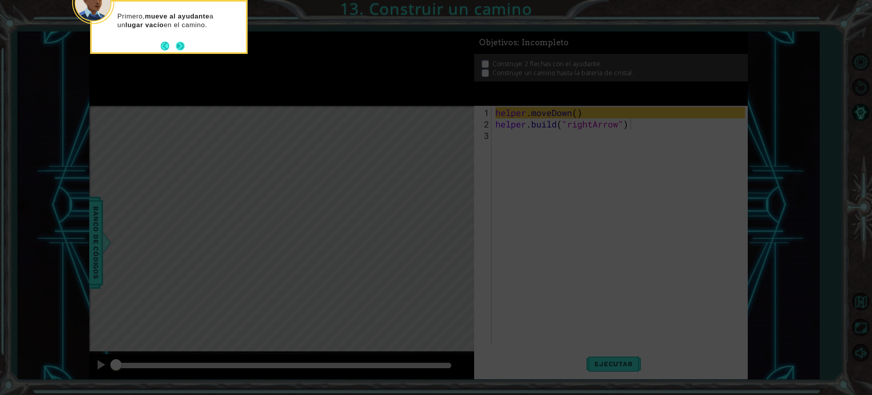
click at [180, 46] on button "Next" at bounding box center [180, 46] width 9 height 9
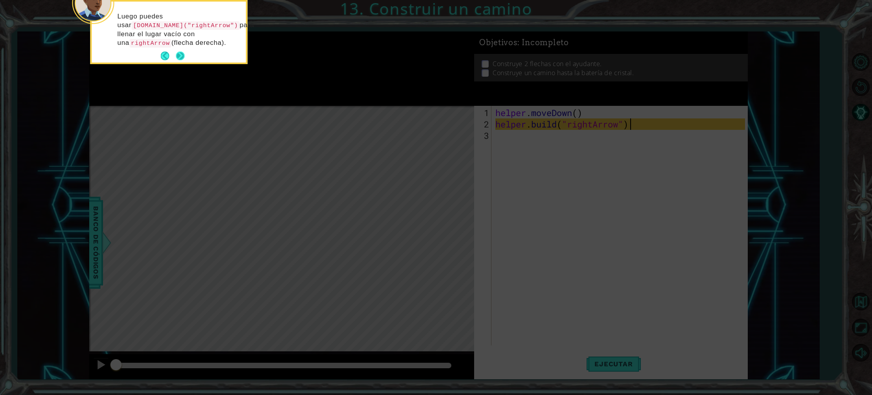
click at [184, 53] on button "Next" at bounding box center [180, 55] width 9 height 9
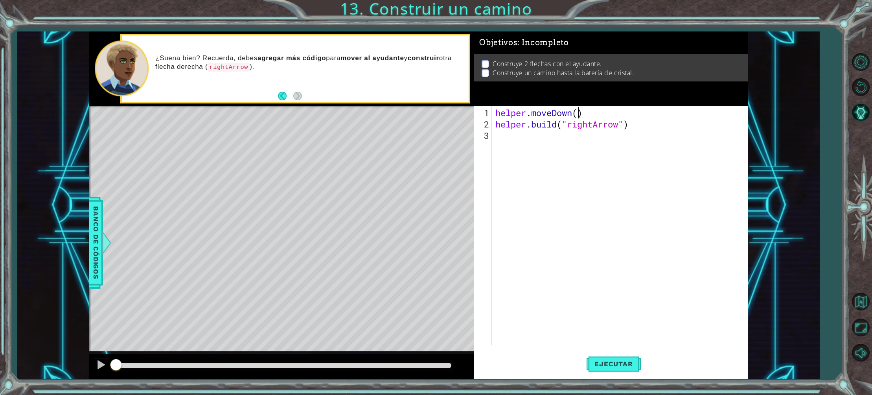
click at [577, 114] on div "helper . moveDown ( ) helper . build ( "rightArrow" )" at bounding box center [621, 238] width 255 height 262
type textarea "helper.moveDown(1)"
click at [581, 140] on div "helper . moveDown ( 1 ) helper . build ( "rightArrow" )" at bounding box center [621, 238] width 255 height 262
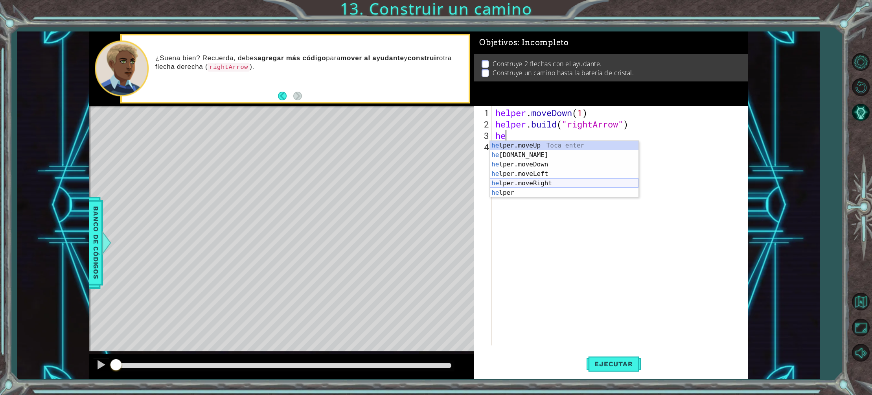
click at [546, 182] on div "he lper.moveUp Toca enter he [DOMAIN_NAME] Toca enter he lper.moveDown Toca ent…" at bounding box center [564, 178] width 149 height 75
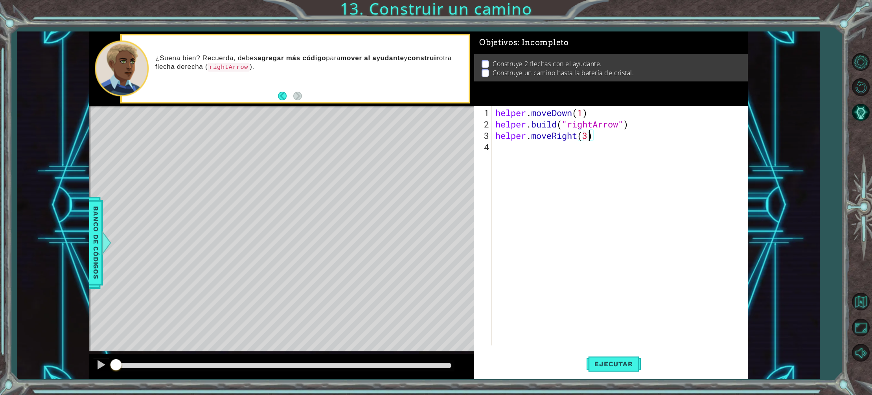
scroll to position [0, 4]
type textarea "helper.moveRight(3)"
click at [618, 366] on span "Ejecutar" at bounding box center [613, 364] width 54 height 8
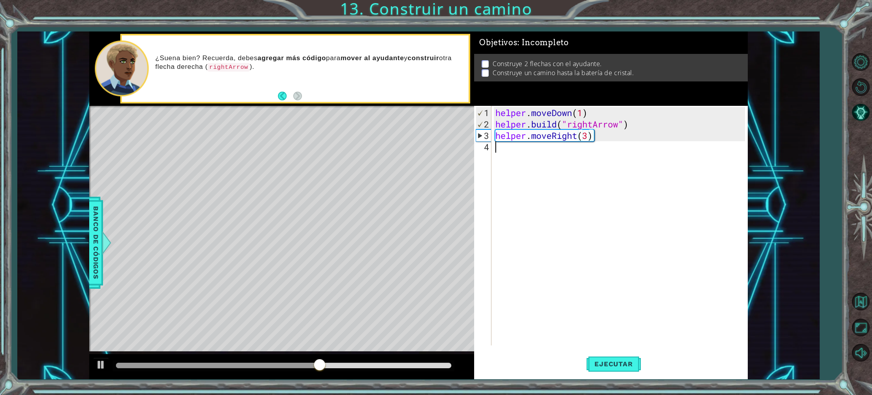
click at [511, 153] on div "helper . moveDown ( 1 ) helper . build ( "rightArrow" ) helper . moveRight ( 3 )" at bounding box center [621, 238] width 255 height 262
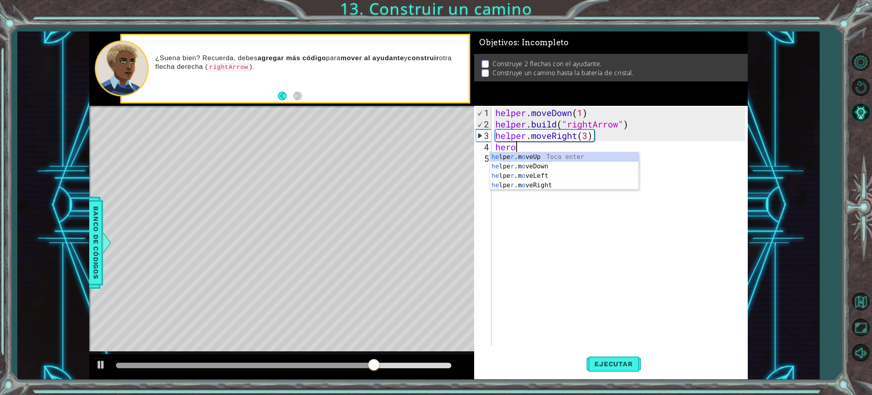
scroll to position [0, 0]
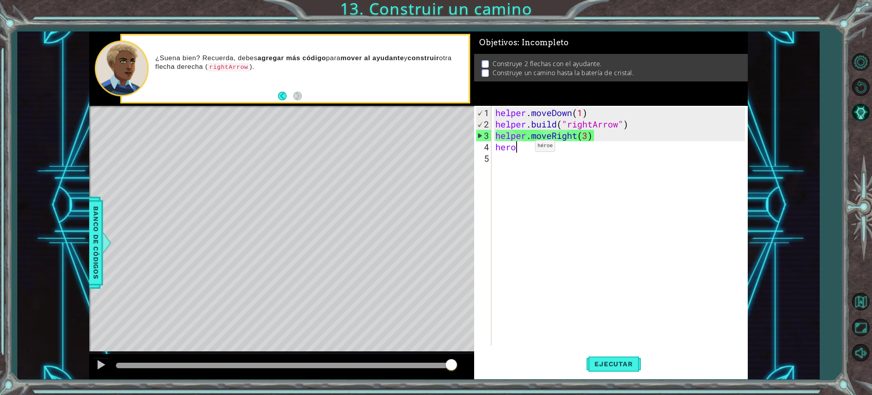
click at [523, 149] on div "helper . moveDown ( 1 ) helper . build ( "rightArrow" ) helper . moveRight ( 3 …" at bounding box center [621, 238] width 255 height 262
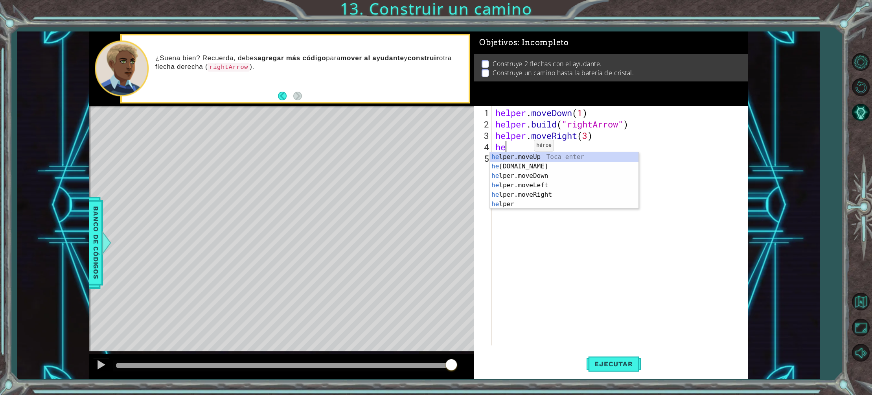
scroll to position [0, 0]
type textarea "h"
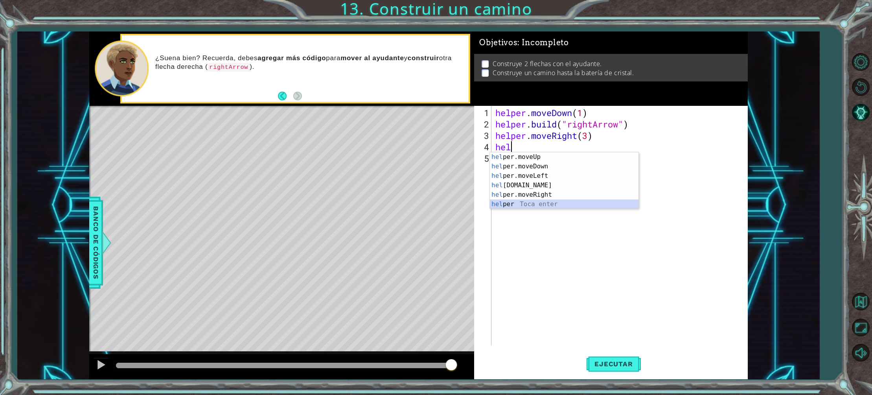
click at [522, 205] on div "hel per.moveUp Toca enter hel per.moveDown Toca enter hel per.moveLeft Toca ent…" at bounding box center [564, 189] width 149 height 75
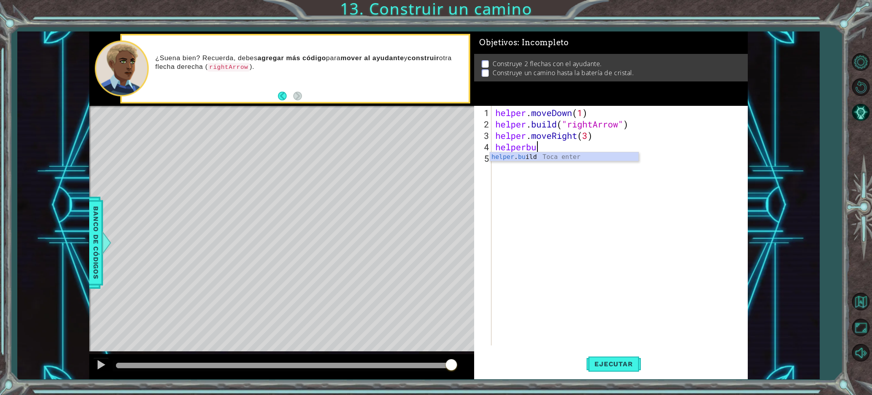
scroll to position [0, 2]
click at [522, 157] on div "helper . [PERSON_NAME] ld Toca enter" at bounding box center [564, 166] width 149 height 28
type textarea "[DOMAIN_NAME]("rightArrow")"
click at [608, 358] on button "Ejecutar" at bounding box center [613, 364] width 54 height 28
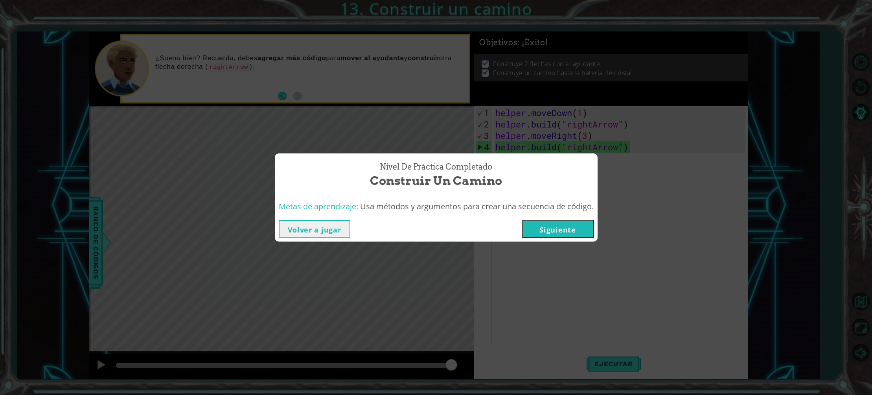
click at [555, 230] on button "Siguiente" at bounding box center [558, 229] width 72 height 18
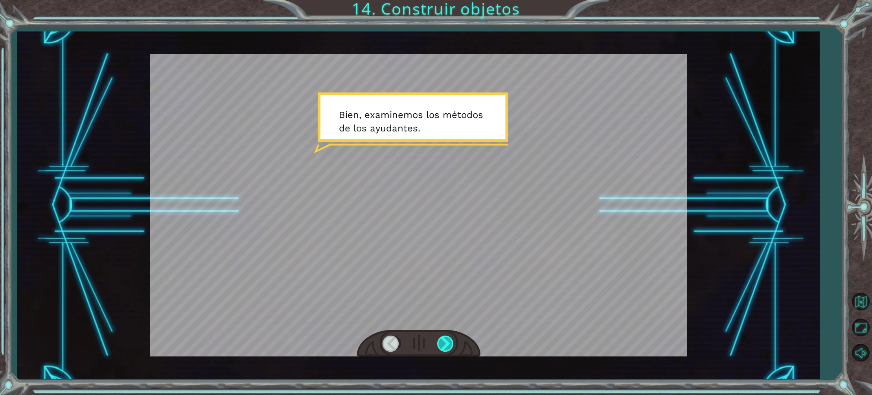
click at [443, 344] on div at bounding box center [446, 343] width 18 height 16
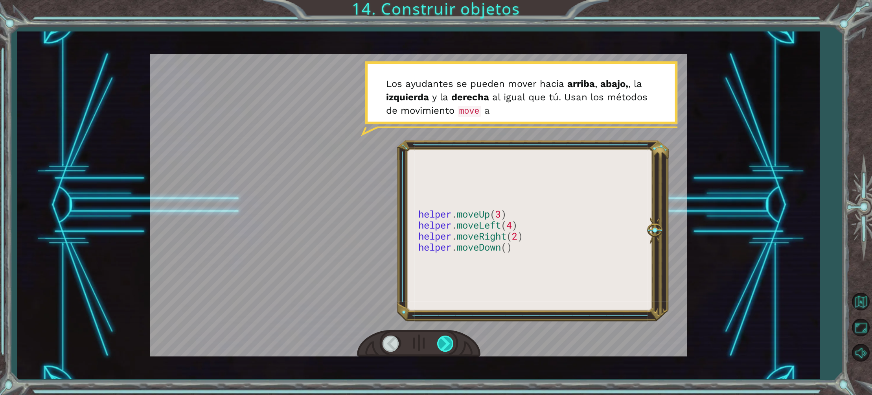
click at [438, 340] on div at bounding box center [446, 343] width 18 height 16
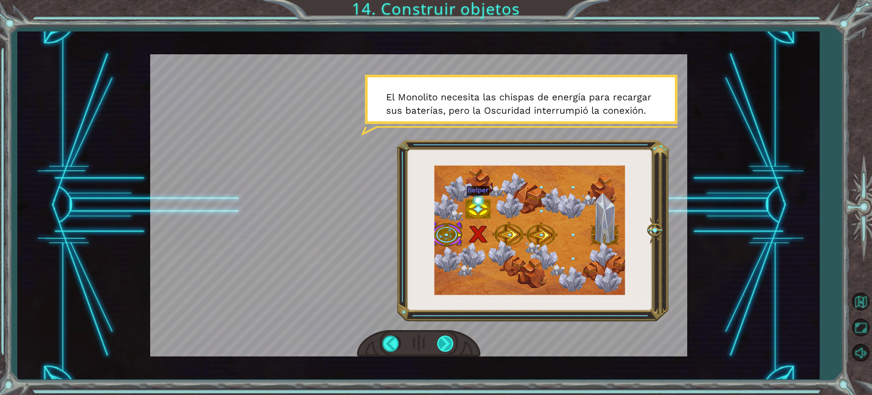
click at [445, 345] on div at bounding box center [446, 343] width 18 height 16
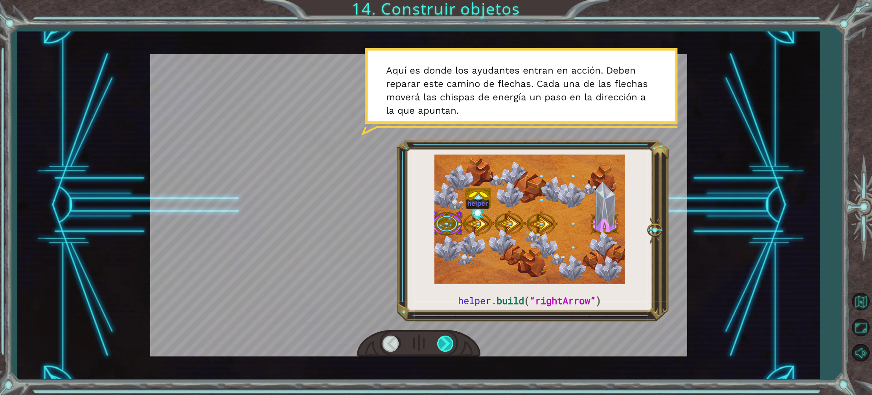
click at [445, 345] on div at bounding box center [446, 343] width 18 height 16
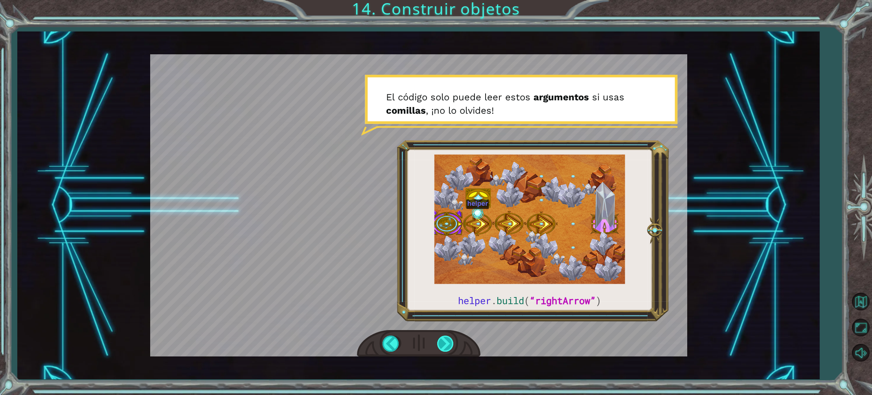
click at [445, 345] on div at bounding box center [446, 343] width 18 height 16
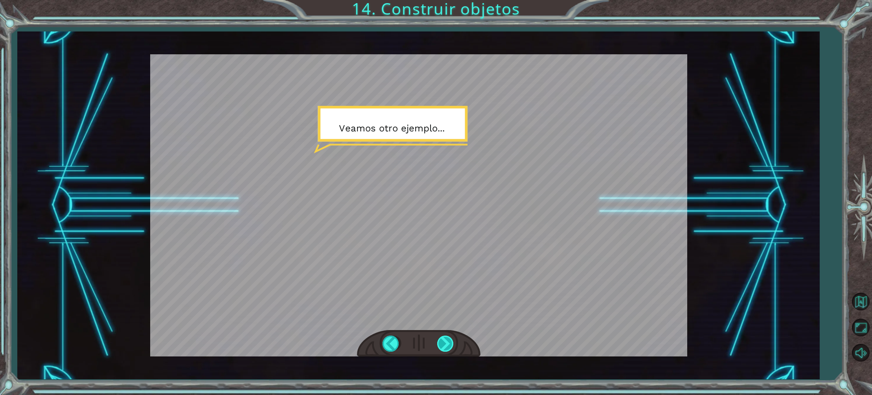
click at [445, 349] on div at bounding box center [446, 343] width 18 height 16
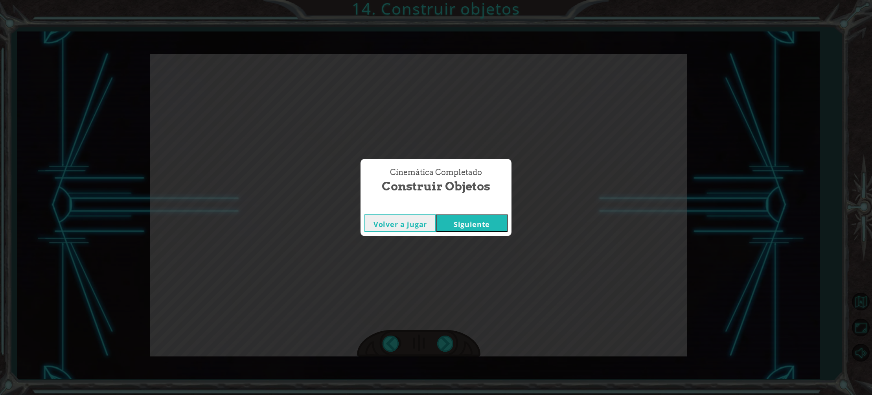
click at [461, 220] on button "Siguiente" at bounding box center [472, 223] width 72 height 18
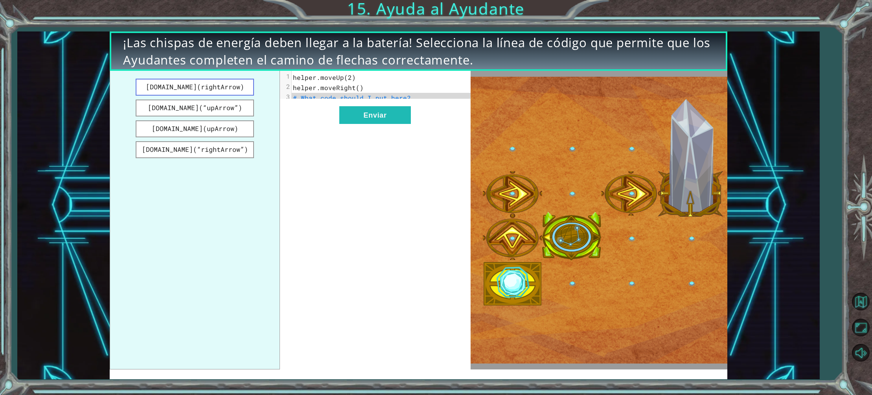
click at [241, 90] on button "[DOMAIN_NAME](rightArrow)" at bounding box center [195, 87] width 118 height 17
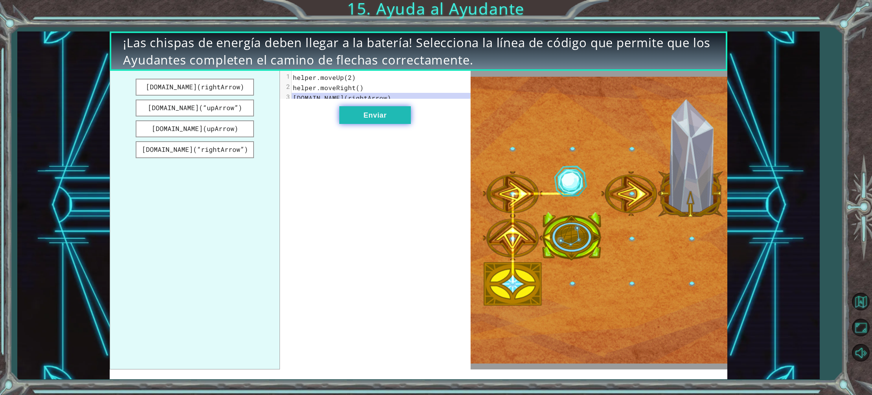
click at [362, 114] on button "Enviar" at bounding box center [375, 115] width 72 height 18
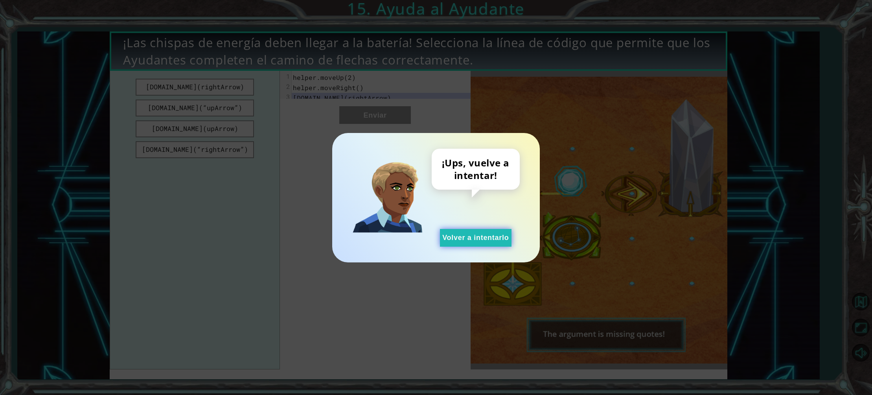
click at [466, 234] on button "Volver a intentarlo" at bounding box center [476, 238] width 72 height 18
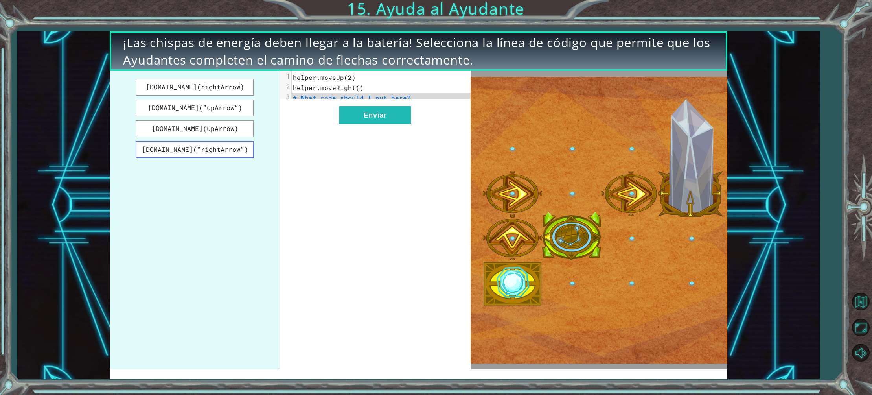
click at [226, 150] on button "[DOMAIN_NAME](“rightArrow”)" at bounding box center [195, 149] width 118 height 17
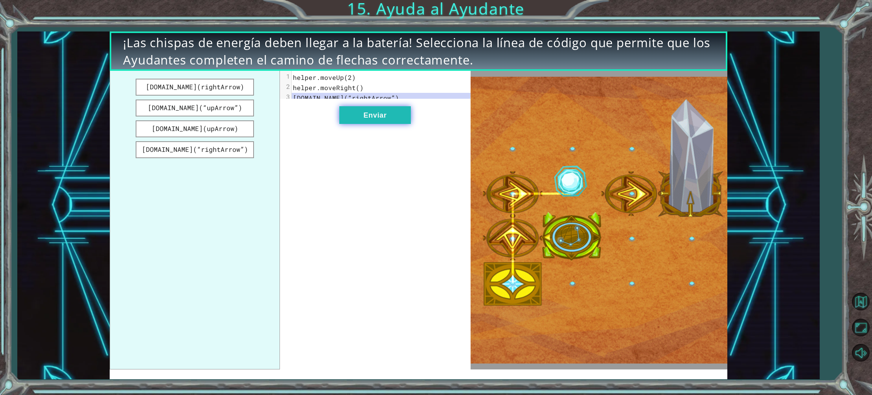
click at [371, 119] on button "Enviar" at bounding box center [375, 115] width 72 height 18
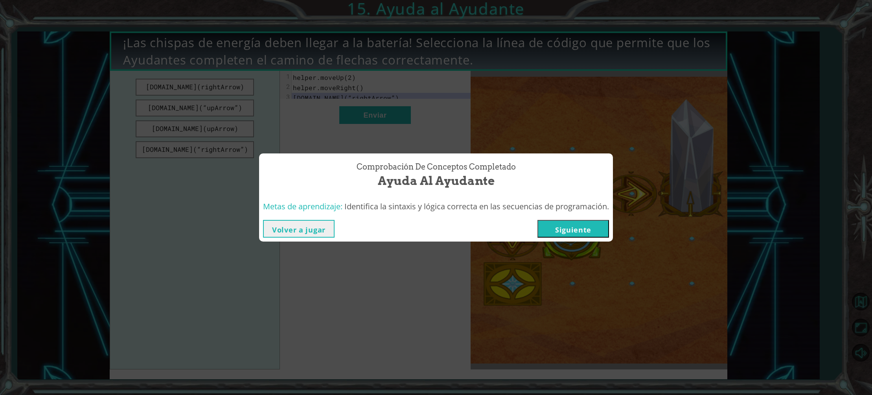
click at [552, 231] on button "Siguiente" at bounding box center [573, 229] width 72 height 18
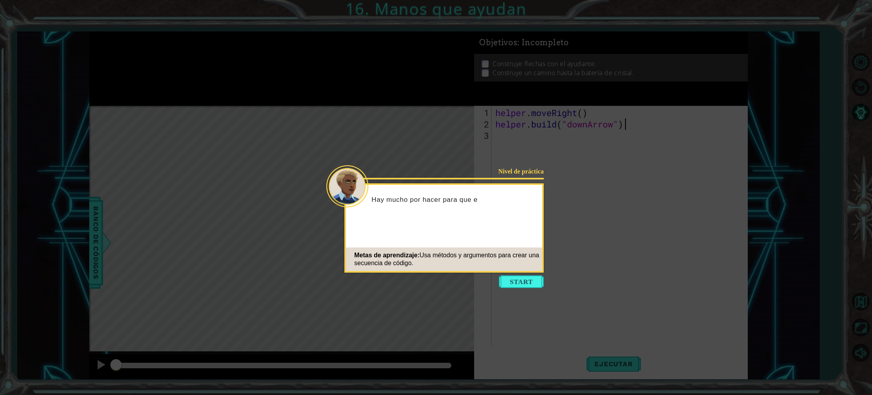
click at [523, 273] on icon at bounding box center [436, 197] width 872 height 395
click at [522, 279] on button "Start" at bounding box center [521, 281] width 45 height 13
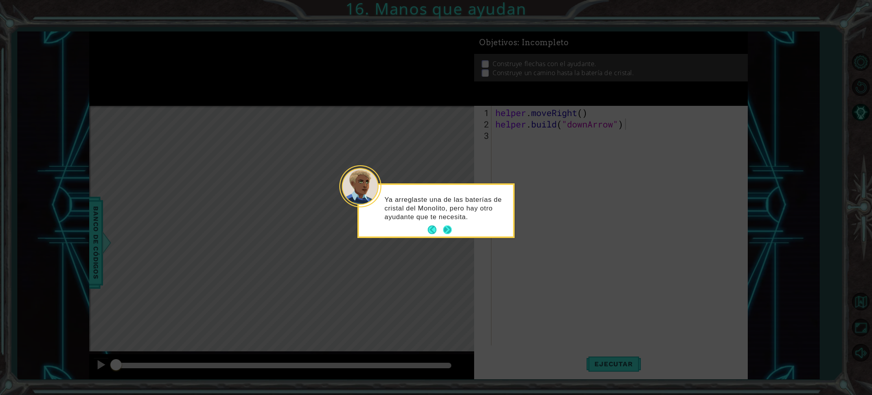
click at [450, 230] on button "Next" at bounding box center [447, 229] width 9 height 9
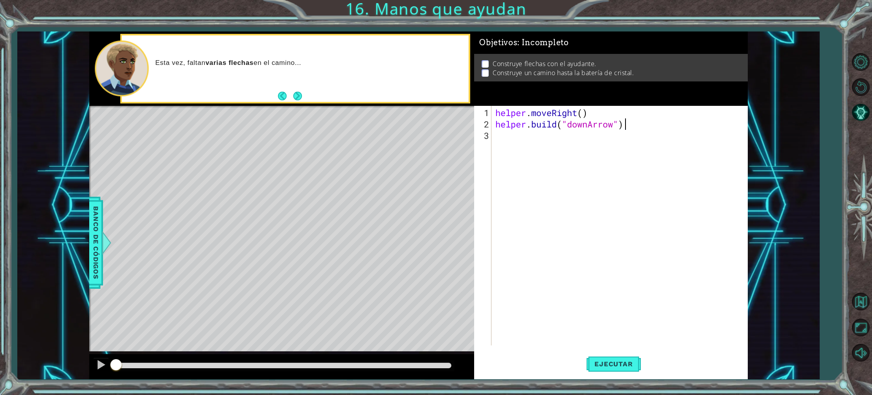
click at [579, 114] on div "helper . moveRight ( ) helper . build ( "downArrow" )" at bounding box center [621, 238] width 255 height 262
click at [586, 113] on div "helper . moveRight ( ) helper . build ( "downArrow" )" at bounding box center [621, 238] width 255 height 262
click at [585, 114] on div "helper . moveRight ( ) helper . build ( "downArrow" )" at bounding box center [621, 238] width 255 height 262
click at [630, 126] on div "helper . moveRight ( 1 ) helper . build ( "downArrow" )" at bounding box center [621, 238] width 255 height 262
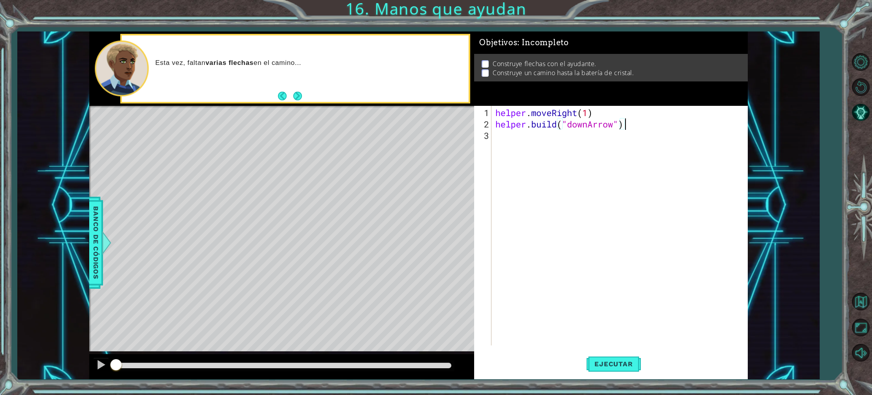
type textarea "[DOMAIN_NAME]("downArrow")"
click at [496, 135] on div "helper . moveRight ( 1 ) helper . build ( "downArrow" )" at bounding box center [621, 238] width 255 height 262
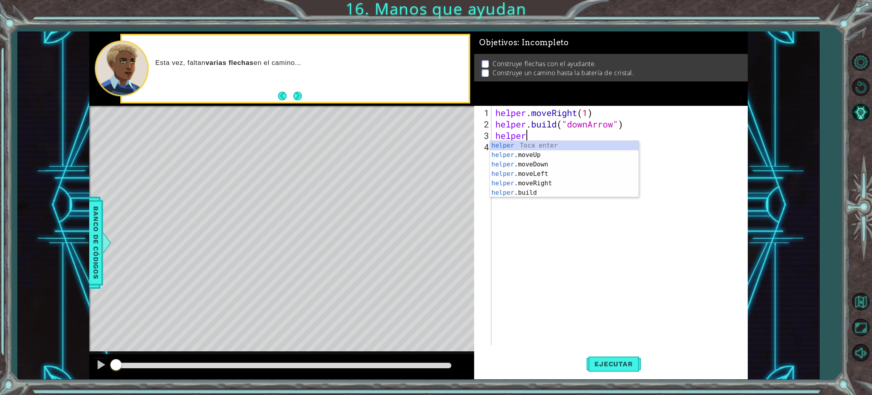
scroll to position [0, 1]
click at [535, 163] on div "helper Toca enter helper .moveUp Toca enter helper .moveDown Toca enter helper …" at bounding box center [564, 178] width 149 height 75
type textarea "helper.moveDown(1)"
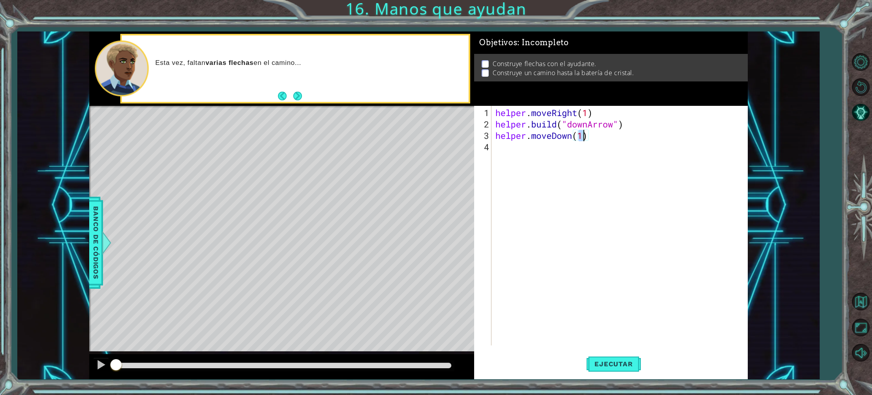
click at [520, 154] on div "helper . moveRight ( 1 ) helper . build ( "downArrow" ) helper . moveDown ( 1 )" at bounding box center [621, 238] width 255 height 262
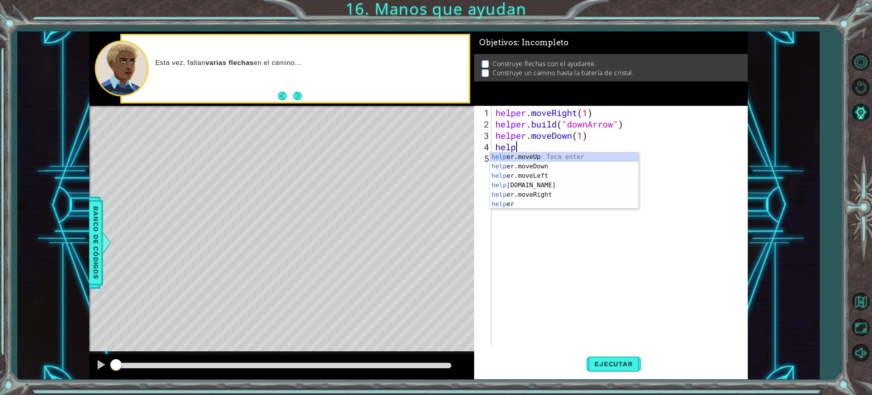
scroll to position [0, 0]
click at [524, 183] on div "help er.moveUp Toca enter help er.moveDown Toca enter help er.moveLeft Toca ent…" at bounding box center [564, 189] width 149 height 75
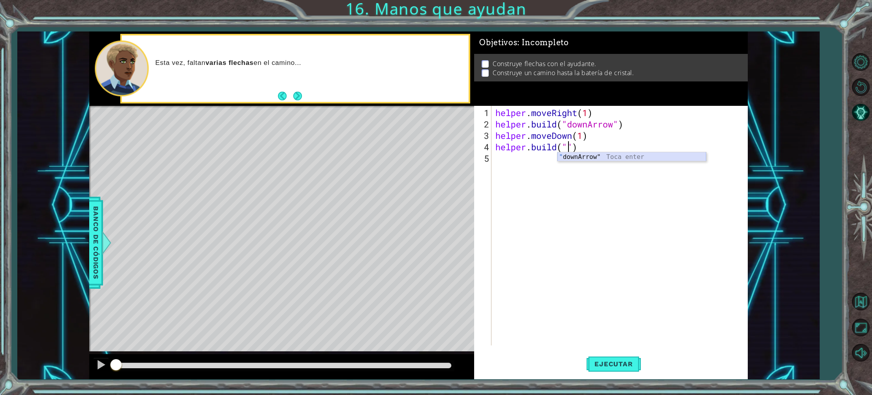
click at [597, 154] on div "" downArrow" Toca enter" at bounding box center [631, 166] width 149 height 28
type textarea "[DOMAIN_NAME]("downArrow")"
click at [513, 167] on div "helper . moveRight ( 1 ) helper . build ( "downArrow" ) helper . moveDown ( 1 )…" at bounding box center [621, 238] width 255 height 262
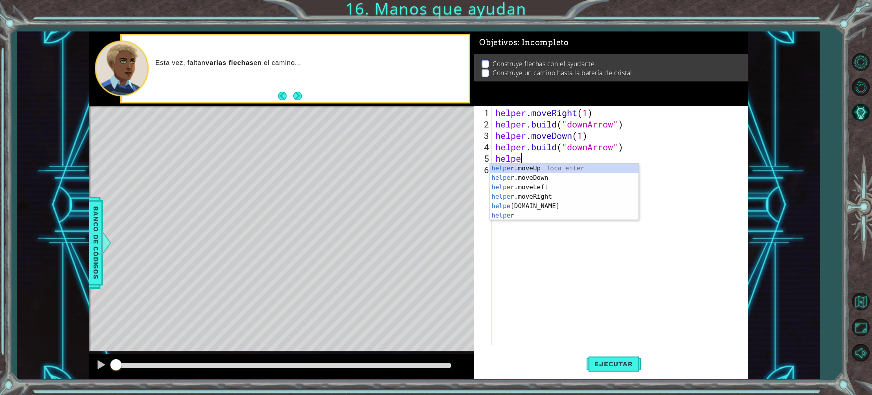
scroll to position [0, 1]
click at [552, 203] on div "helper Toca enter helper .moveUp Toca enter helper .moveDown Toca enter helper …" at bounding box center [564, 201] width 149 height 75
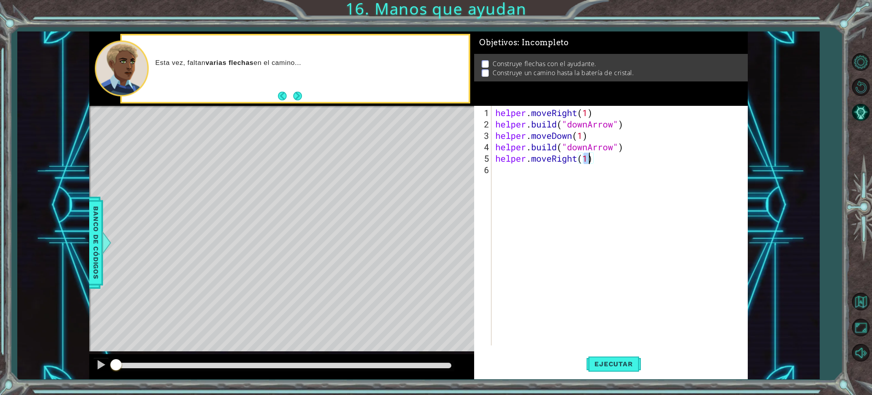
type textarea "helper.moveRight(2)"
click at [504, 174] on div "helper . moveRight ( 1 ) helper . build ( "downArrow" ) helper . moveDown ( 1 )…" at bounding box center [621, 238] width 255 height 262
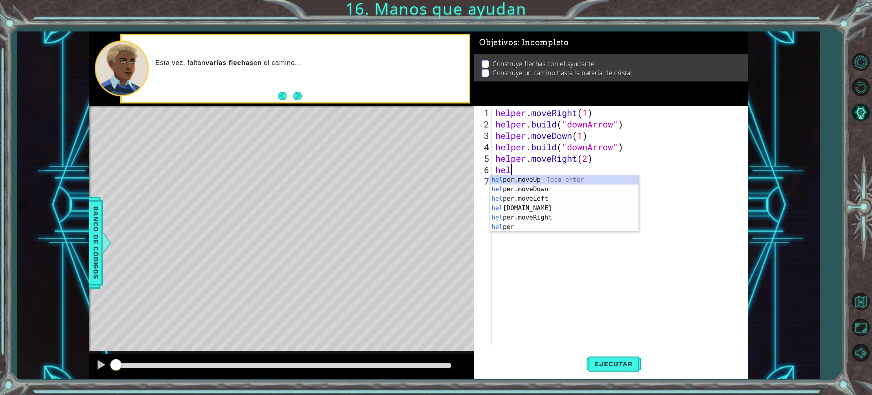
scroll to position [0, 0]
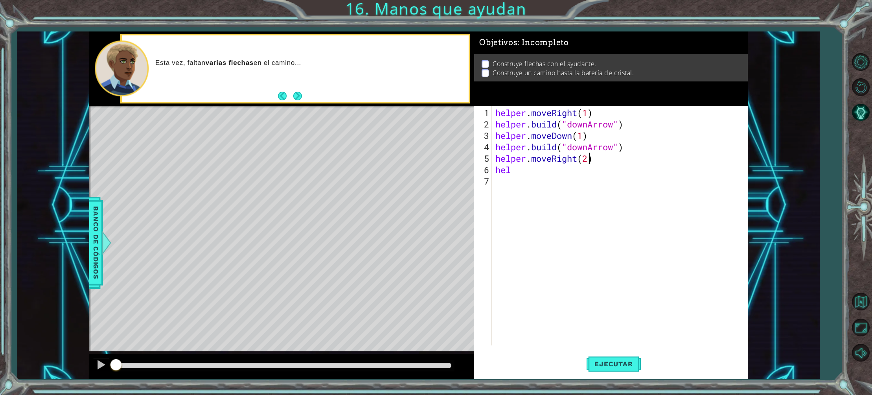
click at [590, 157] on div "helper . moveRight ( 1 ) helper . build ( "downArrow" ) helper . moveDown ( 1 )…" at bounding box center [621, 238] width 255 height 262
click at [514, 168] on div "helper . moveRight ( 1 ) helper . build ( "downArrow" ) helper . moveDown ( 1 )…" at bounding box center [621, 238] width 255 height 262
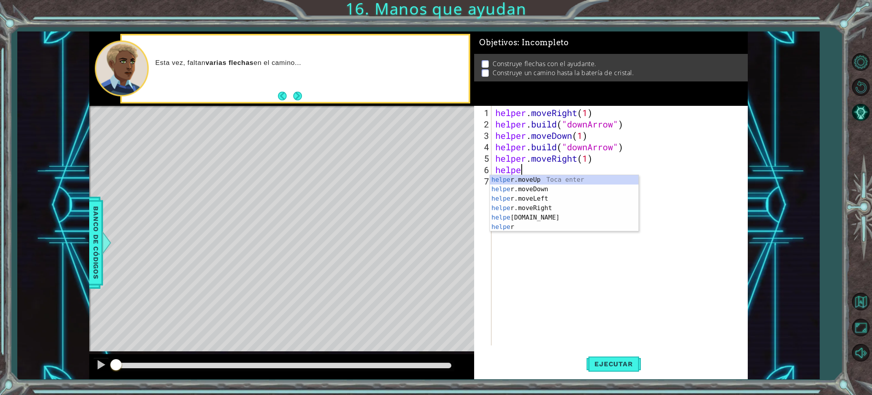
scroll to position [0, 1]
click at [540, 224] on div "helper Toca enter helper .moveUp Toca enter helper .moveDown Toca enter helper …" at bounding box center [564, 212] width 149 height 75
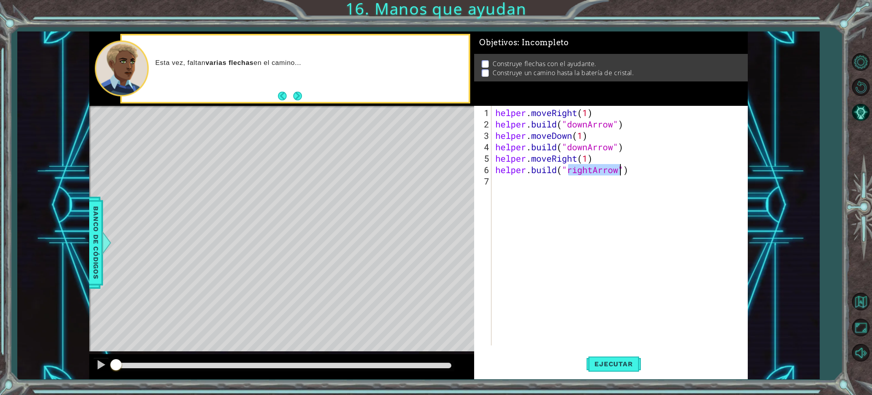
click at [593, 169] on div "helper . moveRight ( 1 ) helper . build ( "downArrow" ) helper . moveDown ( 1 )…" at bounding box center [621, 238] width 255 height 262
click at [587, 182] on div "" downA r row" Toca enter" at bounding box center [631, 189] width 149 height 28
type textarea "[DOMAIN_NAME]("downArrow"")"
click at [501, 179] on div "helper . moveRight ( 1 ) helper . build ( "downArrow" ) helper . moveDown ( 1 )…" at bounding box center [621, 238] width 255 height 262
click at [533, 182] on div "helper . moveRight ( 1 ) helper . build ( "downArrow" ) helper . moveDown ( 1 )…" at bounding box center [621, 238] width 255 height 262
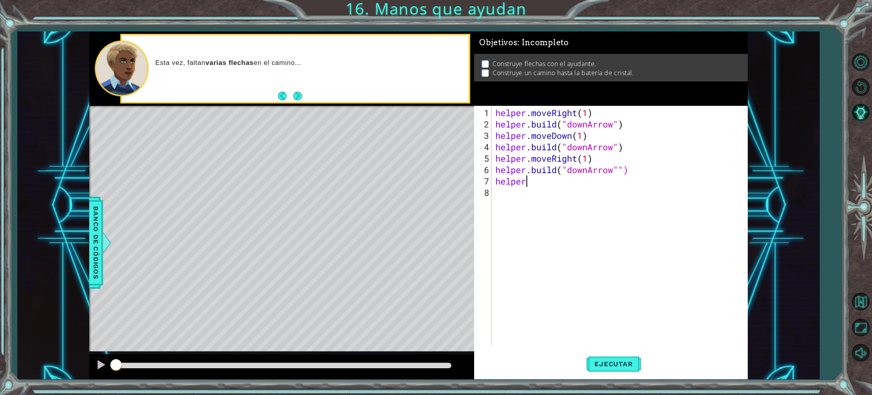
scroll to position [0, 1]
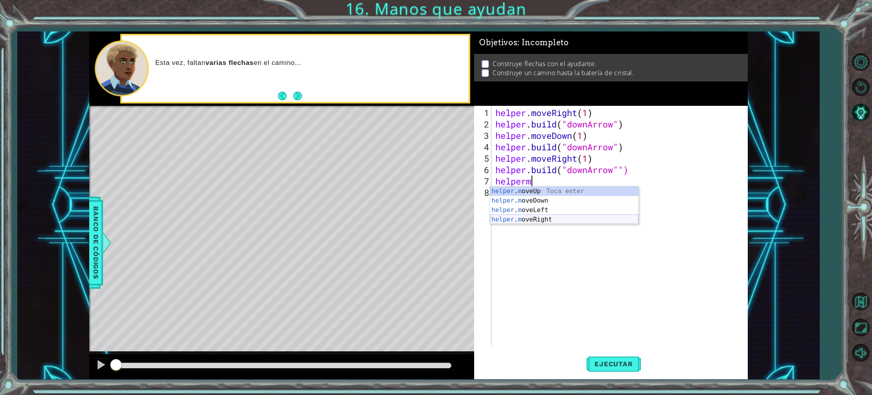
click at [542, 219] on div "helper . m oveUp Toca enter helper . m oveDown Toca enter helper . m oveLeft To…" at bounding box center [564, 214] width 149 height 57
type textarea "helper.moveRight(1)"
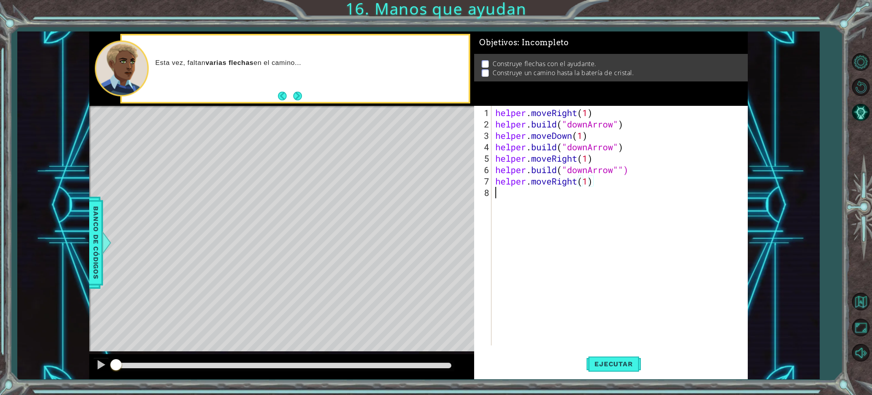
click at [504, 202] on div "helper . moveRight ( 1 ) helper . build ( "downArrow" ) helper . moveDown ( 1 )…" at bounding box center [621, 238] width 255 height 262
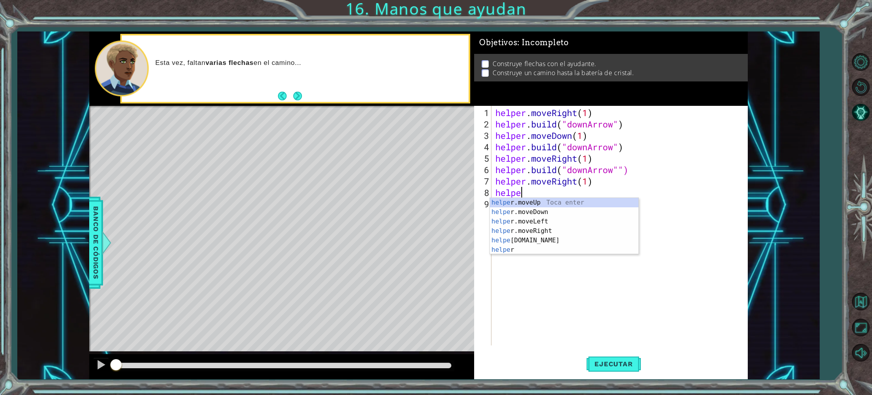
scroll to position [0, 1]
click at [535, 247] on div "helper Toca enter helper .moveUp Toca enter helper .moveDown Toca enter helper …" at bounding box center [564, 235] width 149 height 75
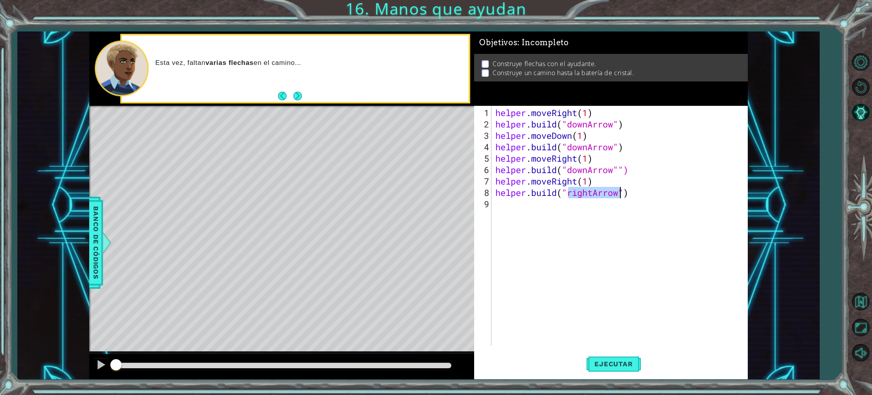
click at [593, 191] on div "helper . moveRight ( 1 ) helper . build ( "downArrow" ) helper . moveDown ( 1 )…" at bounding box center [621, 238] width 255 height 262
drag, startPoint x: 593, startPoint y: 194, endPoint x: 572, endPoint y: 195, distance: 20.9
click at [572, 195] on div "helper . moveRight ( 1 ) helper . build ( "downArrow" ) helper . moveDown ( 1 )…" at bounding box center [621, 238] width 255 height 262
drag, startPoint x: 572, startPoint y: 195, endPoint x: 594, endPoint y: 193, distance: 22.5
click at [594, 193] on div "helper . moveRight ( 1 ) helper . build ( "downArrow" ) helper . moveDown ( 1 )…" at bounding box center [621, 238] width 255 height 262
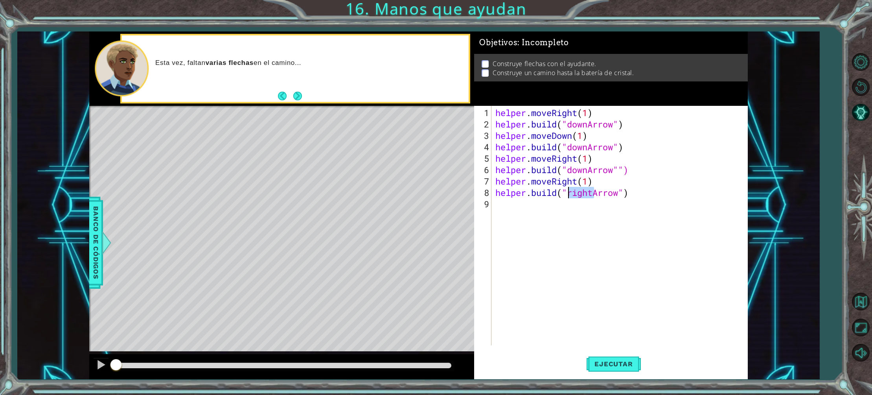
drag, startPoint x: 595, startPoint y: 193, endPoint x: 570, endPoint y: 195, distance: 24.8
click at [570, 195] on div "helper . moveRight ( 1 ) helper . build ( "downArrow" ) helper . moveDown ( 1 )…" at bounding box center [621, 238] width 255 height 262
click at [590, 202] on div ""down Arrow" Toca enter" at bounding box center [631, 212] width 149 height 28
click at [636, 362] on span "Ejecutar" at bounding box center [613, 364] width 54 height 8
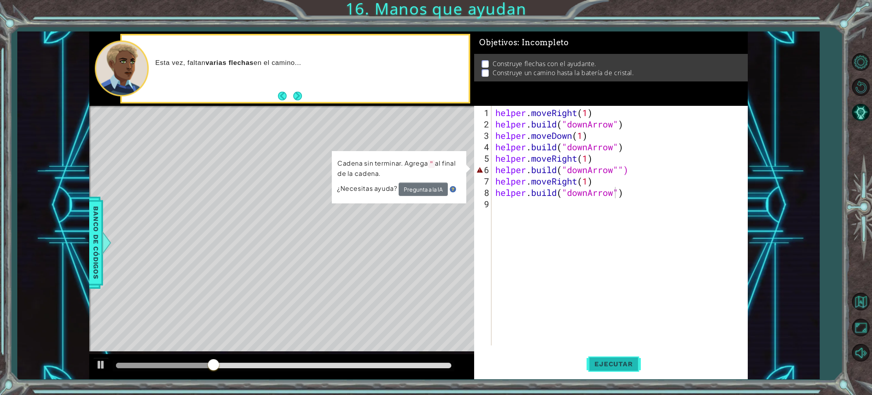
click at [605, 358] on button "Ejecutar" at bounding box center [613, 364] width 54 height 28
click at [625, 168] on div "helper . moveRight ( 1 ) helper . build ( "downArrow" ) helper . moveDown ( 1 )…" at bounding box center [621, 238] width 255 height 262
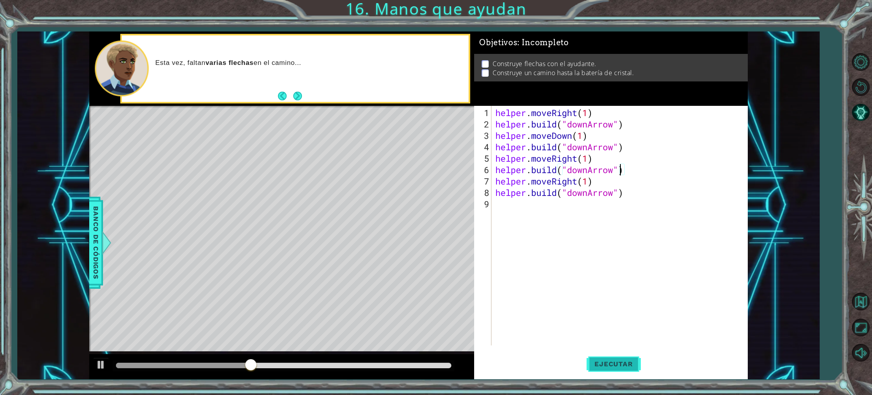
click at [621, 366] on span "Ejecutar" at bounding box center [613, 364] width 54 height 8
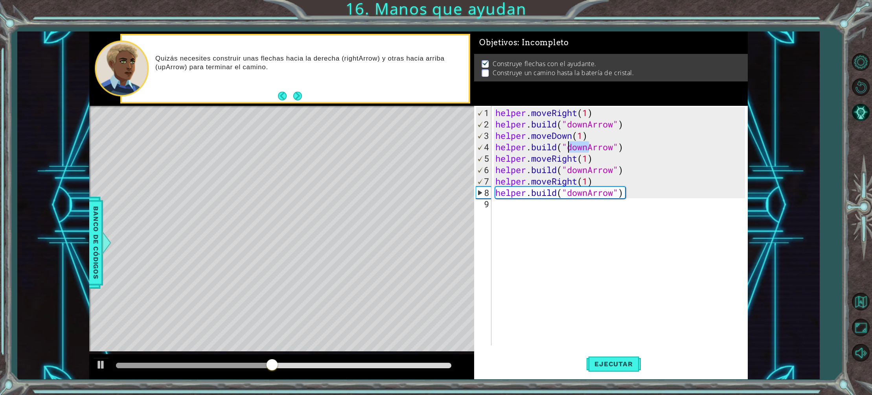
drag, startPoint x: 589, startPoint y: 147, endPoint x: 570, endPoint y: 150, distance: 18.6
click at [570, 150] on div "helper . moveRight ( 1 ) helper . build ( "downArrow" ) helper . moveDown ( 1 )…" at bounding box center [621, 238] width 255 height 262
drag, startPoint x: 589, startPoint y: 169, endPoint x: 568, endPoint y: 171, distance: 20.9
click at [568, 171] on div "helper . moveRight ( 1 ) helper . build ( "downArrow" ) helper . moveDown ( 1 )…" at bounding box center [621, 238] width 255 height 262
drag, startPoint x: 588, startPoint y: 192, endPoint x: 570, endPoint y: 193, distance: 18.5
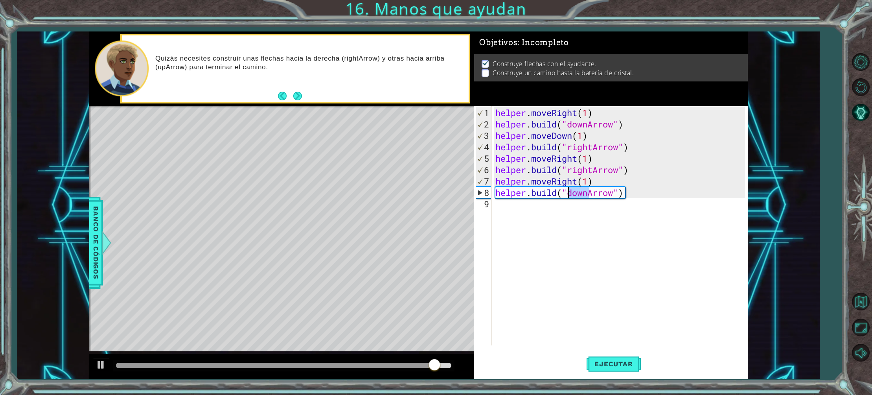
click at [570, 193] on div "helper . moveRight ( 1 ) helper . build ( "downArrow" ) helper . moveDown ( 1 )…" at bounding box center [621, 238] width 255 height 262
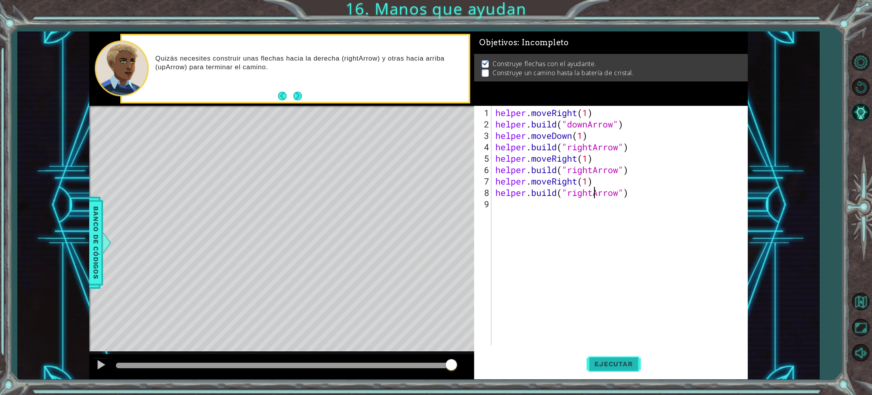
click at [617, 363] on span "Ejecutar" at bounding box center [613, 364] width 54 height 8
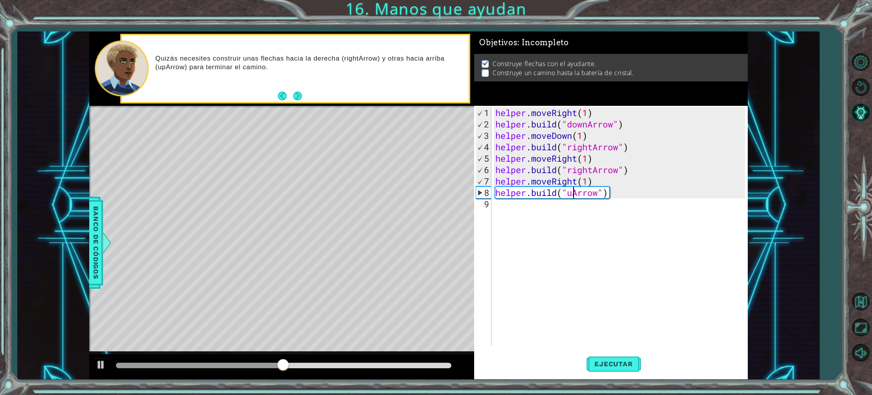
scroll to position [0, 4]
type textarea "[DOMAIN_NAME]("upArrow")"
click at [610, 362] on span "Ejecutar" at bounding box center [613, 364] width 54 height 8
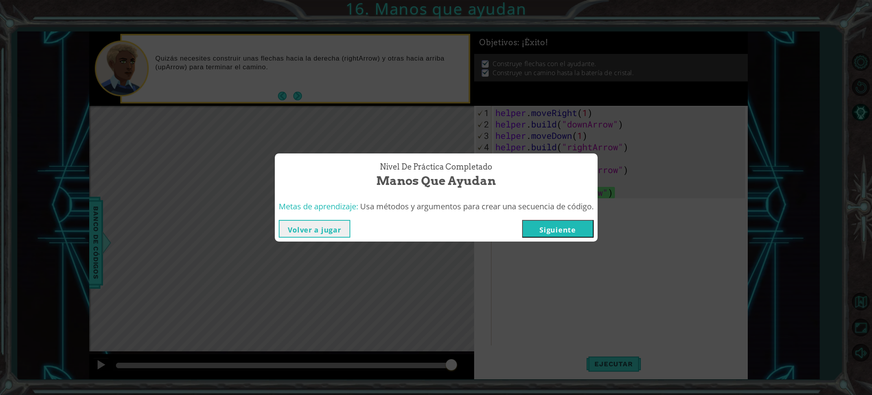
click at [557, 231] on button "Siguiente" at bounding box center [558, 229] width 72 height 18
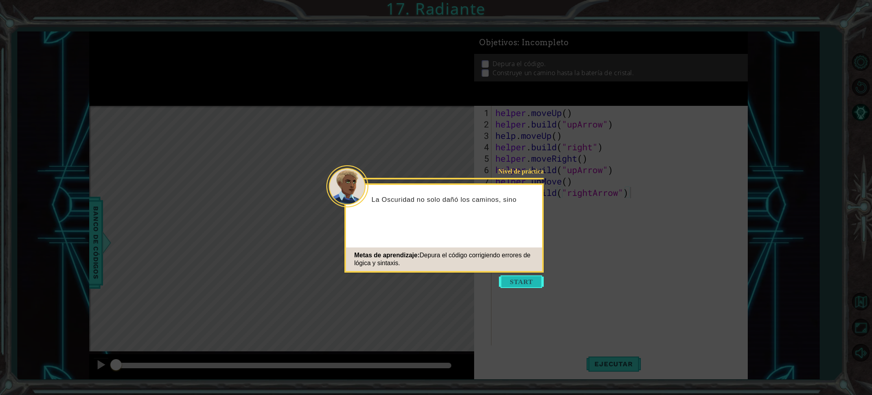
click at [522, 280] on button "Start" at bounding box center [521, 281] width 45 height 13
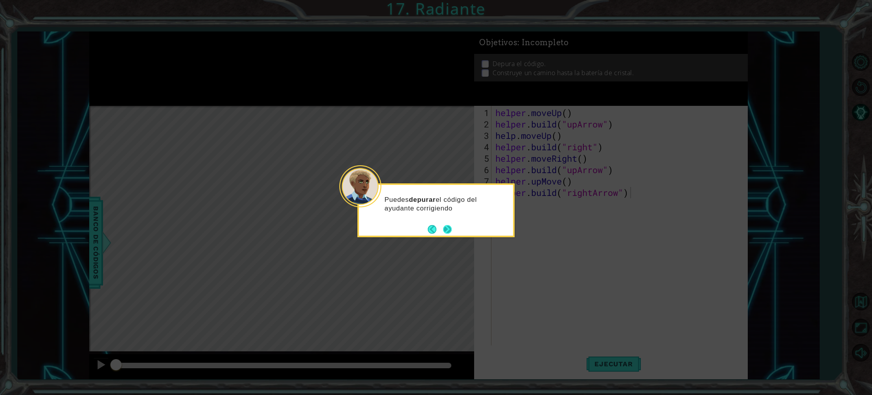
click at [453, 230] on div "Puedes depurar el código del ayudante corrigiendo" at bounding box center [435, 210] width 157 height 54
click at [444, 228] on button "Next" at bounding box center [447, 229] width 9 height 9
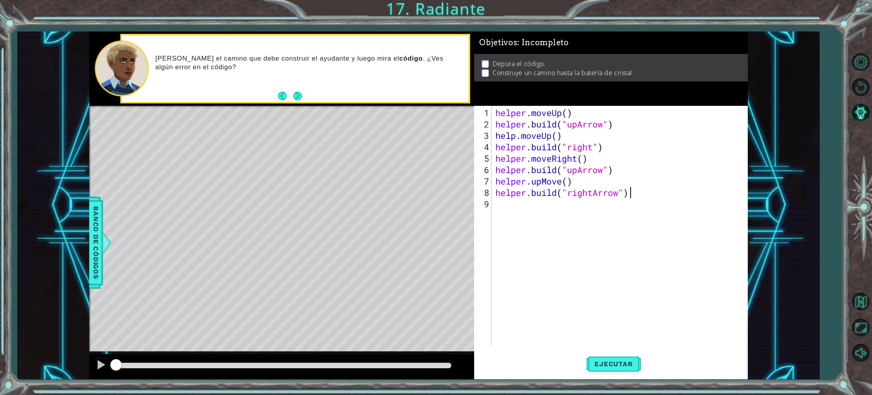
click at [567, 112] on div "helper . moveUp ( ) helper . build ( "upArrow" ) help . moveUp ( ) helper . bui…" at bounding box center [621, 238] width 255 height 262
click at [557, 136] on div "helper . moveUp ( 1 ) helper . build ( "upArrow" ) help . moveUp ( ) helper . b…" at bounding box center [621, 238] width 255 height 262
drag, startPoint x: 594, startPoint y: 147, endPoint x: 568, endPoint y: 148, distance: 25.2
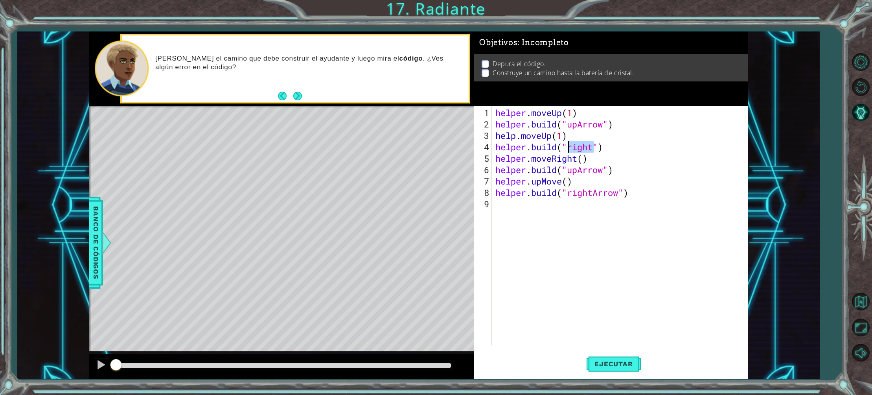
click at [568, 148] on div "helper . moveUp ( 1 ) helper . build ( "upArrow" ) help . moveUp ( 1 ) helper .…" at bounding box center [621, 238] width 255 height 262
click at [643, 182] on div "helper . moveUp ( 1 ) helper . build ( "upArrow" ) help . moveUp ( 1 ) helper .…" at bounding box center [621, 238] width 255 height 262
click at [579, 147] on div "helper . moveUp ( 1 ) helper . build ( "upArrow" ) help . moveUp ( 1 ) helper .…" at bounding box center [621, 238] width 255 height 262
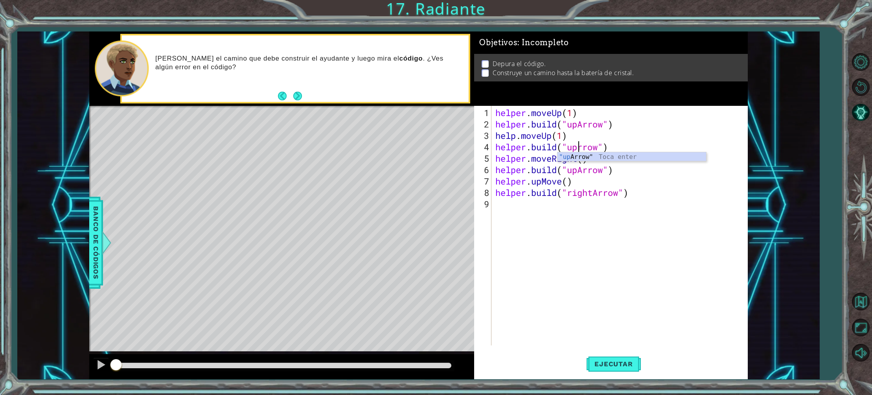
type textarea "[DOMAIN_NAME]("upArrow")"
click at [669, 252] on div "helper . moveUp ( 1 ) helper . build ( "upArrow" ) help . moveUp ( 1 ) helper .…" at bounding box center [621, 238] width 255 height 262
click at [584, 160] on div "helper . moveUp ( 1 ) helper . build ( "upArrow" ) help . moveUp ( 1 ) helper .…" at bounding box center [621, 238] width 255 height 262
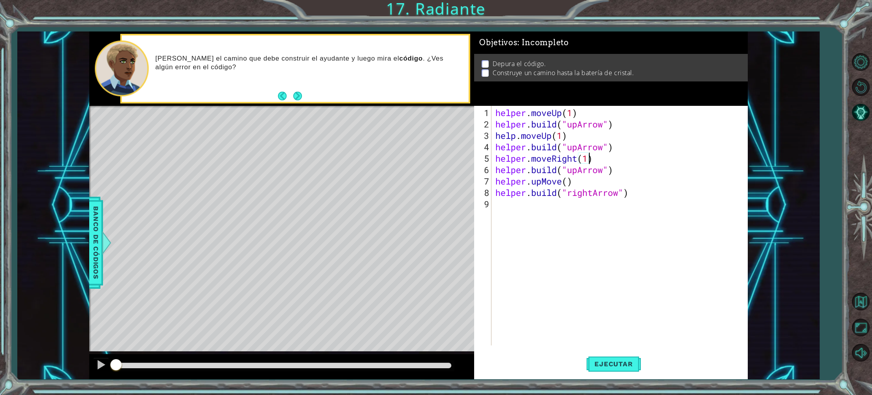
scroll to position [0, 4]
drag, startPoint x: 578, startPoint y: 170, endPoint x: 570, endPoint y: 170, distance: 7.9
click at [570, 170] on div "helper . moveUp ( 1 ) helper . build ( "upArrow" ) help . moveUp ( 1 ) helper .…" at bounding box center [621, 238] width 255 height 262
click at [588, 188] on div ""right " Toca enter "right Arrow" Toca enter" at bounding box center [631, 194] width 149 height 38
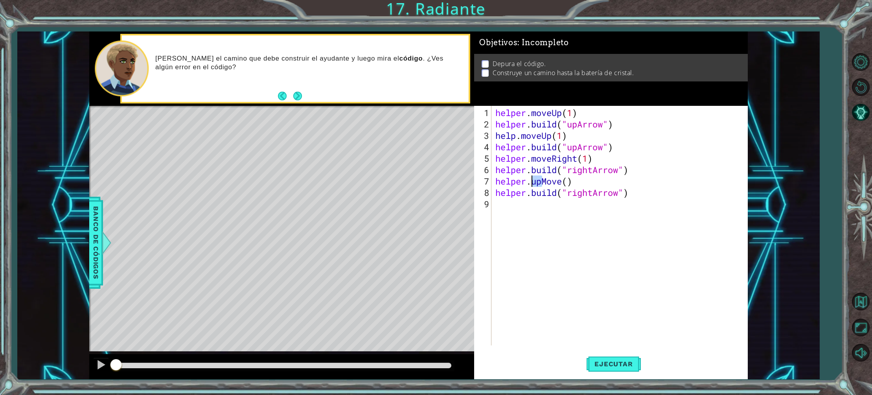
drag, startPoint x: 541, startPoint y: 182, endPoint x: 532, endPoint y: 181, distance: 8.7
click at [532, 181] on div "helper . moveUp ( 1 ) helper . build ( "upArrow" ) help . moveUp ( 1 ) helper .…" at bounding box center [621, 238] width 255 height 262
type textarea "helper.rightMove()"
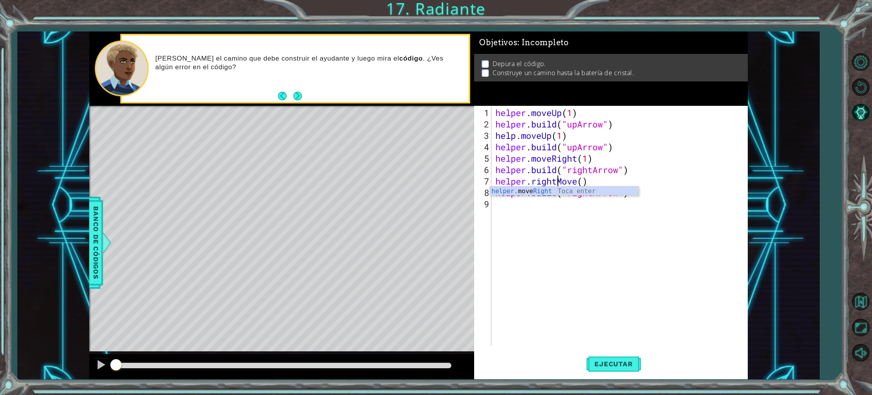
click at [580, 218] on div "helper . moveUp ( 1 ) helper . build ( "upArrow" ) help . moveUp ( 1 ) helper .…" at bounding box center [621, 238] width 255 height 262
click at [584, 183] on div "helper . moveUp ( 1 ) helper . build ( "upArrow" ) help . moveUp ( 1 ) helper .…" at bounding box center [621, 238] width 255 height 262
drag, startPoint x: 577, startPoint y: 181, endPoint x: 533, endPoint y: 180, distance: 44.4
click at [533, 180] on div "helper . moveUp ( 1 ) helper . build ( "upArrow" ) help . moveUp ( 1 ) helper .…" at bounding box center [621, 238] width 255 height 262
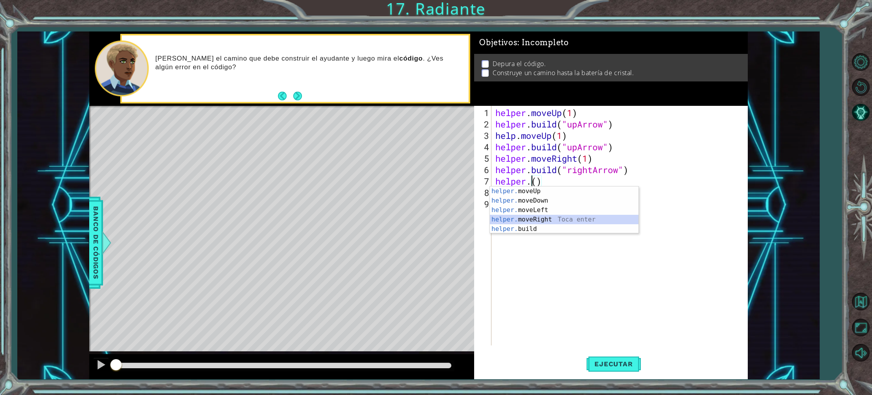
click at [549, 218] on div "helper. moveUp Toca enter helper. moveDown Toca enter helper. moveLeft Toca ent…" at bounding box center [564, 219] width 149 height 66
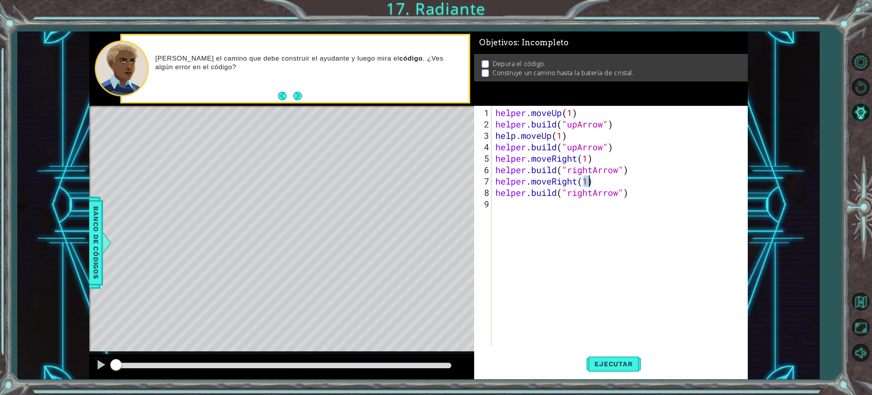
click at [677, 186] on div "helper . moveUp ( 1 ) helper . build ( "upArrow" ) help . moveUp ( 1 ) helper .…" at bounding box center [621, 238] width 255 height 262
drag, startPoint x: 593, startPoint y: 194, endPoint x: 566, endPoint y: 195, distance: 26.7
click at [566, 195] on div "helper . moveUp ( 1 ) helper . build ( "upArrow" ) help . moveUp ( 1 ) helper .…" at bounding box center [621, 238] width 255 height 262
click at [612, 360] on span "Ejecutar" at bounding box center [613, 364] width 54 height 8
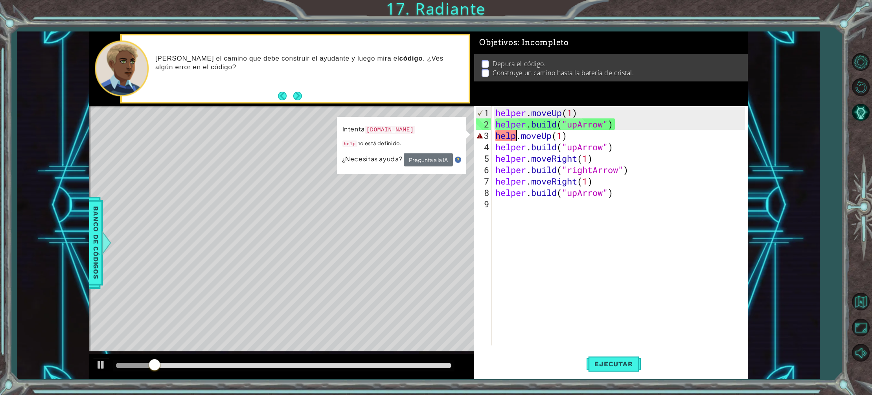
click at [515, 136] on div "helper . moveUp ( 1 ) helper . build ( "upArrow" ) help . moveUp ( 1 ) helper .…" at bounding box center [621, 238] width 255 height 262
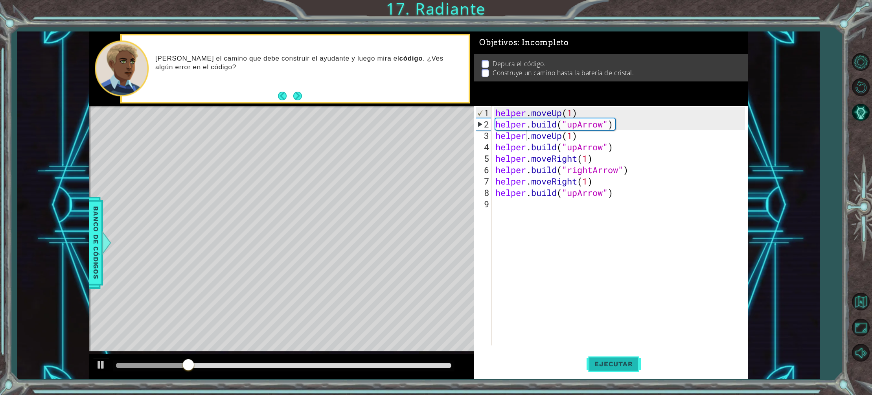
click at [614, 358] on button "Ejecutar" at bounding box center [613, 364] width 54 height 28
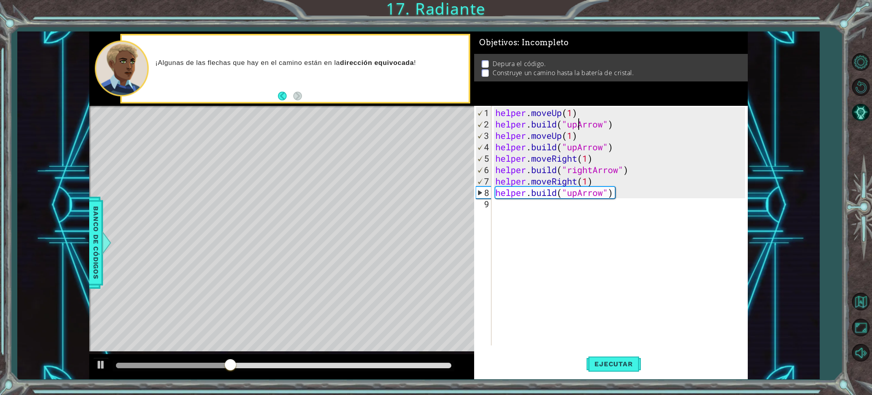
click at [578, 124] on div "helper . moveUp ( 1 ) helper . build ( "upArrow" ) helper . moveUp ( 1 ) helper…" at bounding box center [621, 238] width 255 height 262
drag, startPoint x: 578, startPoint y: 148, endPoint x: 570, endPoint y: 150, distance: 8.0
click at [570, 150] on div "helper . moveUp ( 1 ) helper . build ( "upArrow" ) helper . moveUp ( 1 ) helper…" at bounding box center [621, 238] width 255 height 262
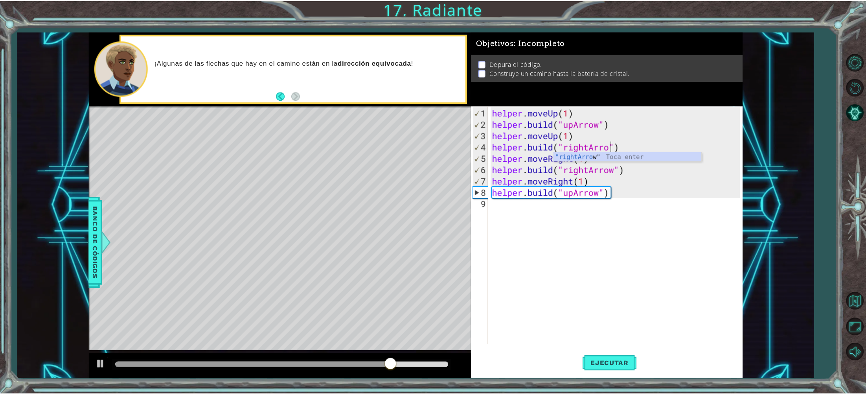
scroll to position [0, 6]
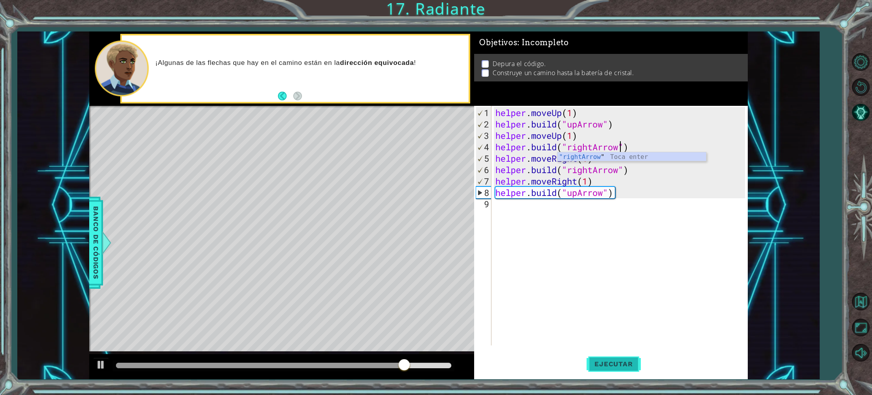
type textarea "[DOMAIN_NAME]("rightArrow")"
click at [595, 360] on span "Ejecutar" at bounding box center [613, 364] width 54 height 8
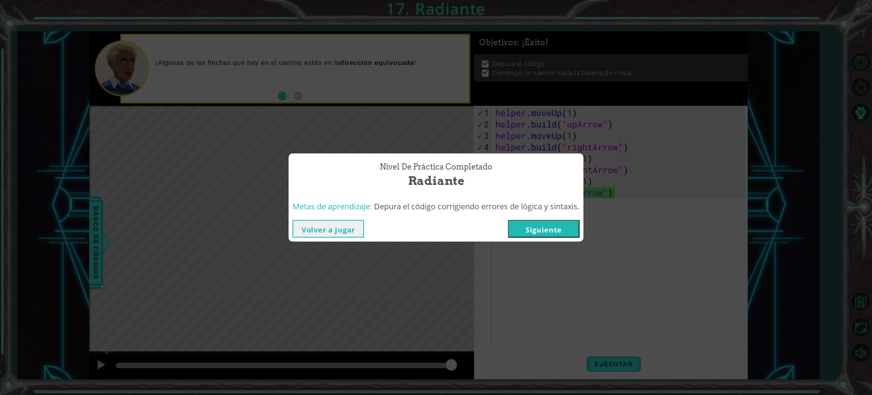
click at [555, 226] on button "Siguiente" at bounding box center [544, 229] width 72 height 18
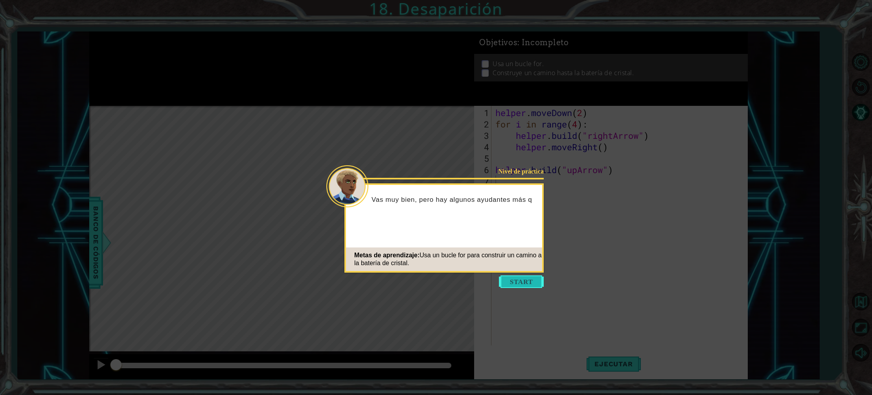
click at [516, 279] on button "Start" at bounding box center [521, 281] width 45 height 13
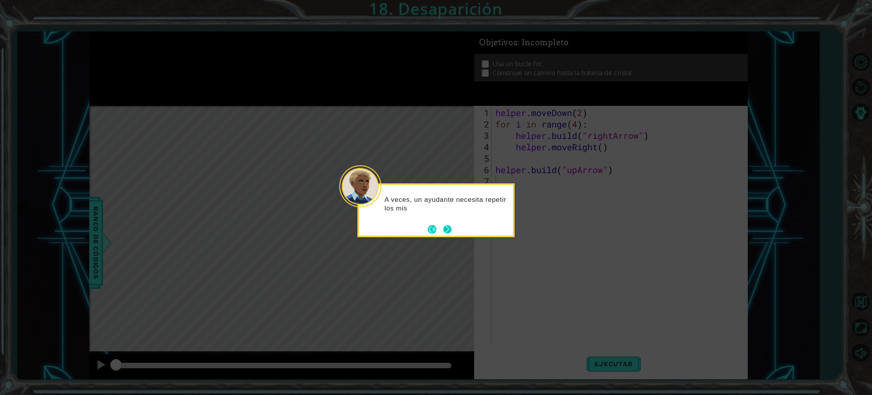
click at [447, 227] on button "Next" at bounding box center [447, 229] width 9 height 9
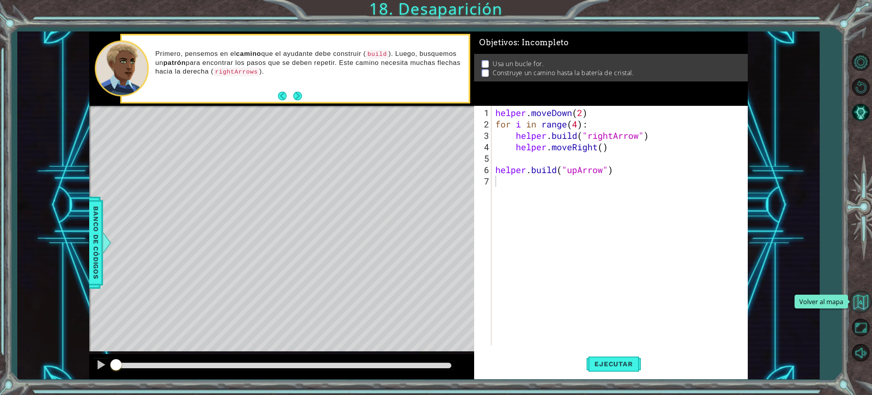
click at [859, 301] on button "Volver al mapa" at bounding box center [860, 301] width 23 height 23
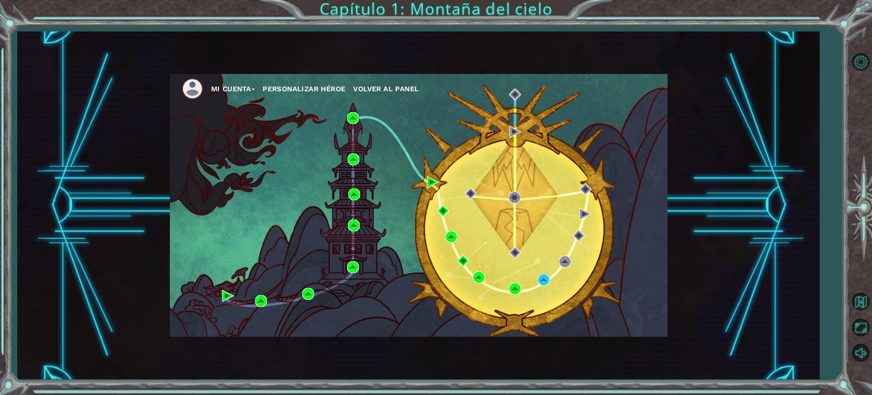
click at [198, 87] on img at bounding box center [193, 89] width 22 height 22
click at [244, 86] on button "Mi Cuenta" at bounding box center [233, 89] width 44 height 12
click at [245, 119] on button "Cerrar sesión" at bounding box center [240, 117] width 47 height 9
